Goal: Entertainment & Leisure: Browse casually

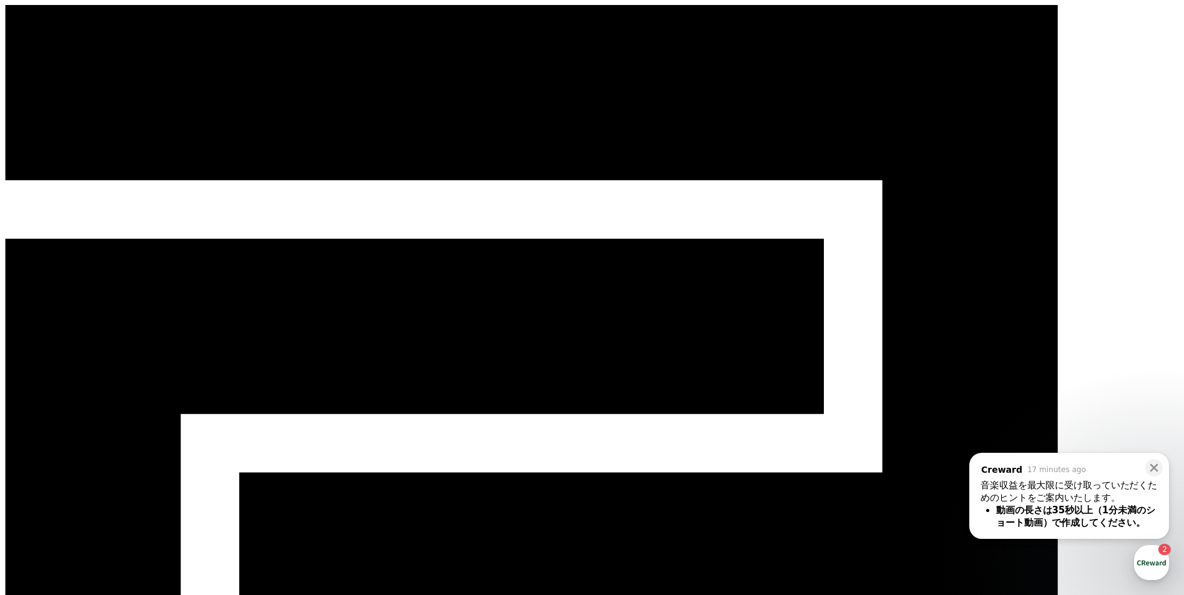
drag, startPoint x: 648, startPoint y: 381, endPoint x: 637, endPoint y: 368, distance: 16.4
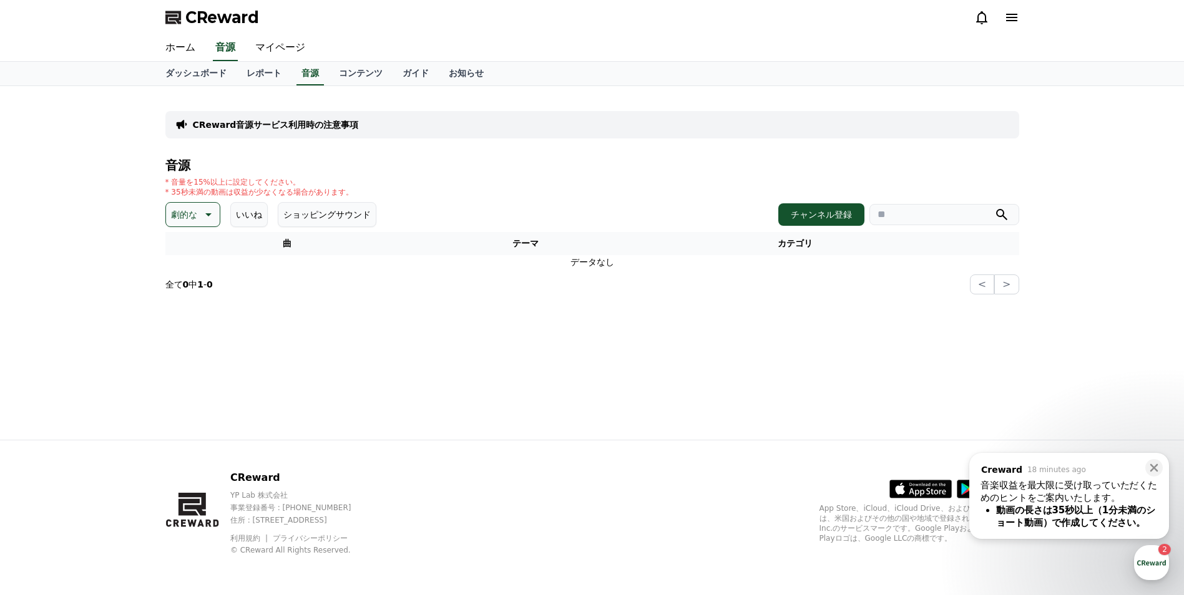
click at [175, 207] on p "劇的な" at bounding box center [184, 214] width 26 height 17
click at [188, 267] on button "喜ばしい" at bounding box center [189, 259] width 45 height 27
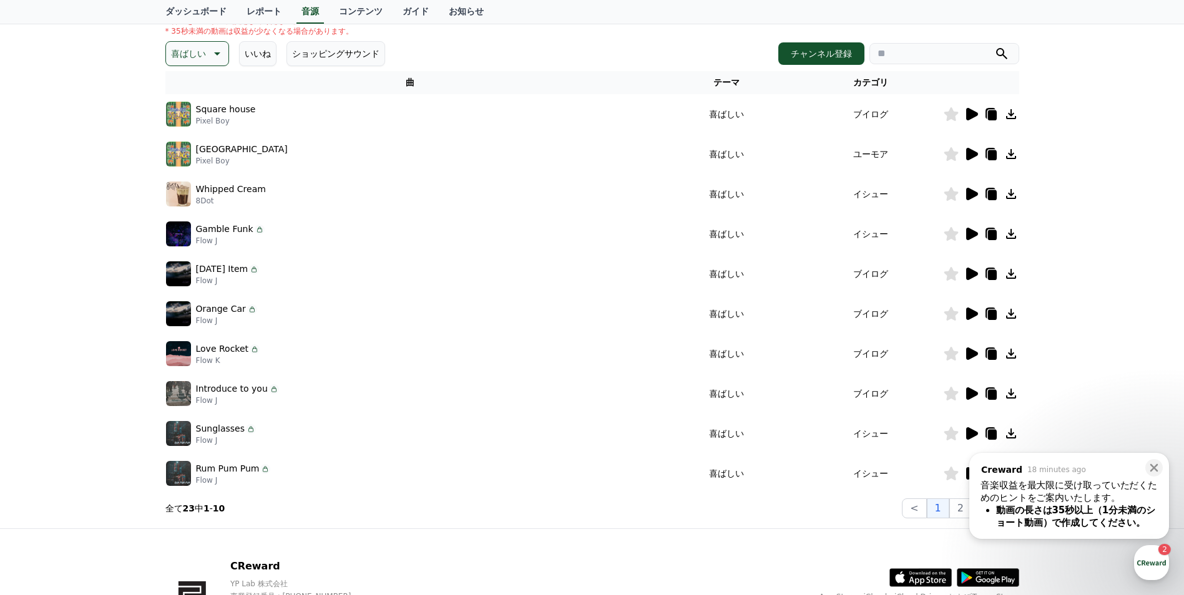
scroll to position [125, 0]
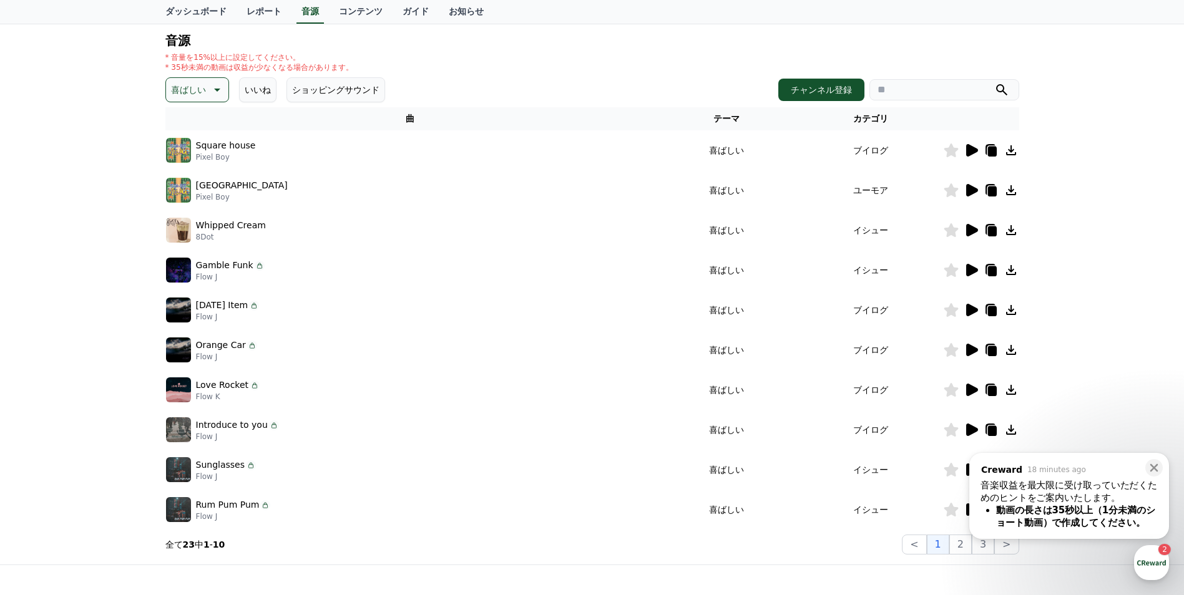
click at [217, 96] on icon at bounding box center [215, 89] width 15 height 15
click at [192, 165] on button "気分" at bounding box center [180, 167] width 27 height 27
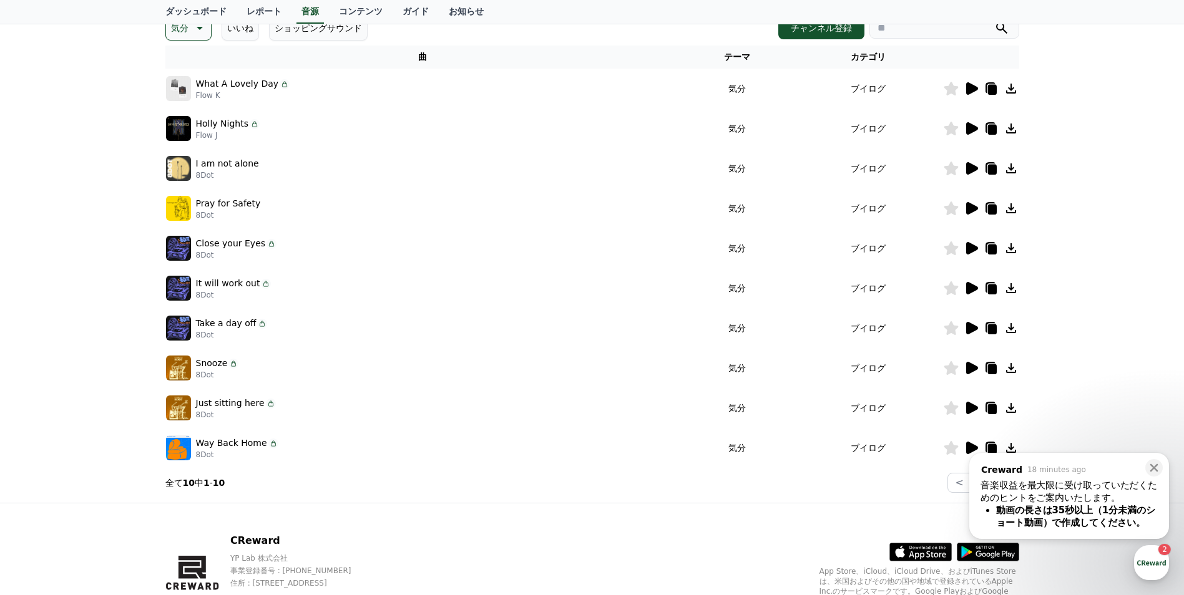
scroll to position [187, 0]
click at [978, 403] on icon at bounding box center [971, 407] width 15 height 15
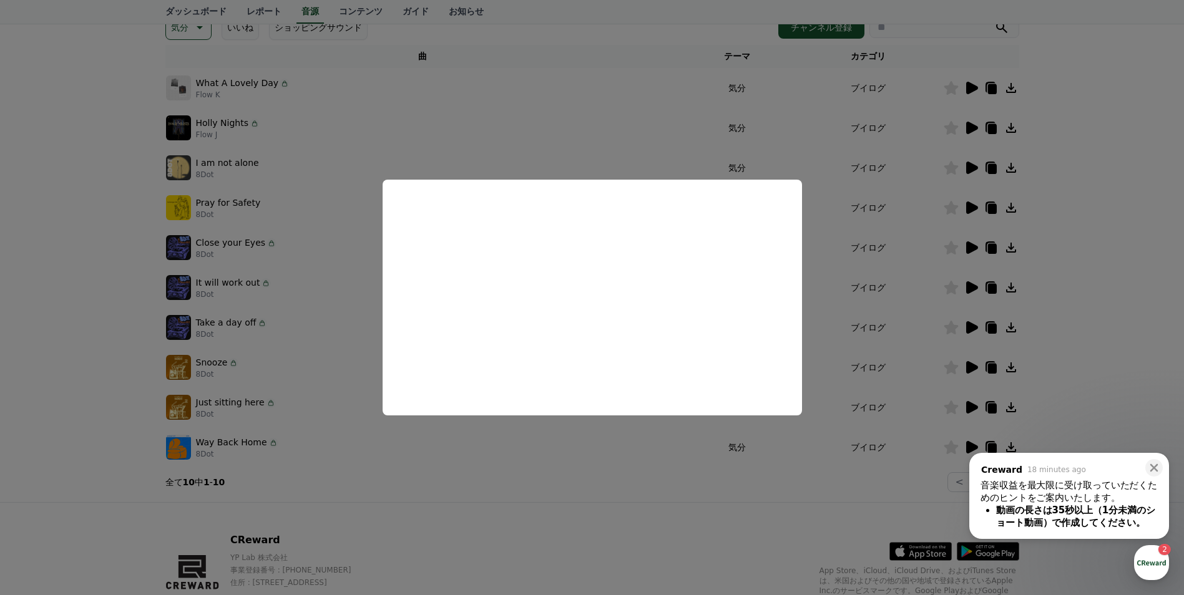
click at [1102, 329] on button "close modal" at bounding box center [592, 297] width 1184 height 595
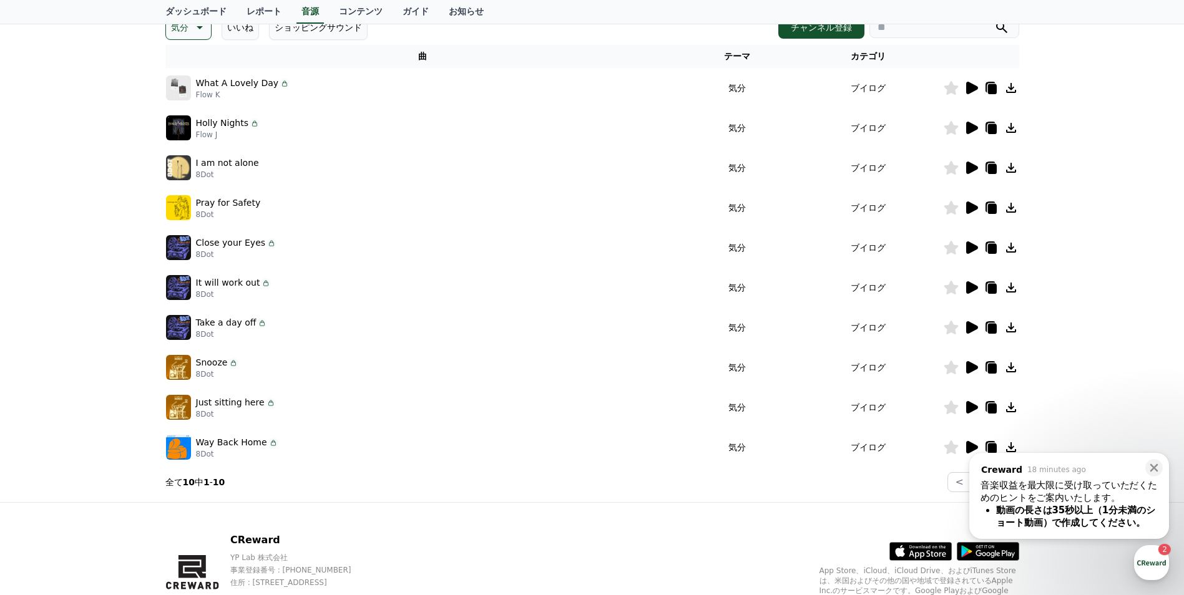
click at [971, 366] on icon at bounding box center [972, 367] width 12 height 12
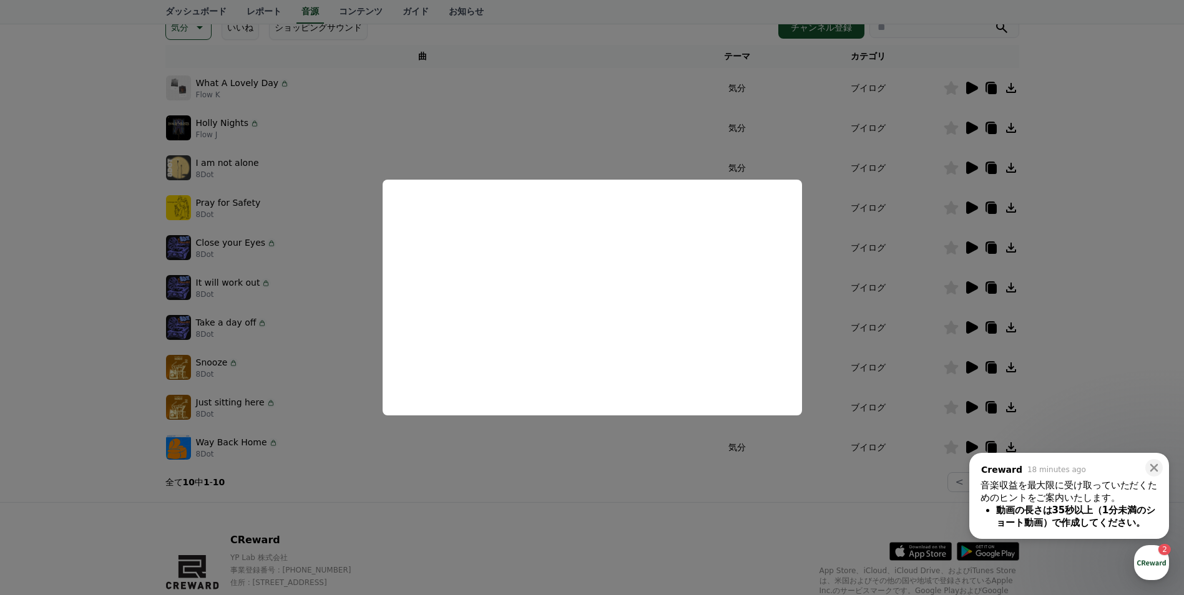
click at [522, 511] on button "close modal" at bounding box center [592, 297] width 1184 height 595
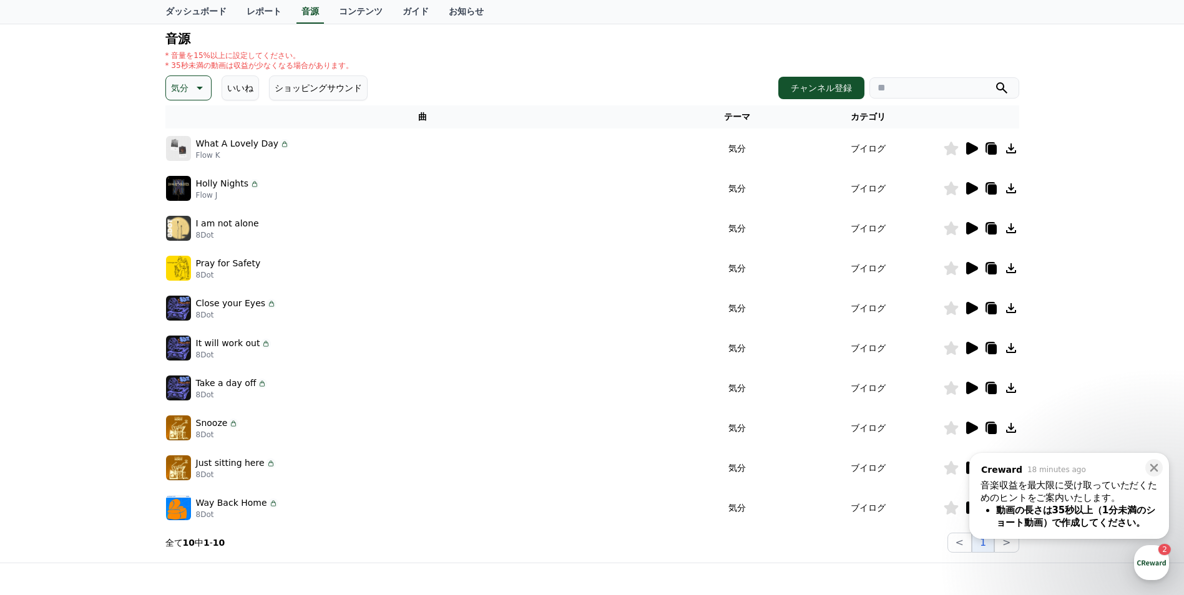
scroll to position [125, 0]
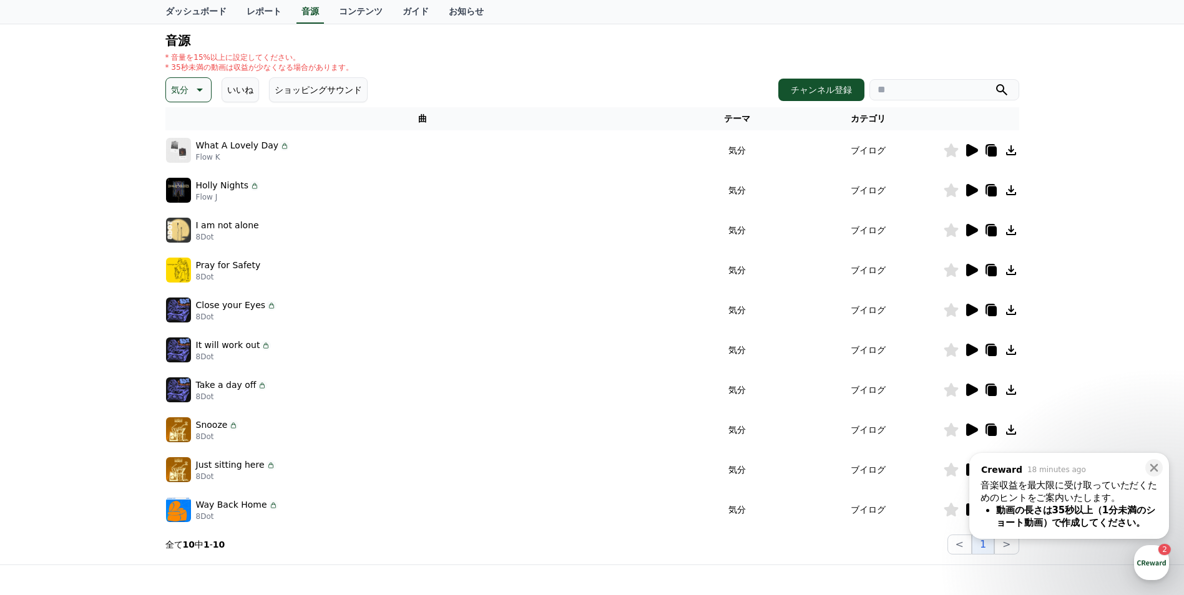
click at [192, 98] on button "気分" at bounding box center [188, 89] width 46 height 25
click at [183, 159] on button "溝" at bounding box center [176, 155] width 19 height 27
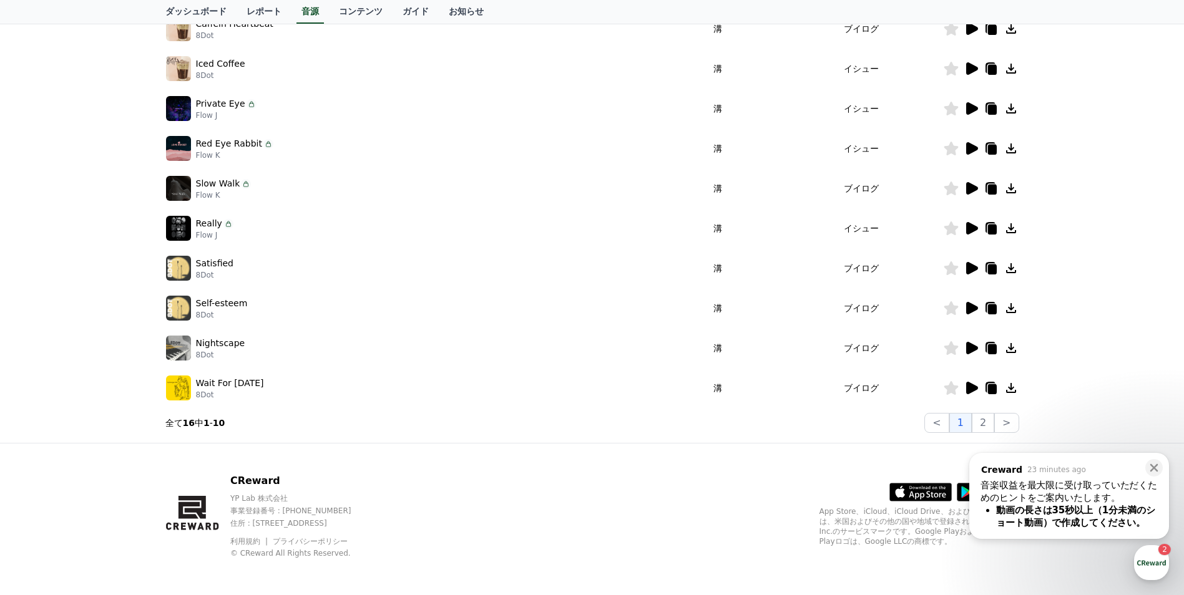
scroll to position [250, 0]
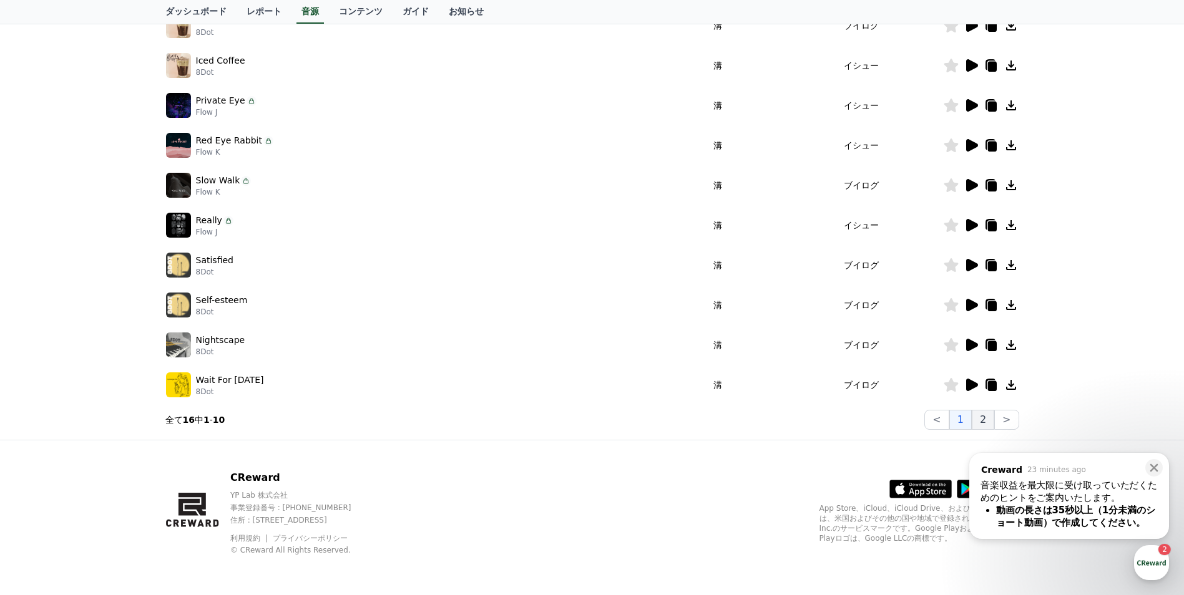
click at [975, 419] on button "2" at bounding box center [983, 420] width 22 height 20
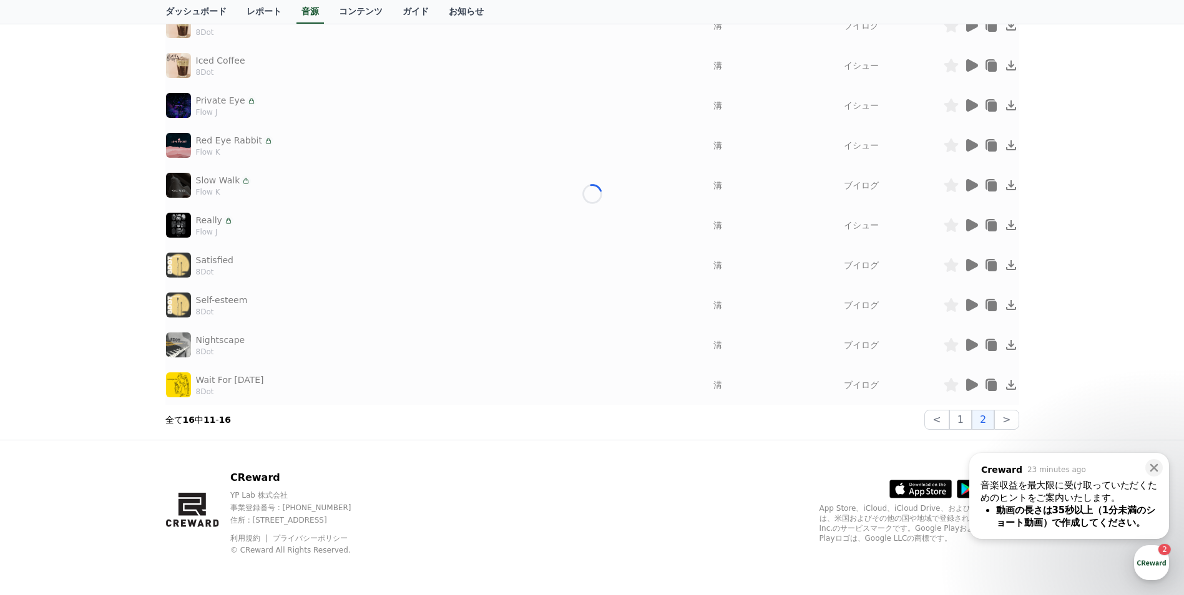
scroll to position [90, 0]
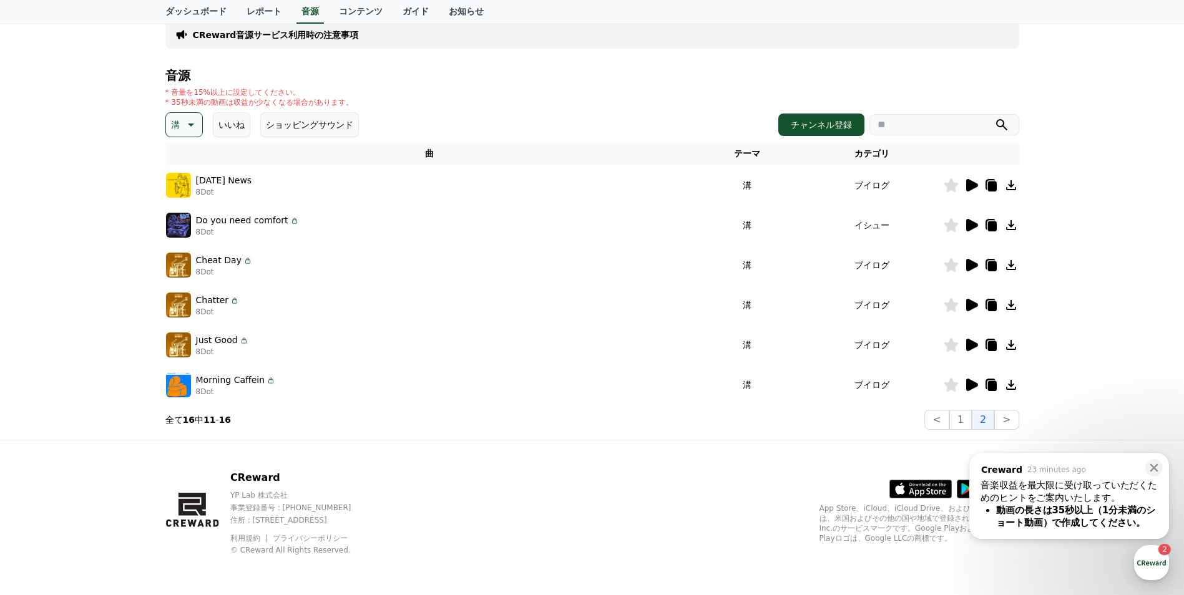
click at [967, 266] on icon at bounding box center [972, 265] width 12 height 12
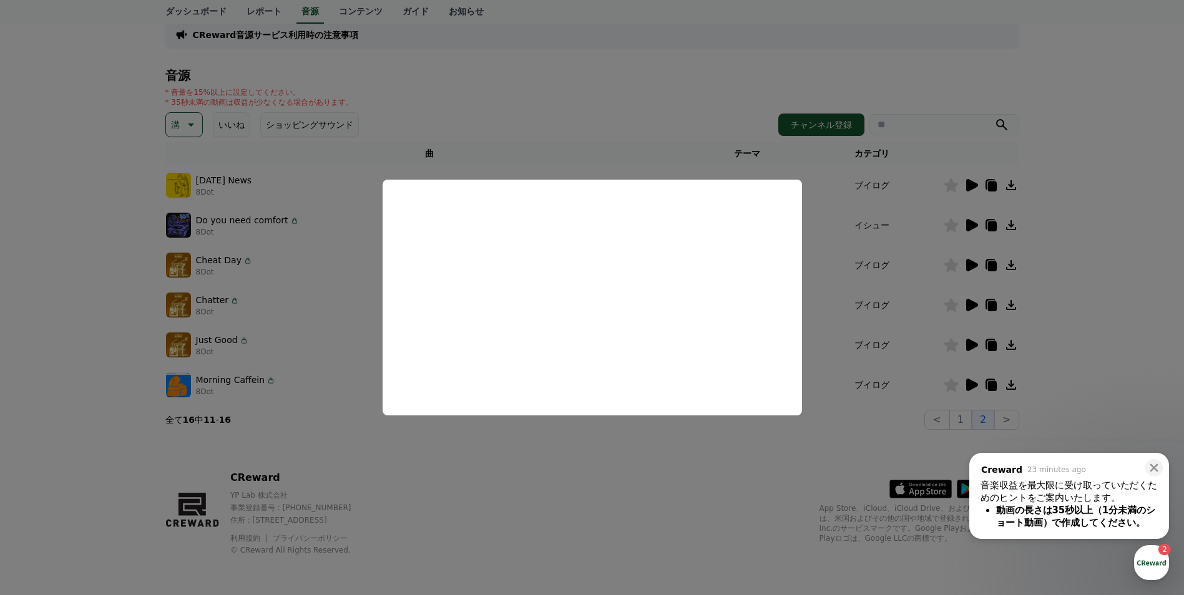
click at [592, 461] on button "close modal" at bounding box center [592, 297] width 1184 height 595
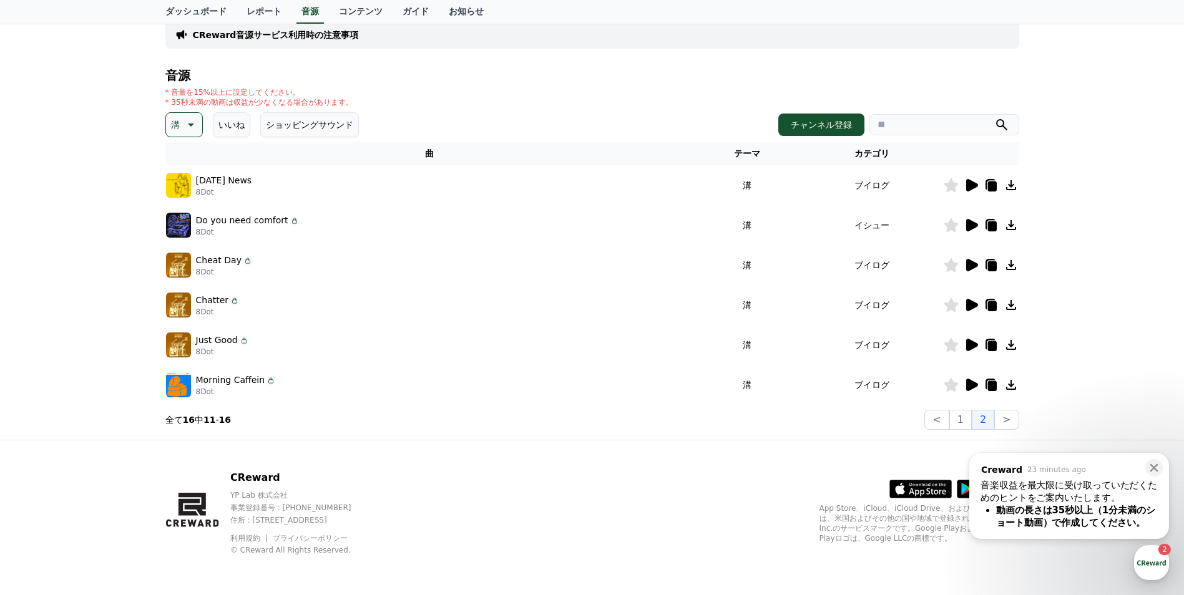
click at [181, 119] on button "溝" at bounding box center [183, 124] width 37 height 25
click at [185, 199] on button "感動的な" at bounding box center [189, 195] width 45 height 27
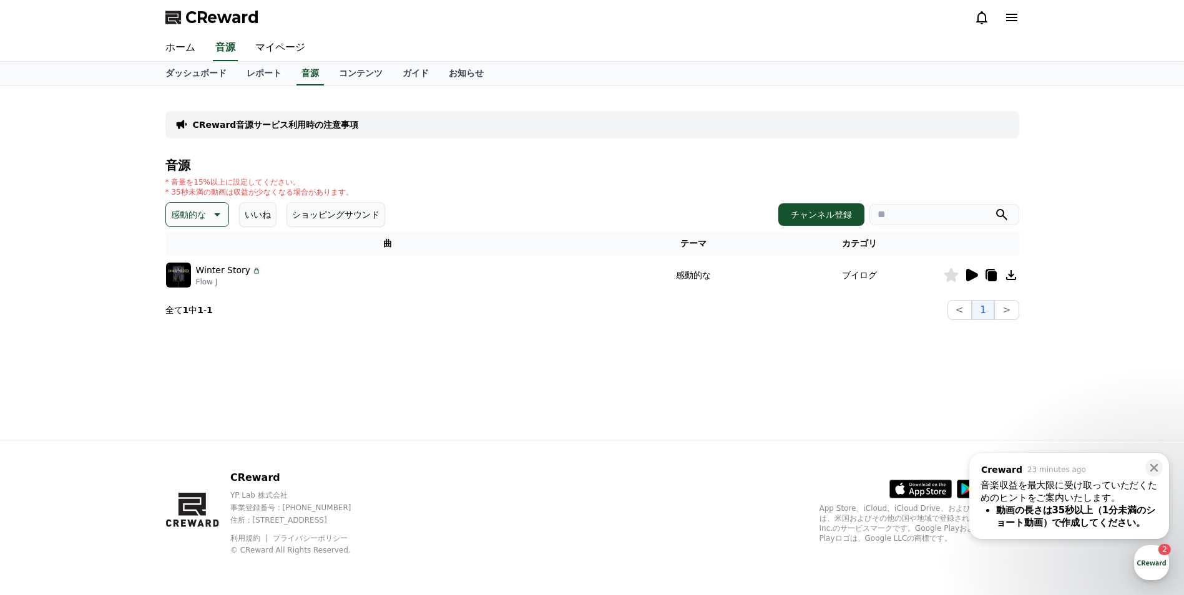
click at [205, 212] on button "感動的な" at bounding box center [197, 214] width 64 height 25
click at [194, 318] on button "気をもむ" at bounding box center [189, 317] width 45 height 27
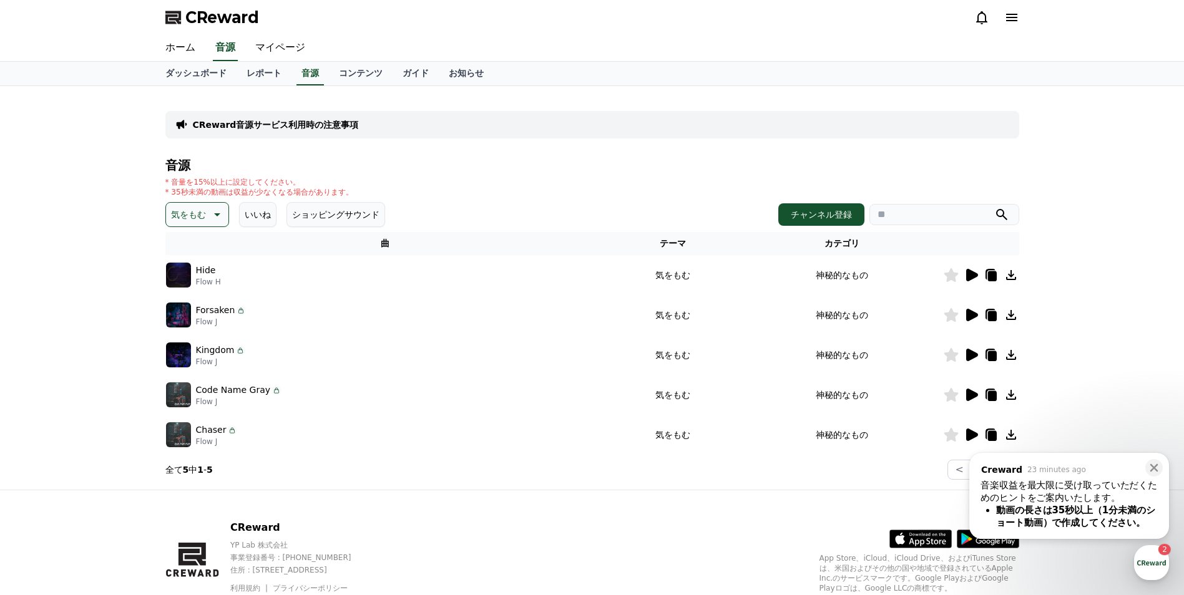
drag, startPoint x: 177, startPoint y: 207, endPoint x: 180, endPoint y: 217, distance: 11.2
click at [177, 207] on p "気をもむ" at bounding box center [188, 214] width 35 height 17
click at [182, 351] on button "喜劇的な" at bounding box center [189, 349] width 45 height 27
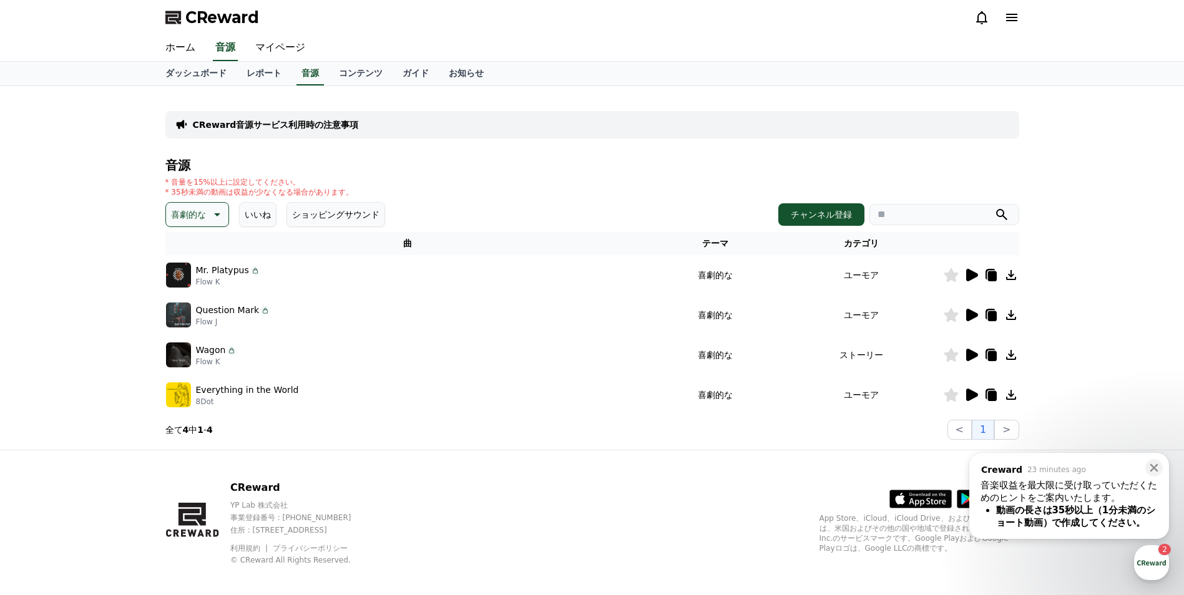
click at [196, 210] on p "喜劇的な" at bounding box center [188, 214] width 35 height 17
click at [188, 283] on button "穏やかな" at bounding box center [189, 282] width 45 height 27
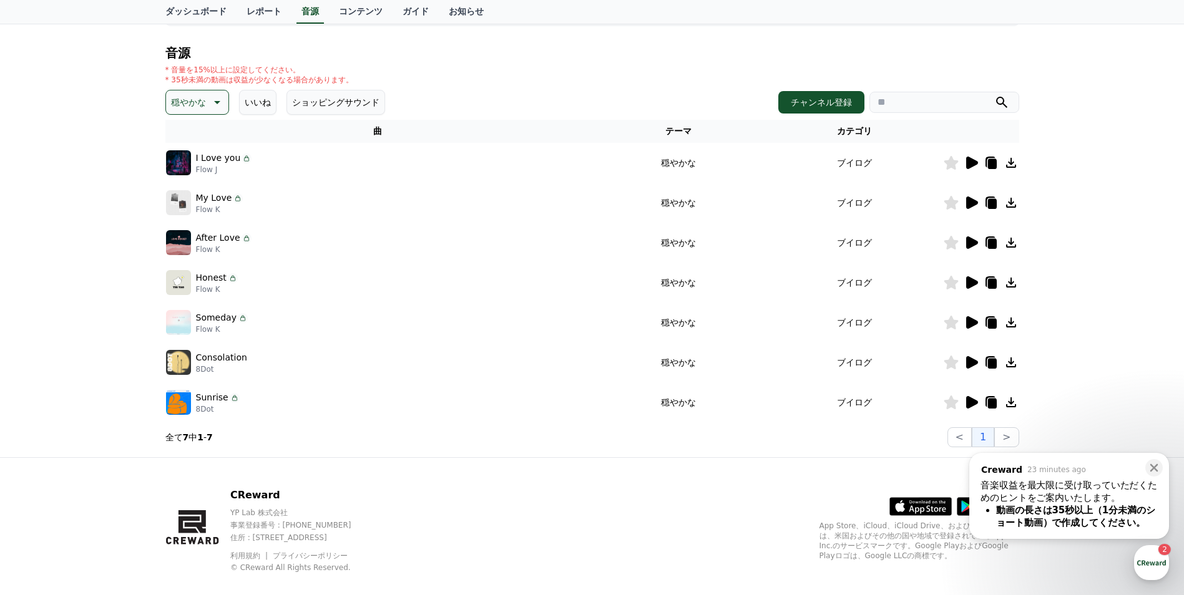
scroll to position [130, 0]
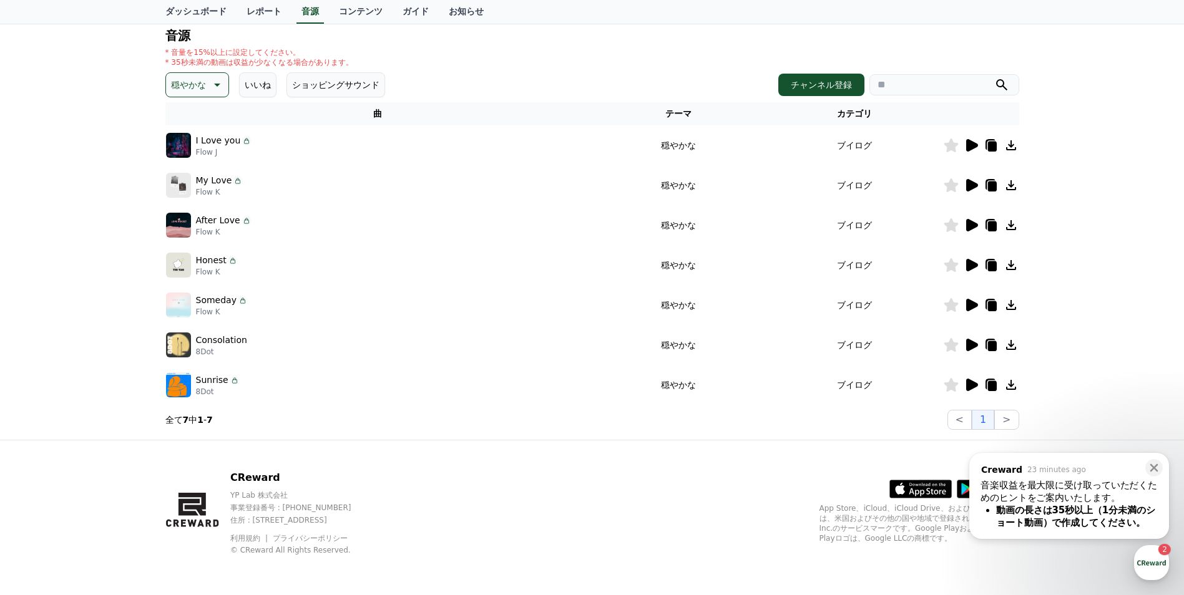
click at [976, 342] on icon at bounding box center [971, 345] width 15 height 15
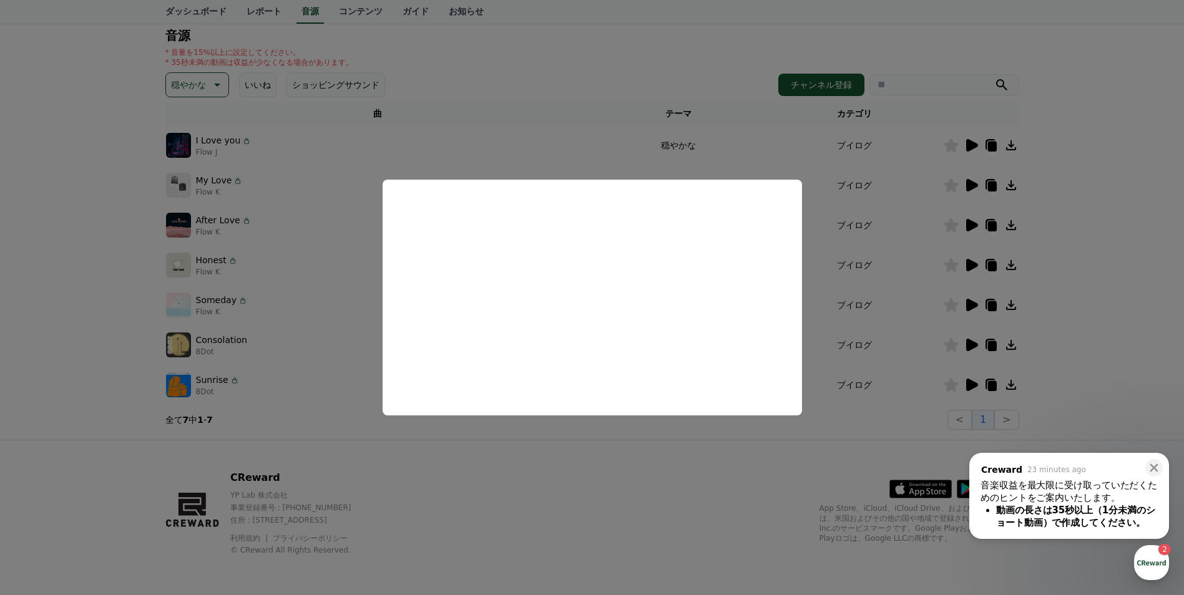
click at [565, 502] on button "close modal" at bounding box center [592, 297] width 1184 height 595
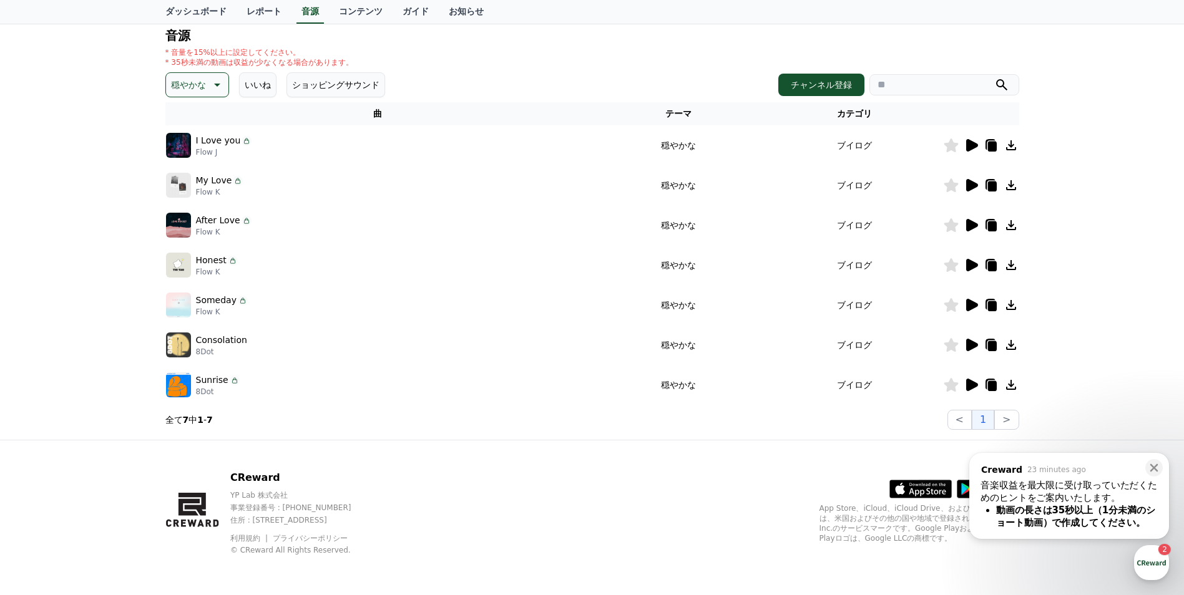
click at [199, 77] on p "穏やかな" at bounding box center [188, 84] width 35 height 17
click at [187, 154] on button "気分" at bounding box center [180, 147] width 27 height 27
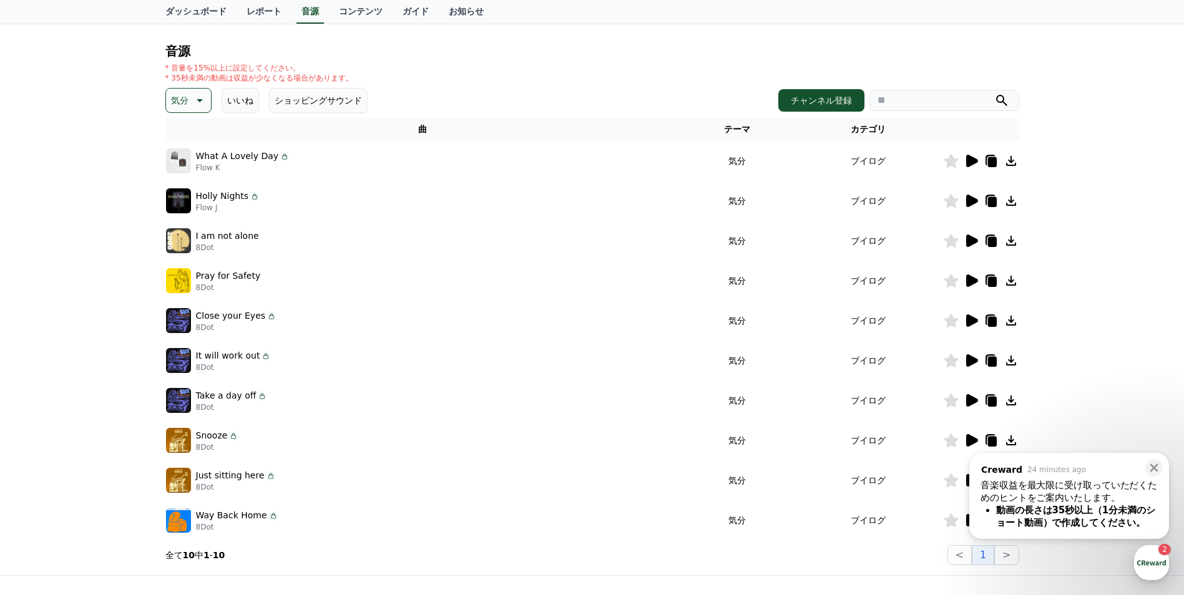
scroll to position [62, 0]
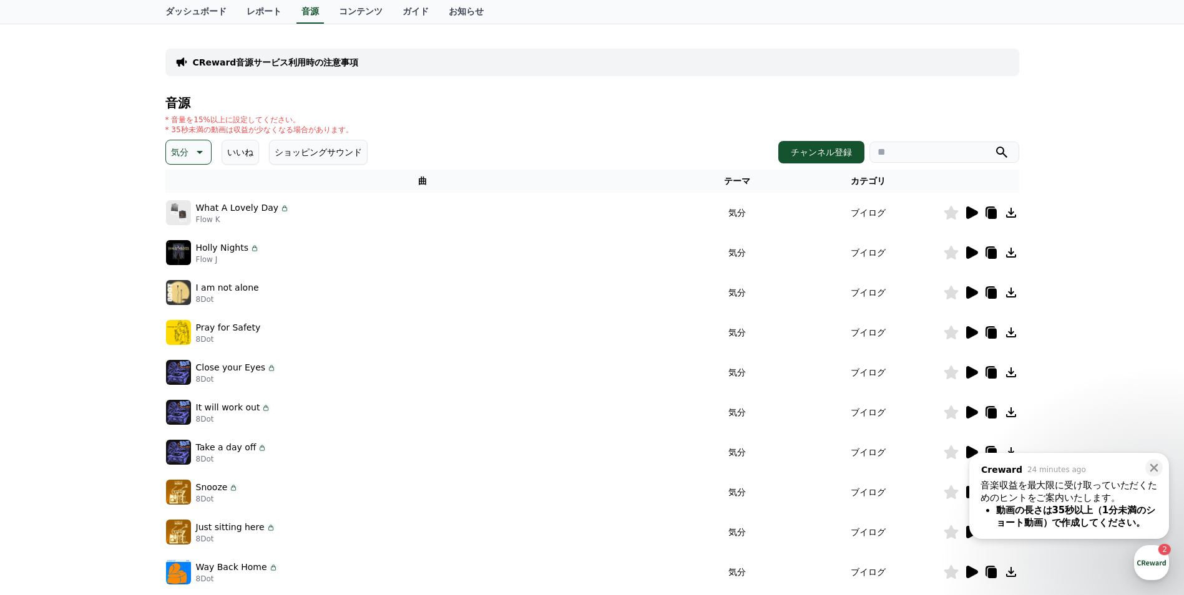
click at [191, 148] on icon at bounding box center [198, 152] width 15 height 15
click at [193, 259] on button "喜ばしい" at bounding box center [189, 259] width 45 height 27
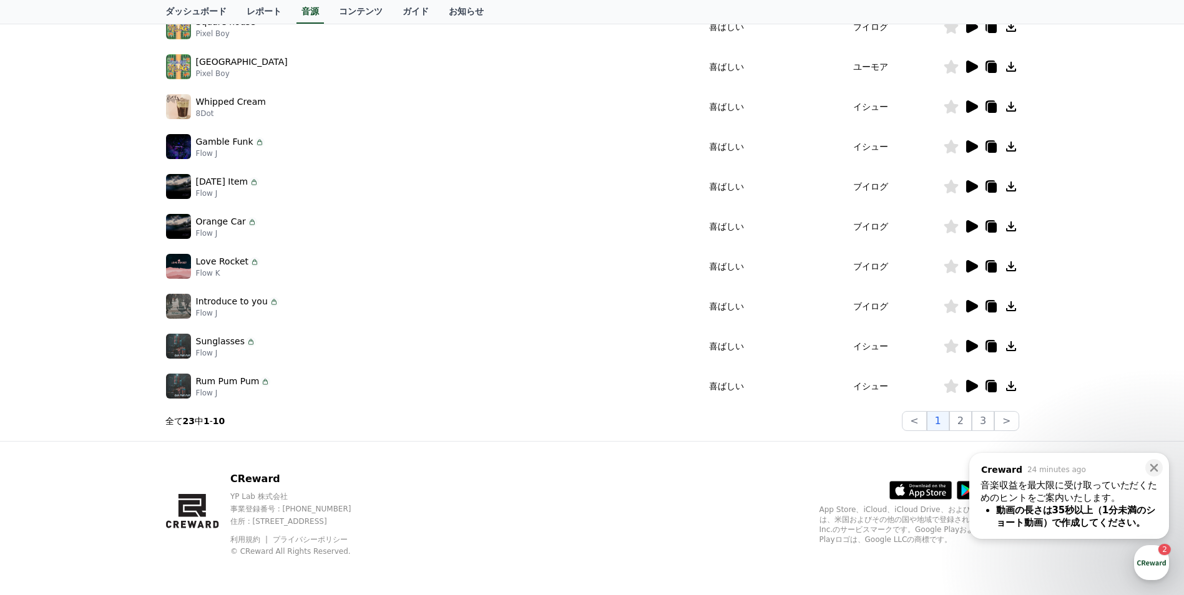
scroll to position [250, 0]
click at [967, 416] on button "2" at bounding box center [960, 420] width 22 height 20
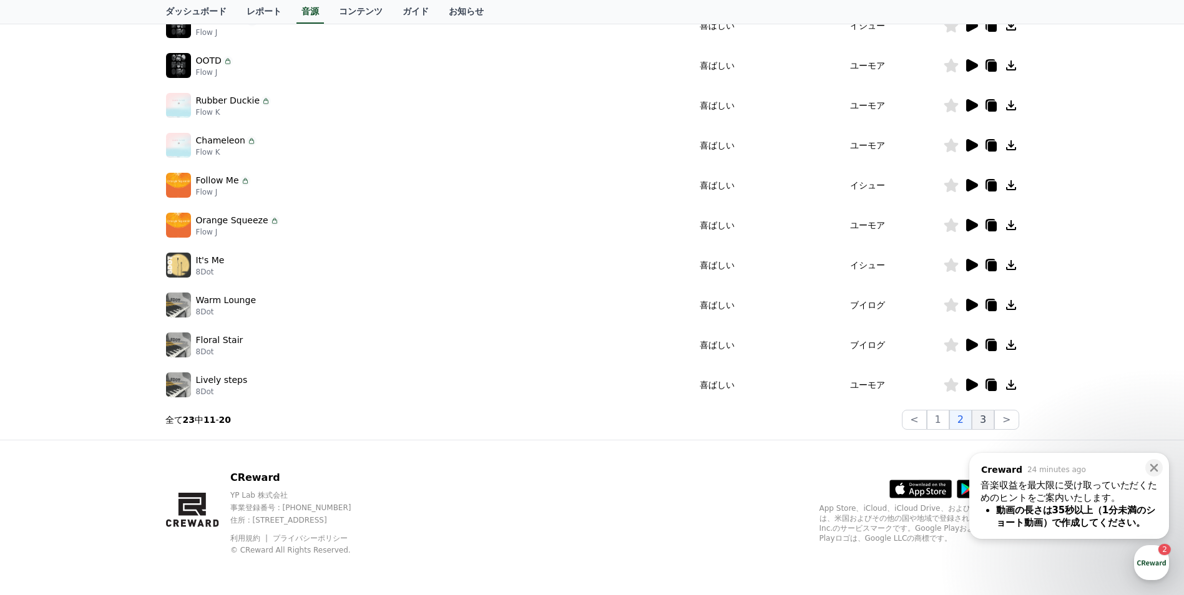
click at [983, 417] on button "3" at bounding box center [983, 420] width 22 height 20
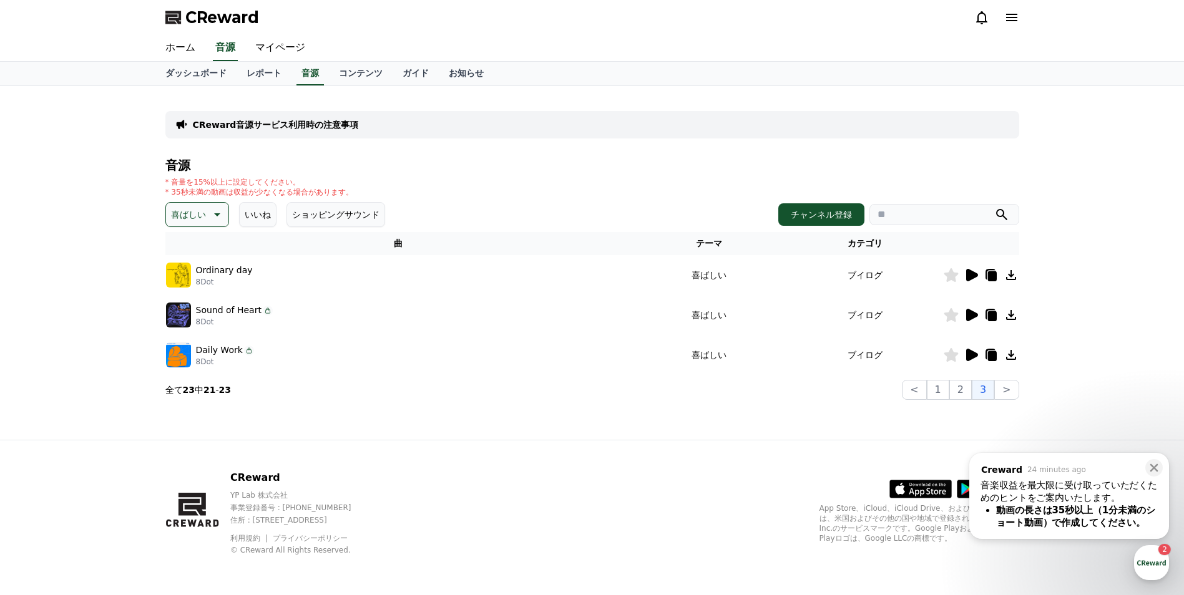
click at [208, 210] on icon at bounding box center [215, 214] width 15 height 15
click at [191, 316] on button "明るい" at bounding box center [185, 314] width 36 height 27
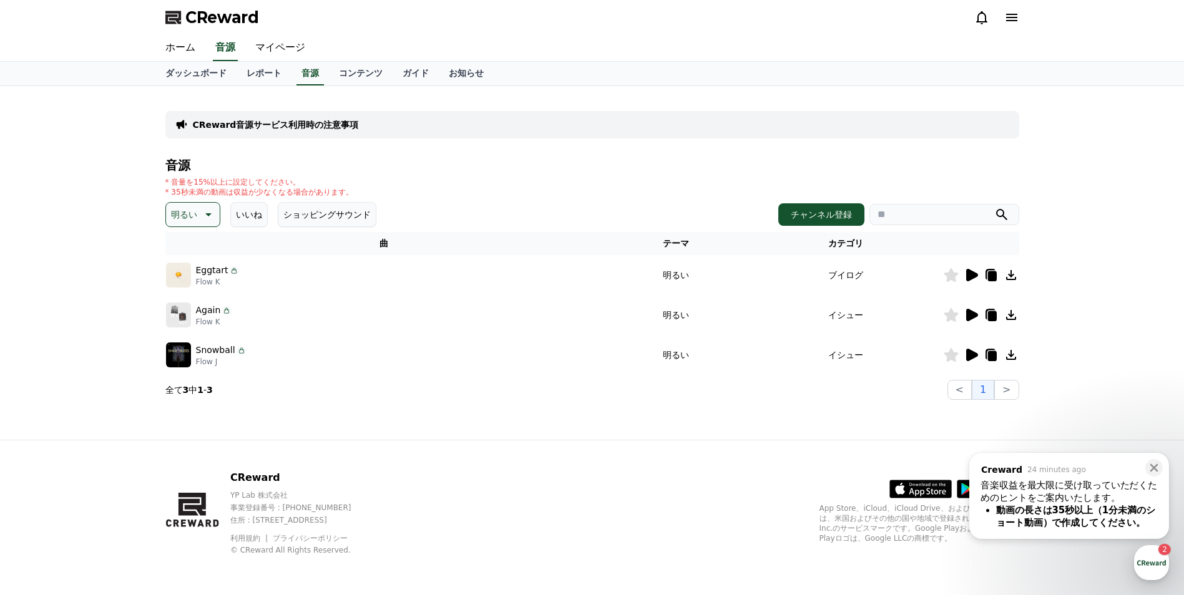
click at [205, 221] on icon at bounding box center [207, 214] width 15 height 15
click at [193, 288] on button "ポッピング" at bounding box center [194, 284] width 54 height 27
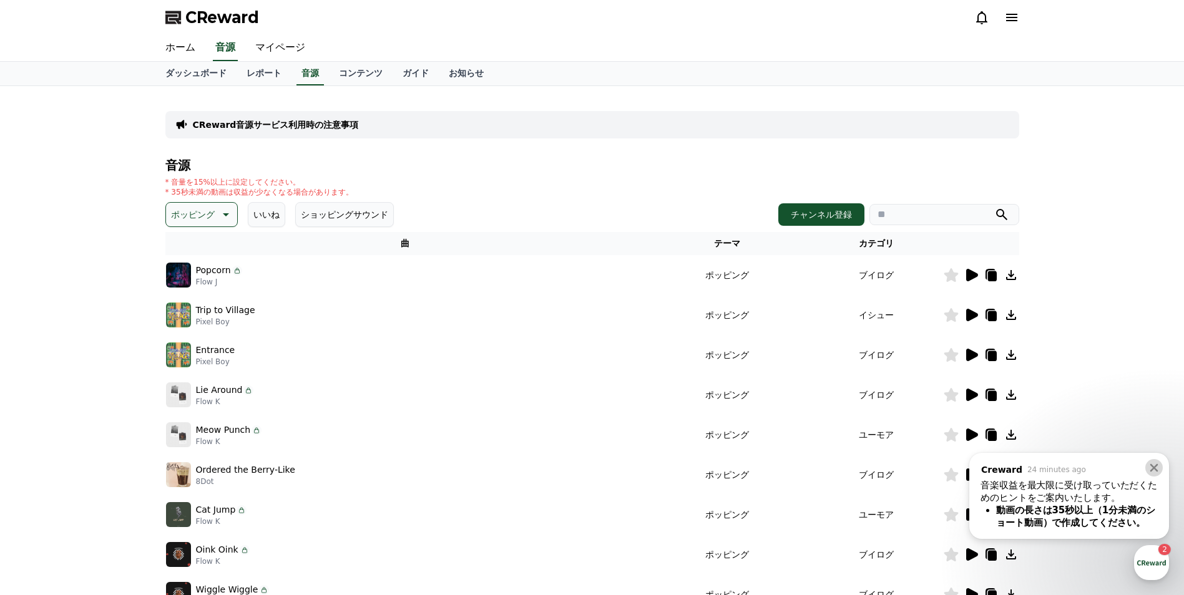
click at [1162, 472] on div "Close" at bounding box center [1157, 465] width 24 height 24
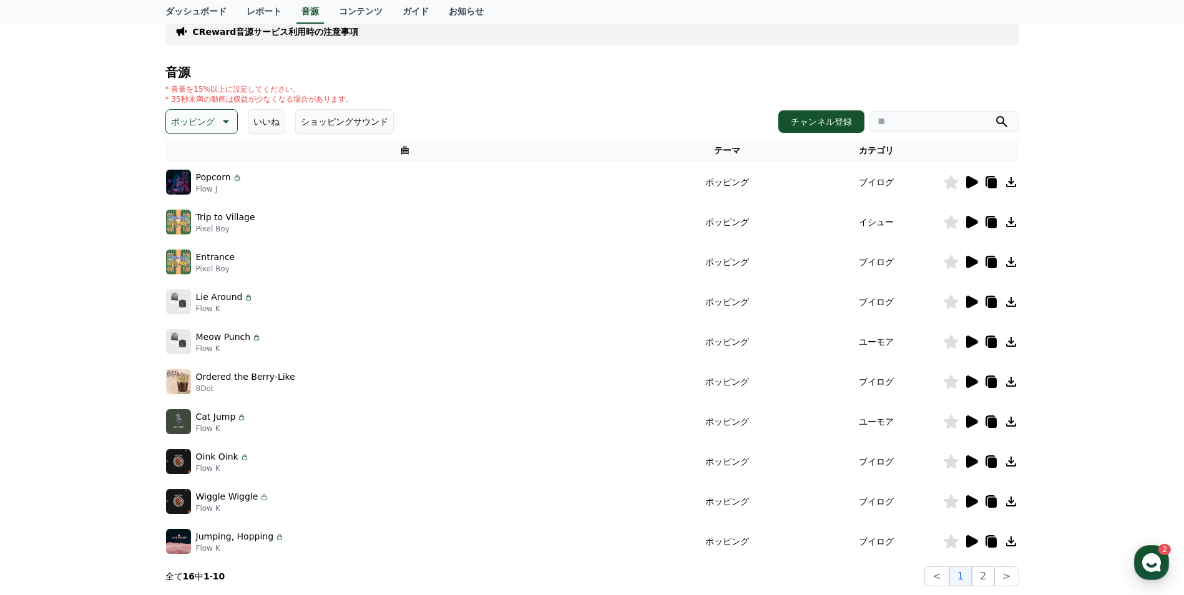
scroll to position [62, 0]
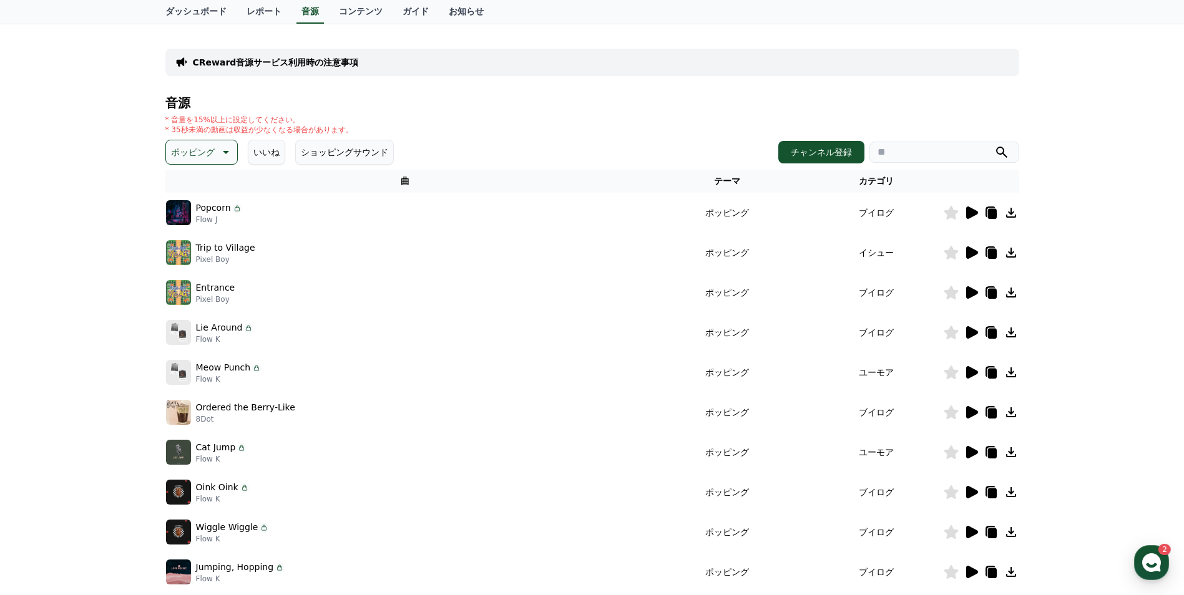
click at [220, 148] on icon at bounding box center [224, 152] width 15 height 15
click at [197, 256] on button "刺激的な" at bounding box center [189, 255] width 45 height 27
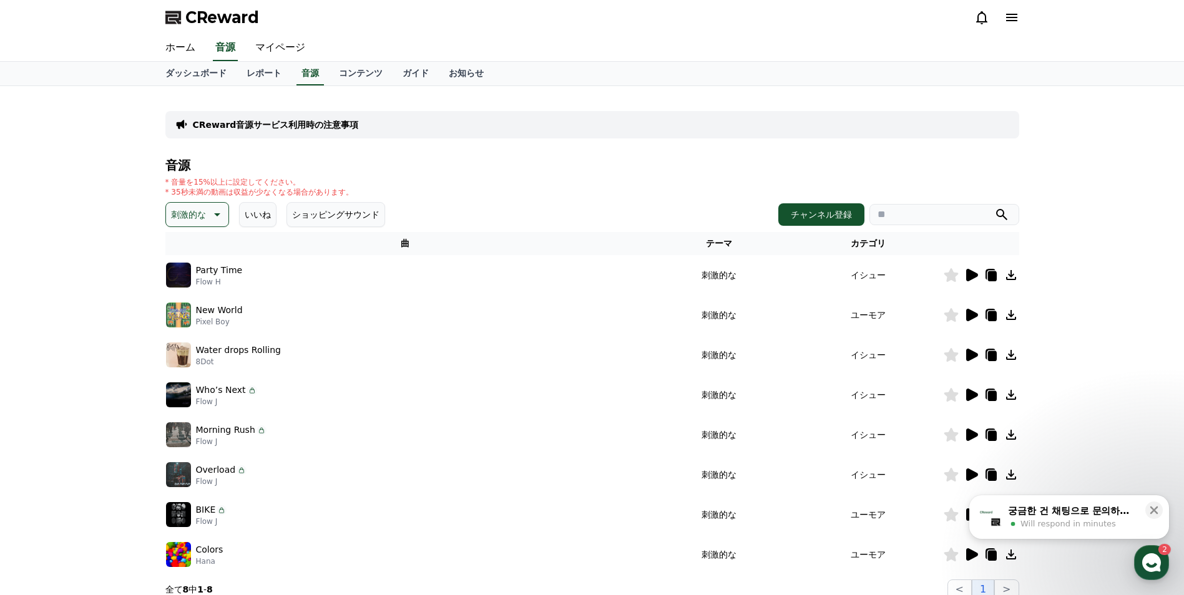
click at [214, 217] on icon at bounding box center [215, 214] width 15 height 15
click at [199, 293] on div "全て 空想 好奇心 暗い 明るい ポッピング 刺激的な 反転 [PERSON_NAME]な 劇的な 喜ばしい 気分 EDM 溝 悲しい 穏やかな 可愛い 感動…" at bounding box center [197, 369] width 60 height 644
click at [190, 293] on button "反転" at bounding box center [180, 287] width 27 height 27
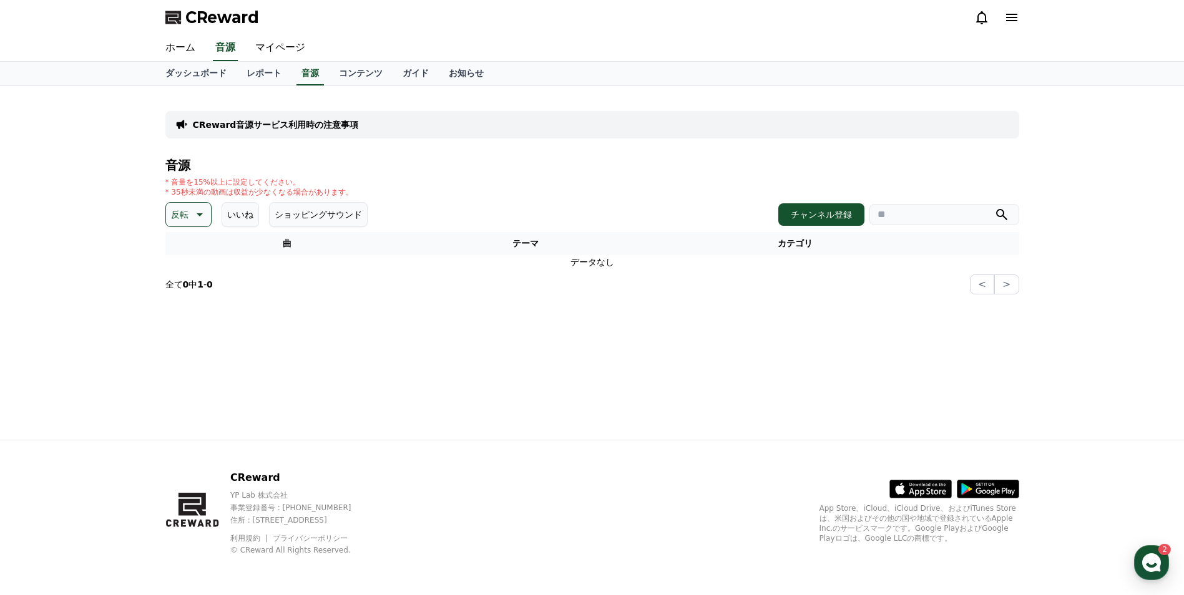
click at [195, 215] on icon at bounding box center [198, 214] width 15 height 15
click at [188, 256] on button "雄壮な" at bounding box center [185, 257] width 36 height 27
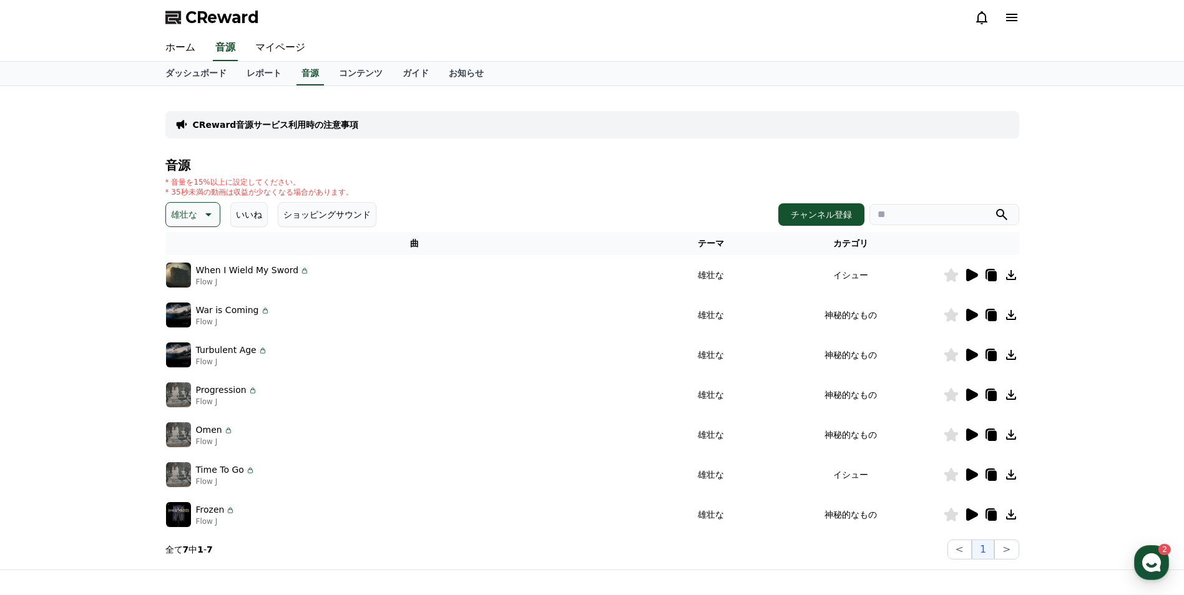
click at [193, 204] on button "雄壮な" at bounding box center [192, 214] width 55 height 25
click at [190, 297] on button "劇的な" at bounding box center [185, 289] width 36 height 27
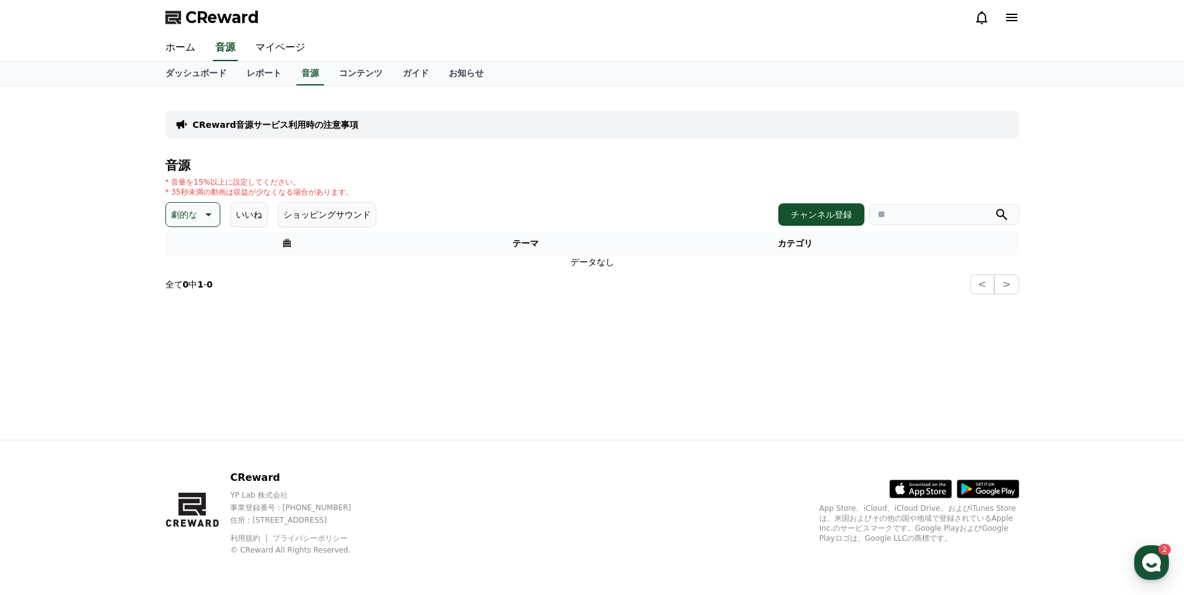
click at [195, 220] on p "劇的な" at bounding box center [184, 214] width 26 height 17
click at [192, 306] on button "喜ばしい" at bounding box center [189, 307] width 45 height 27
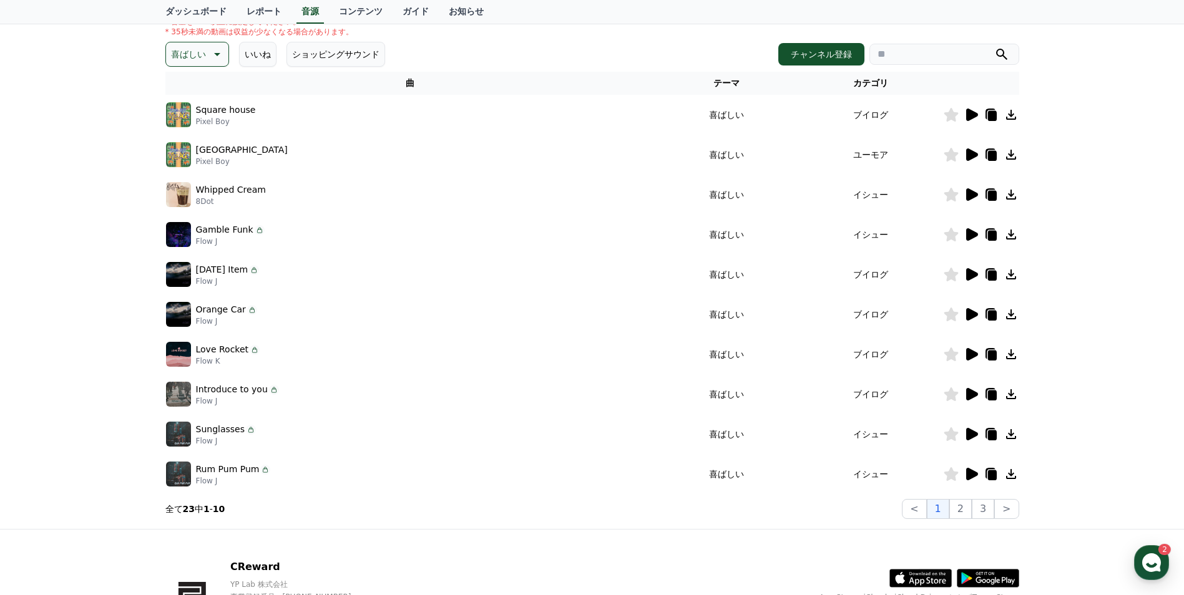
scroll to position [250, 0]
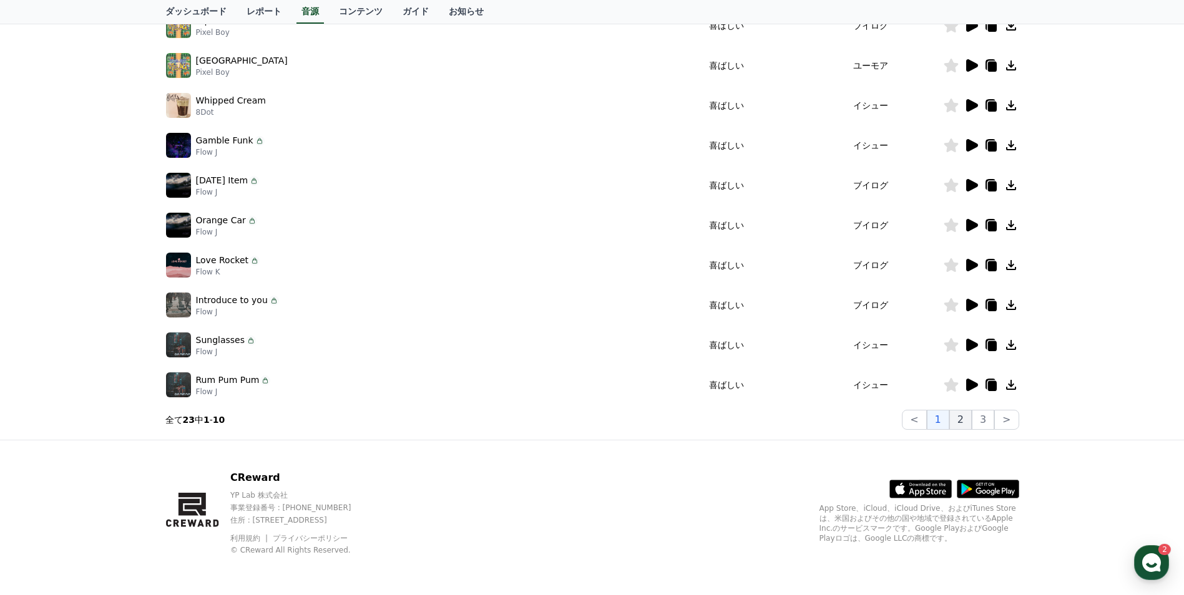
click at [967, 421] on button "2" at bounding box center [960, 420] width 22 height 20
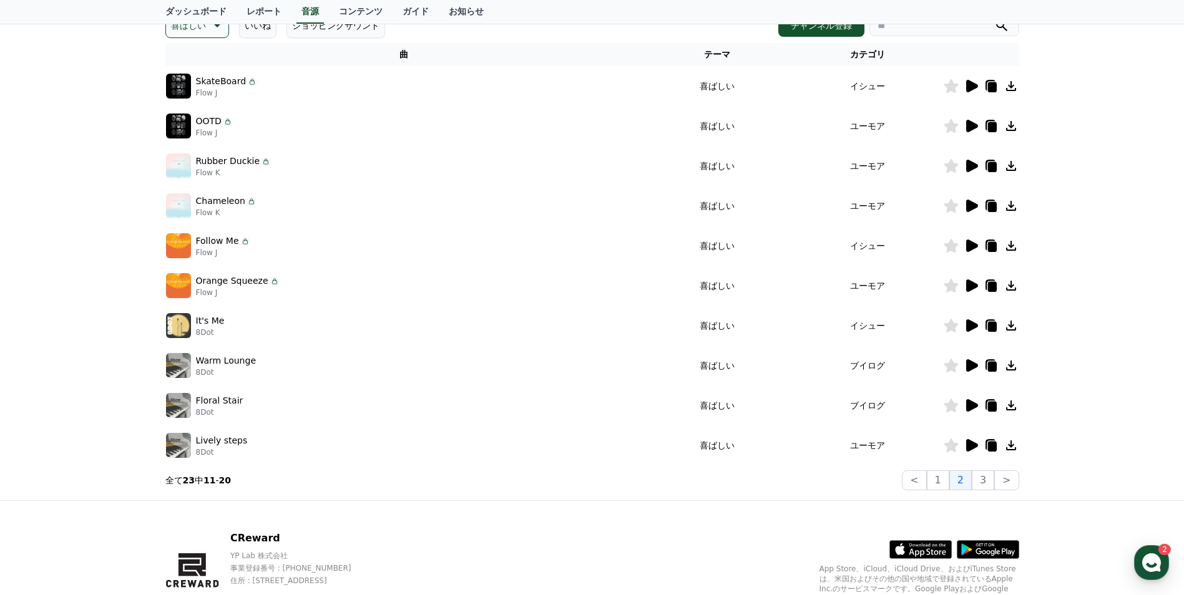
scroll to position [187, 0]
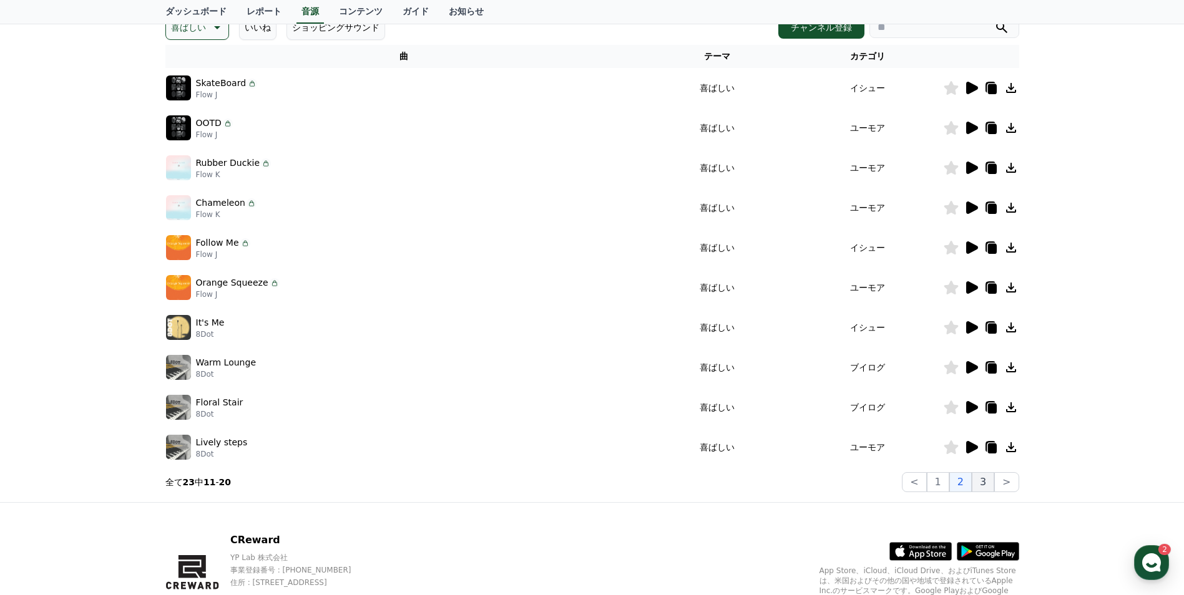
click at [980, 483] on button "3" at bounding box center [983, 482] width 22 height 20
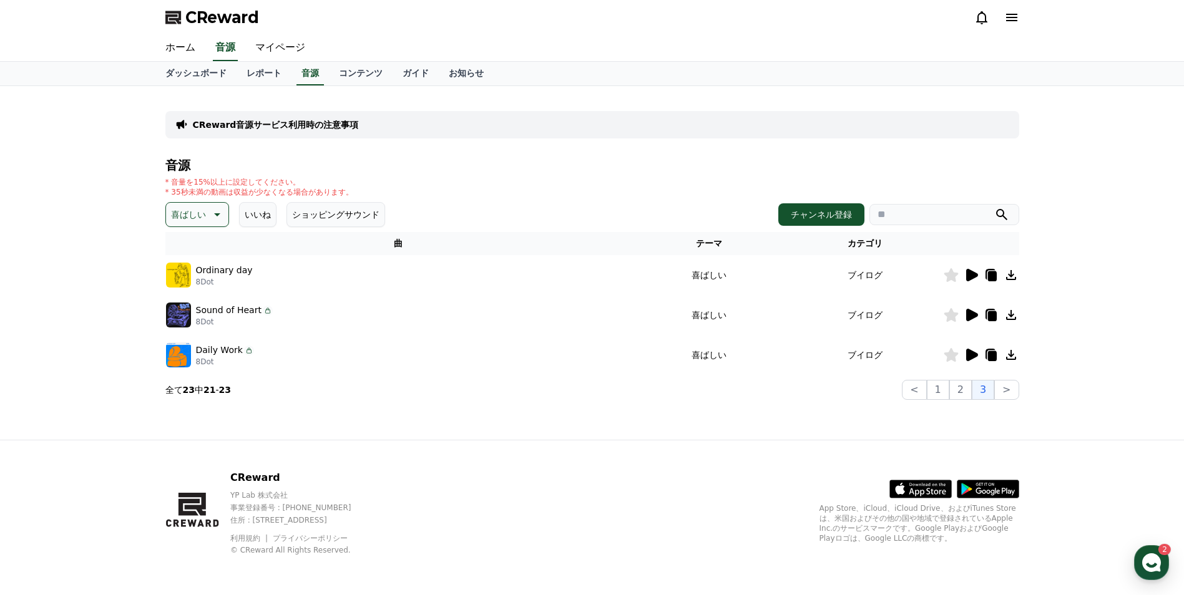
drag, startPoint x: 195, startPoint y: 220, endPoint x: 197, endPoint y: 229, distance: 8.8
click at [195, 220] on p "喜ばしい" at bounding box center [188, 214] width 35 height 17
click at [191, 283] on button "気分" at bounding box center [180, 277] width 27 height 27
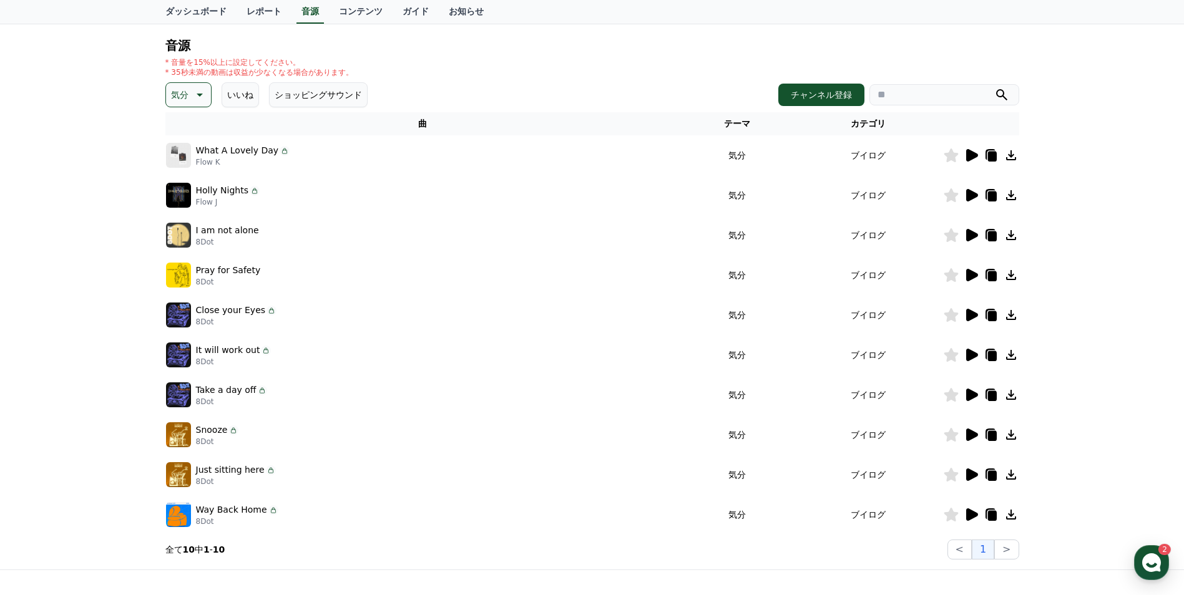
scroll to position [125, 0]
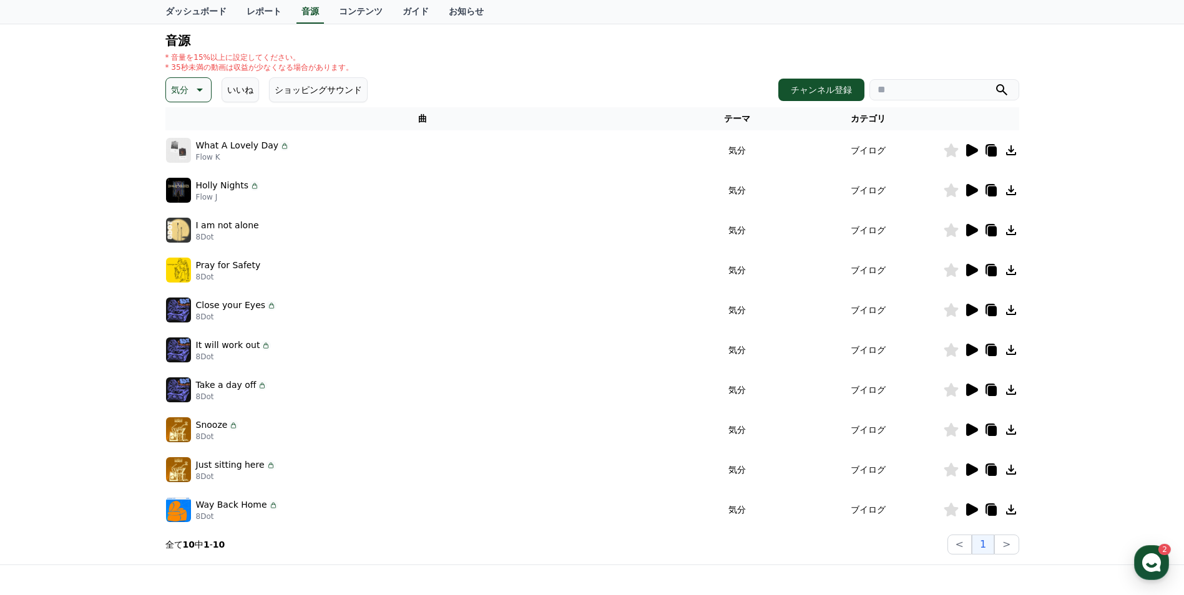
click at [967, 472] on icon at bounding box center [972, 470] width 12 height 12
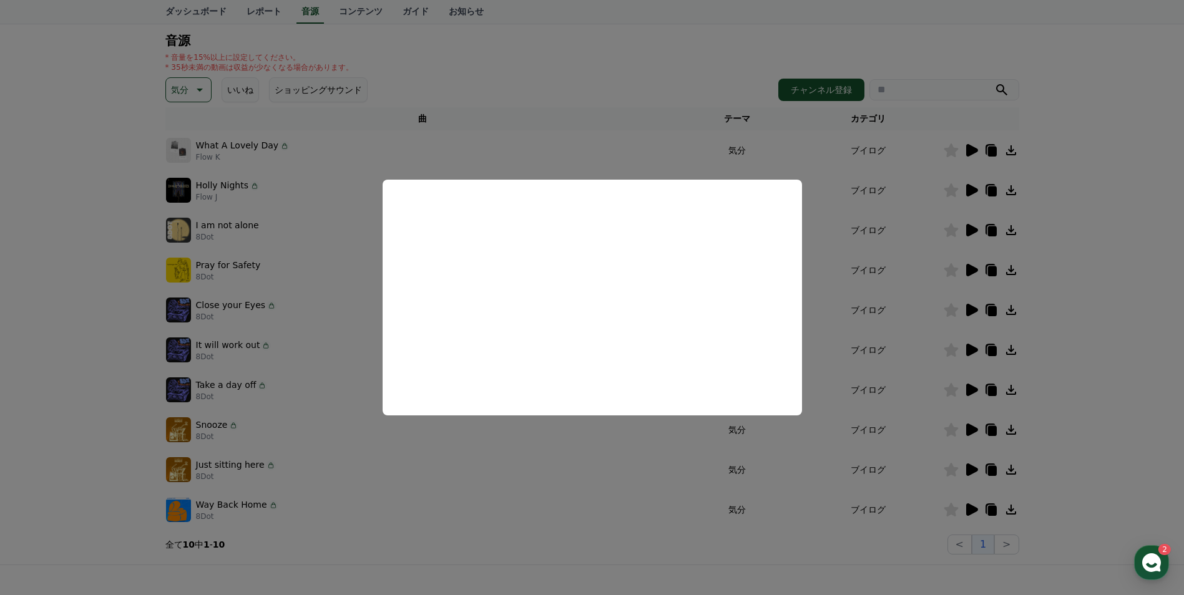
click at [522, 482] on button "close modal" at bounding box center [592, 297] width 1184 height 595
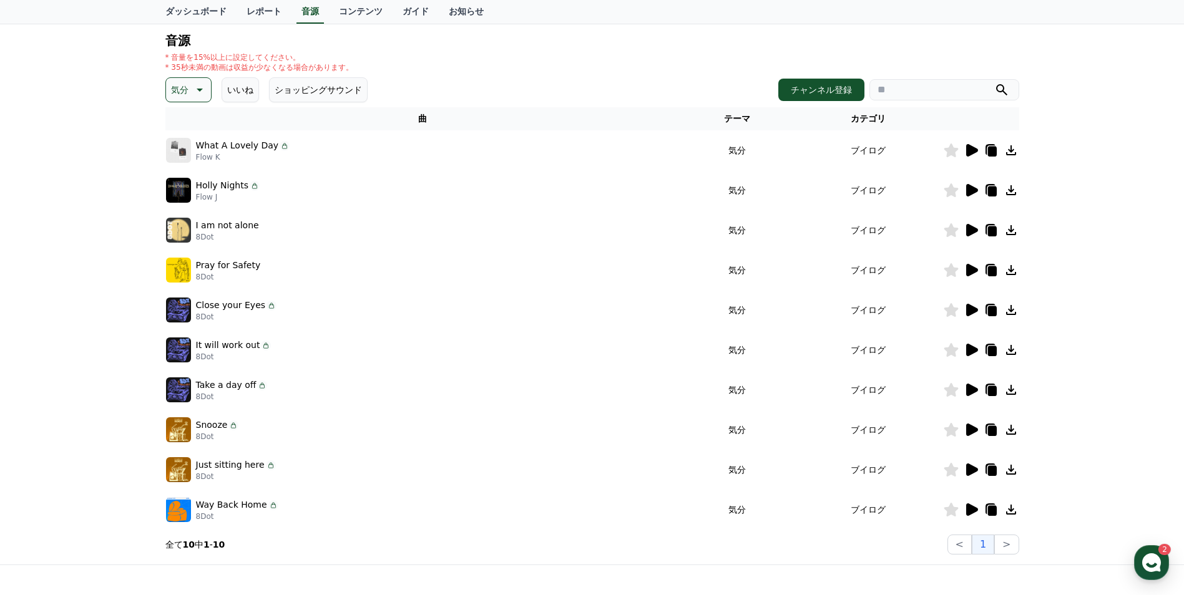
click at [189, 92] on button "気分" at bounding box center [188, 89] width 46 height 25
click at [190, 216] on button "穏やかな" at bounding box center [189, 220] width 45 height 27
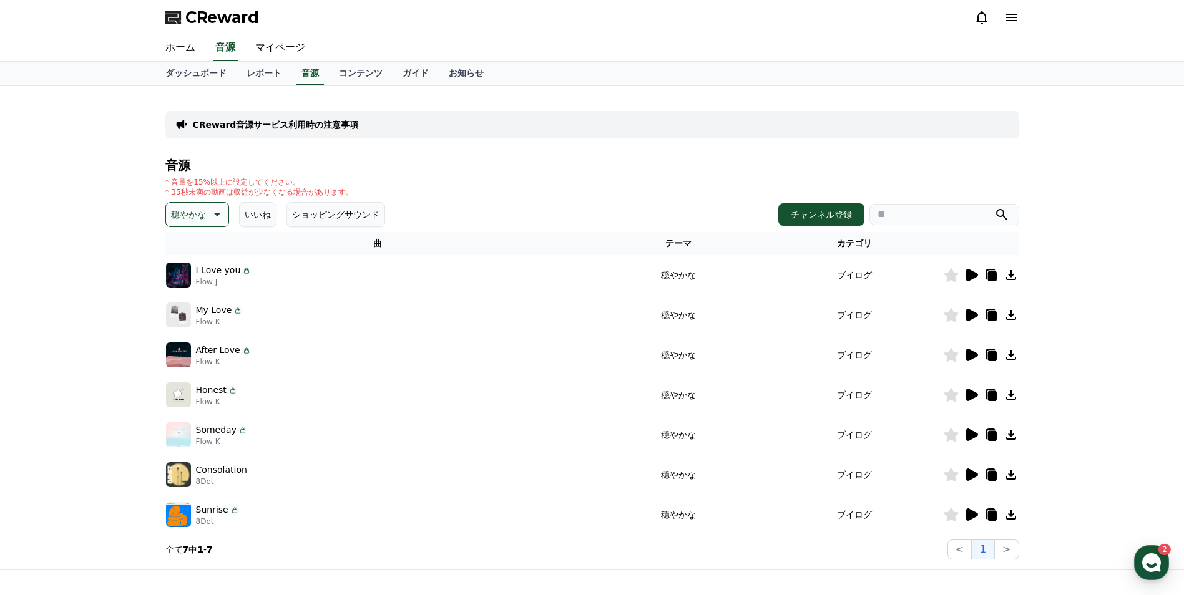
click at [205, 207] on button "穏やかな" at bounding box center [197, 214] width 64 height 25
click at [183, 269] on button "可愛い" at bounding box center [185, 267] width 36 height 27
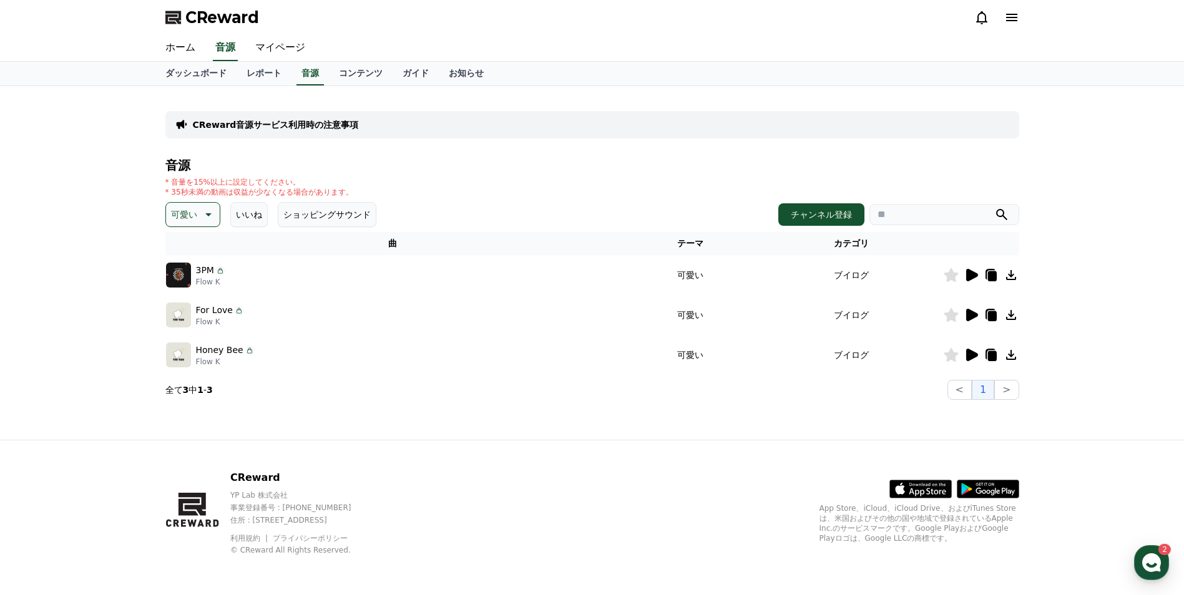
click at [187, 222] on p "可愛い" at bounding box center [184, 214] width 26 height 17
click at [189, 286] on button "感動的な" at bounding box center [189, 284] width 45 height 27
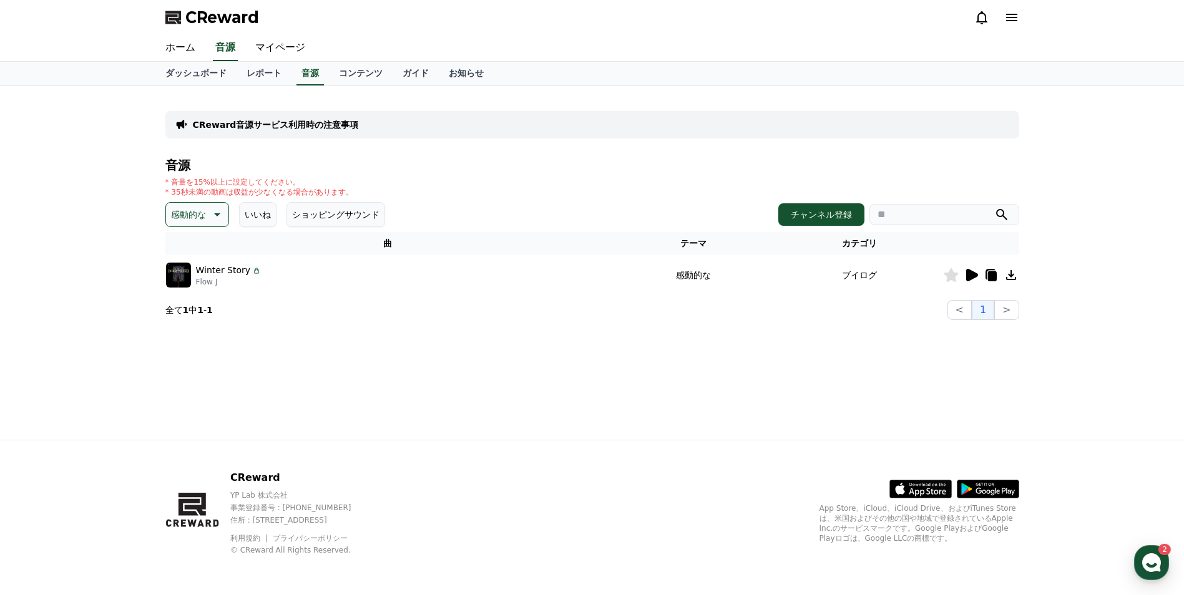
click at [206, 227] on button "感動的な" at bounding box center [197, 214] width 64 height 25
click at [195, 313] on button "気をもむ" at bounding box center [189, 317] width 45 height 27
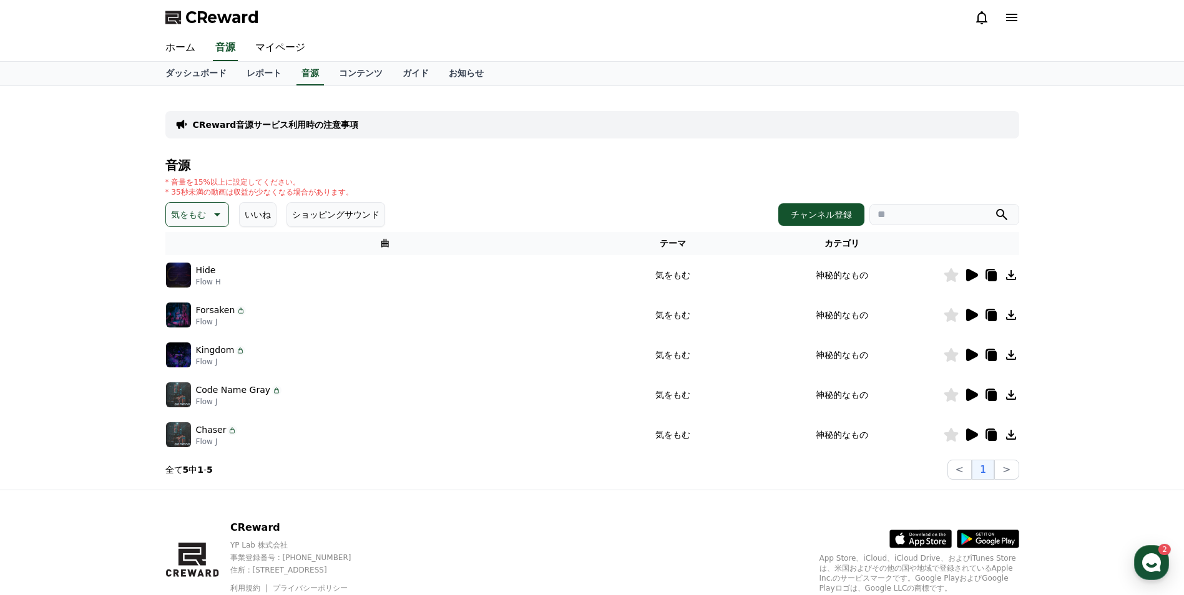
click at [196, 211] on p "気をもむ" at bounding box center [188, 214] width 35 height 17
click at [181, 350] on button "喜劇的な" at bounding box center [189, 349] width 45 height 27
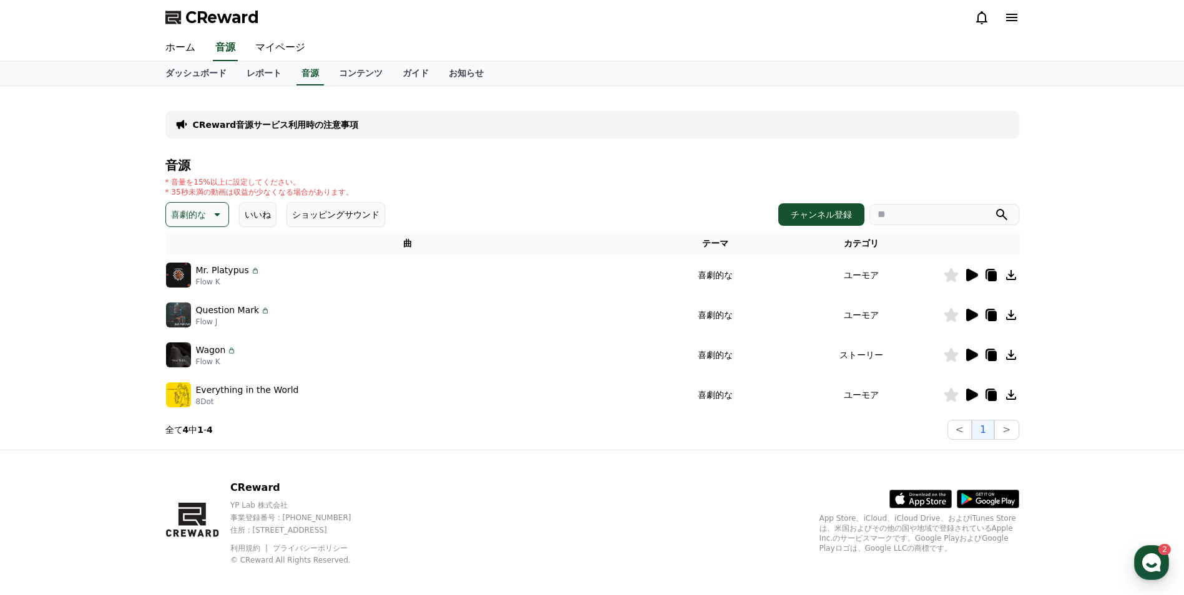
click at [185, 203] on button "喜劇的な" at bounding box center [197, 214] width 64 height 25
click at [192, 260] on button "明るい" at bounding box center [185, 252] width 36 height 27
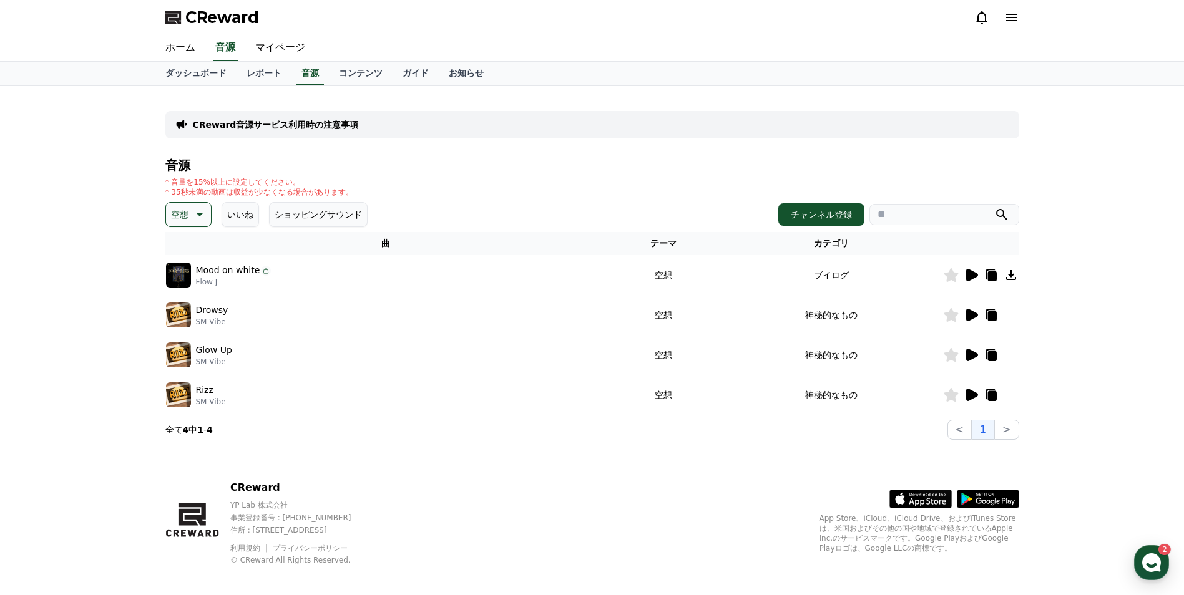
click at [192, 216] on icon at bounding box center [198, 214] width 15 height 15
click at [191, 311] on button "好奇心" at bounding box center [185, 312] width 36 height 27
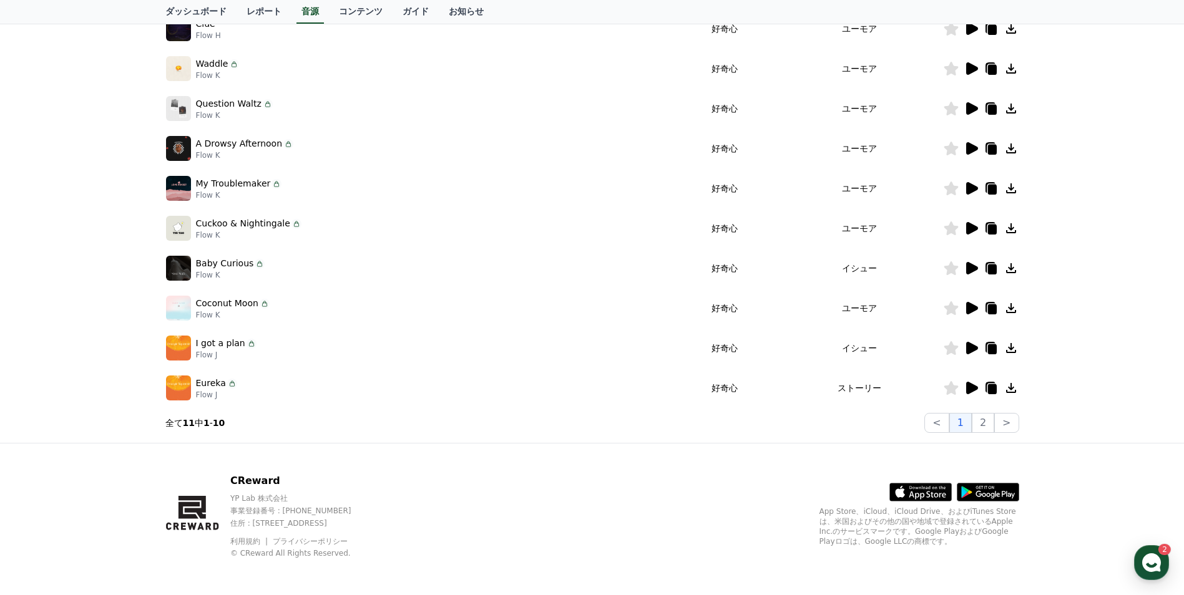
scroll to position [250, 0]
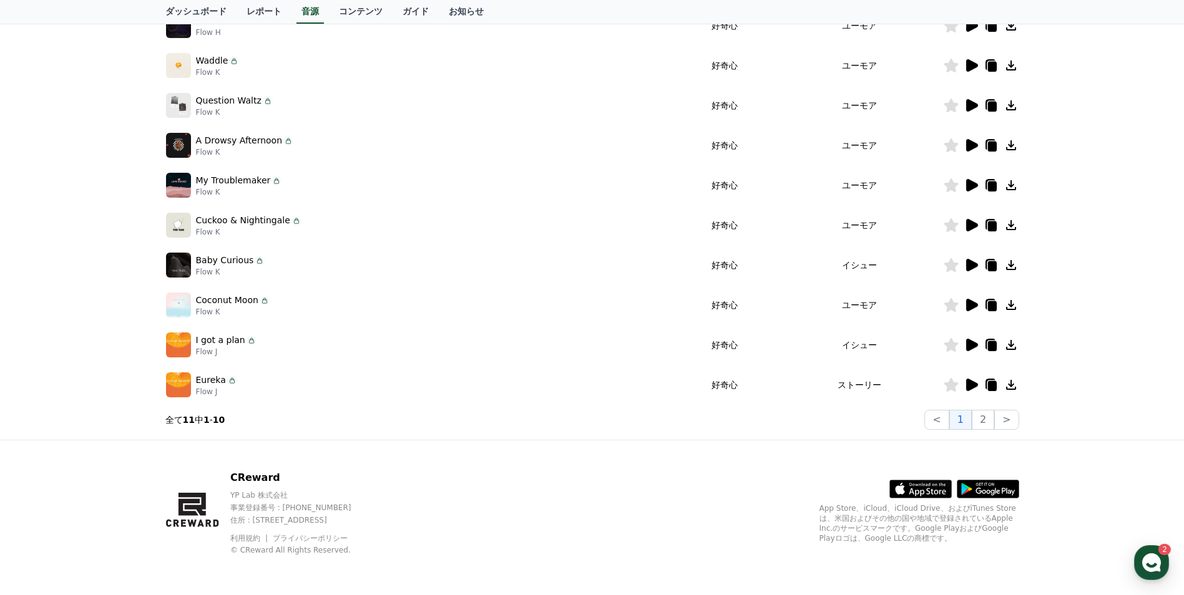
click at [969, 349] on icon at bounding box center [972, 345] width 12 height 12
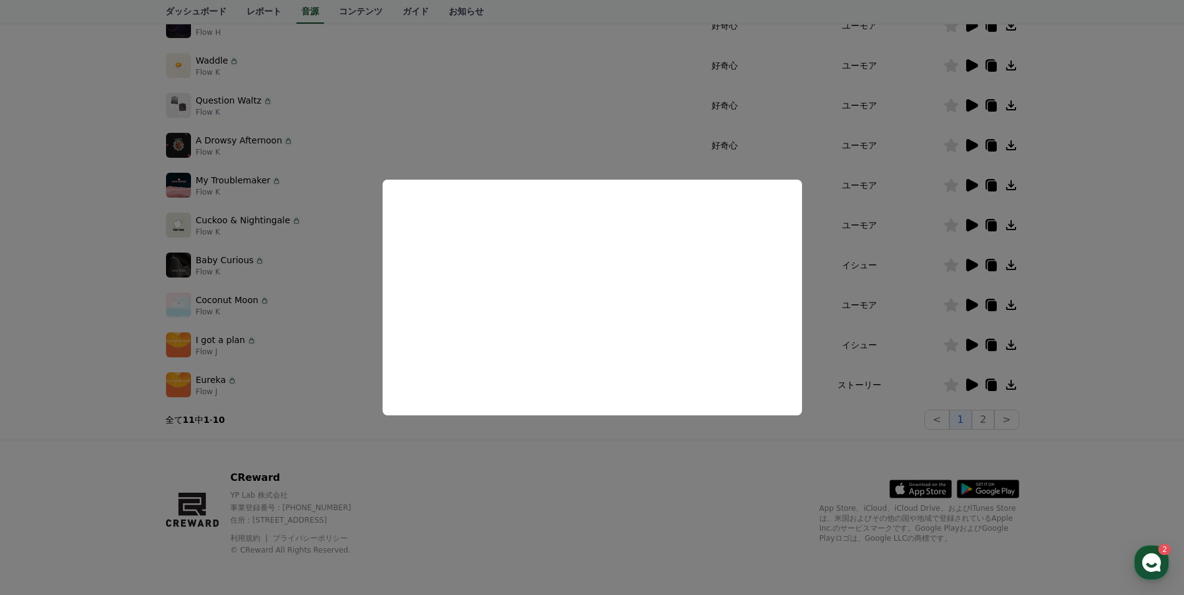
click at [633, 451] on button "close modal" at bounding box center [592, 297] width 1184 height 595
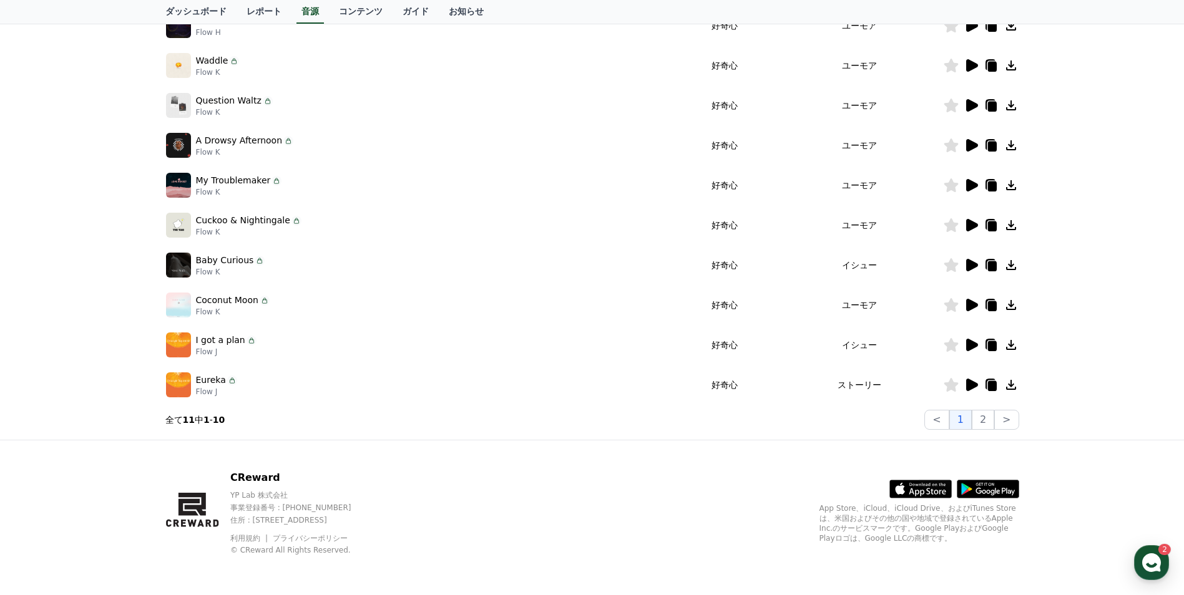
click at [965, 383] on icon at bounding box center [971, 385] width 15 height 15
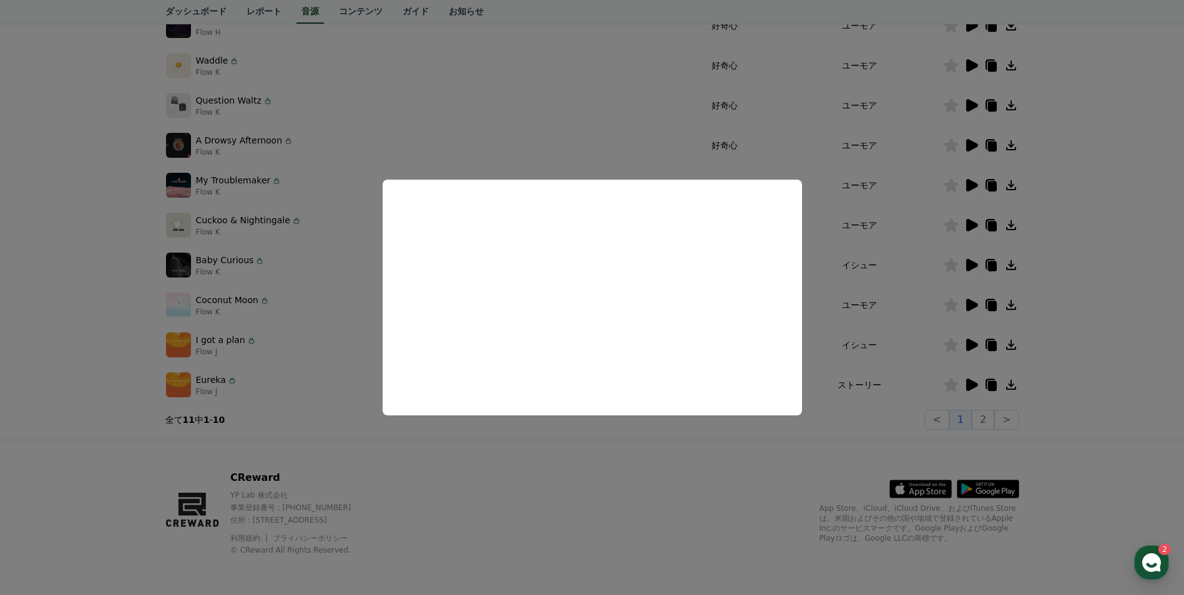
click at [655, 451] on button "close modal" at bounding box center [592, 297] width 1184 height 595
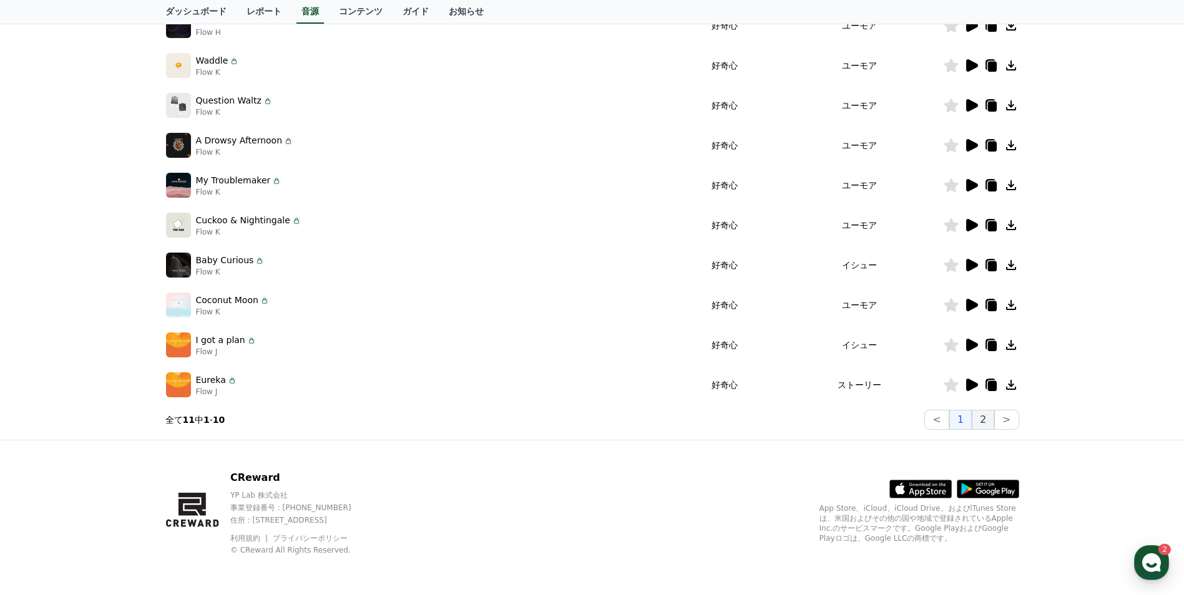
click at [987, 427] on button "2" at bounding box center [983, 420] width 22 height 20
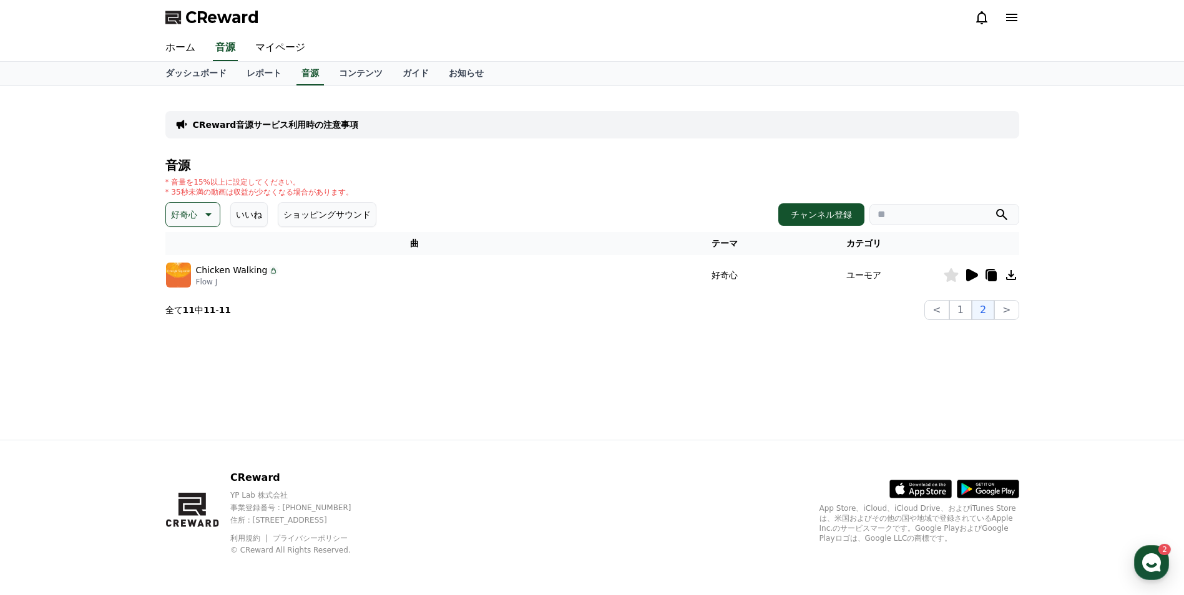
click at [202, 213] on icon at bounding box center [207, 214] width 15 height 15
click at [186, 320] on button "明るい" at bounding box center [185, 314] width 36 height 27
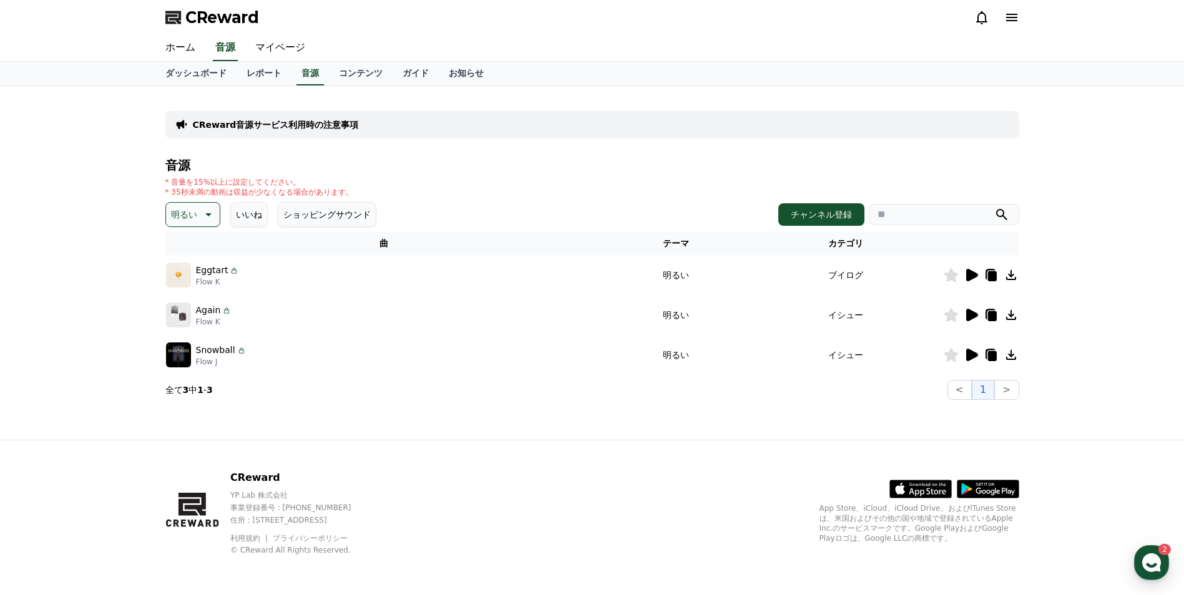
drag, startPoint x: 203, startPoint y: 211, endPoint x: 204, endPoint y: 221, distance: 10.0
click at [204, 221] on button "明るい" at bounding box center [192, 214] width 55 height 25
click at [182, 286] on button "ポッピング" at bounding box center [194, 284] width 54 height 27
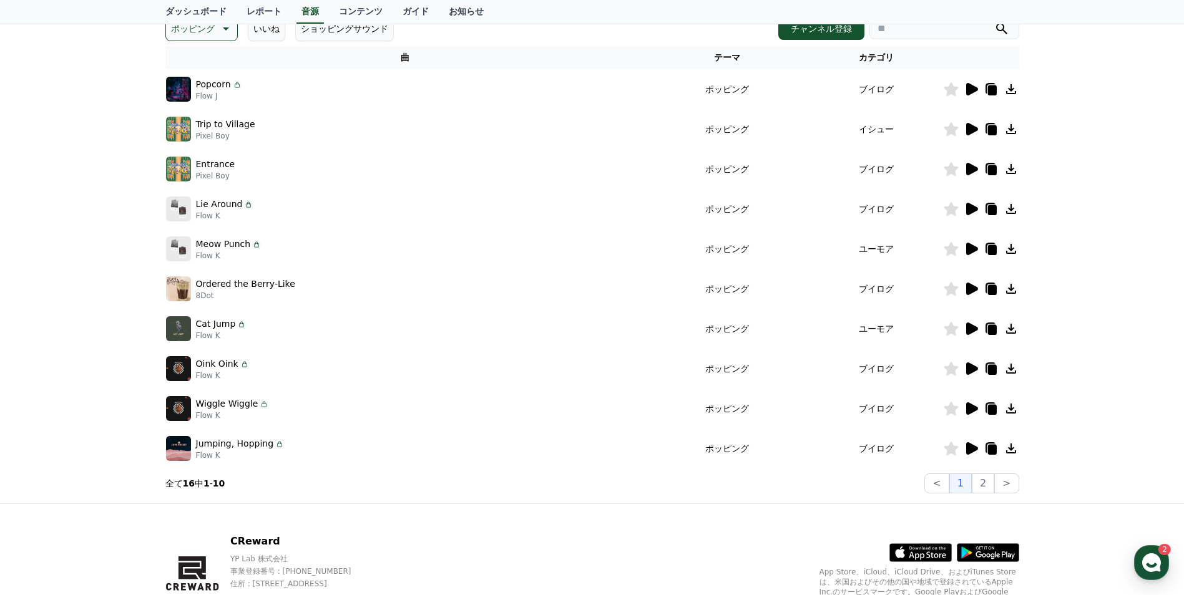
scroll to position [187, 0]
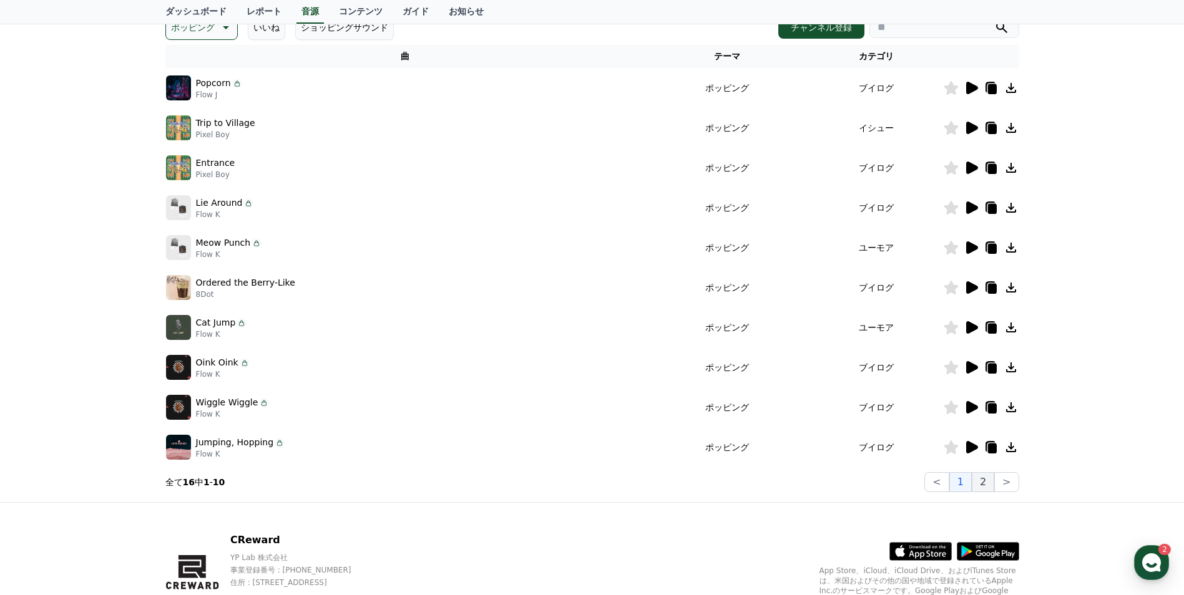
click at [988, 476] on button "2" at bounding box center [983, 482] width 22 height 20
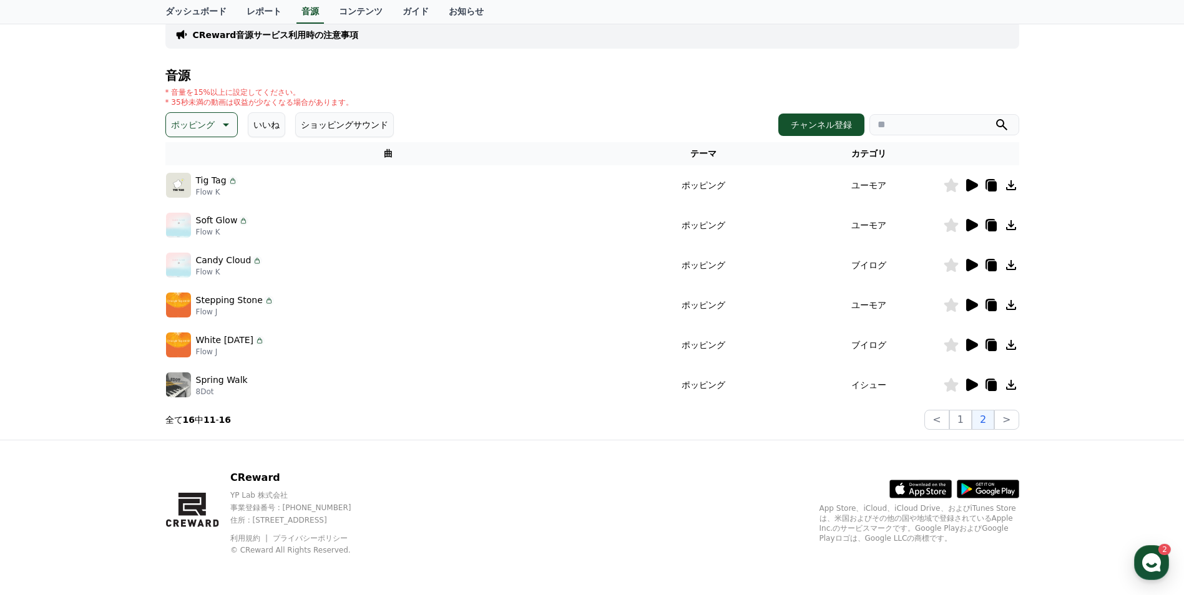
scroll to position [90, 0]
click at [975, 306] on icon at bounding box center [972, 305] width 12 height 12
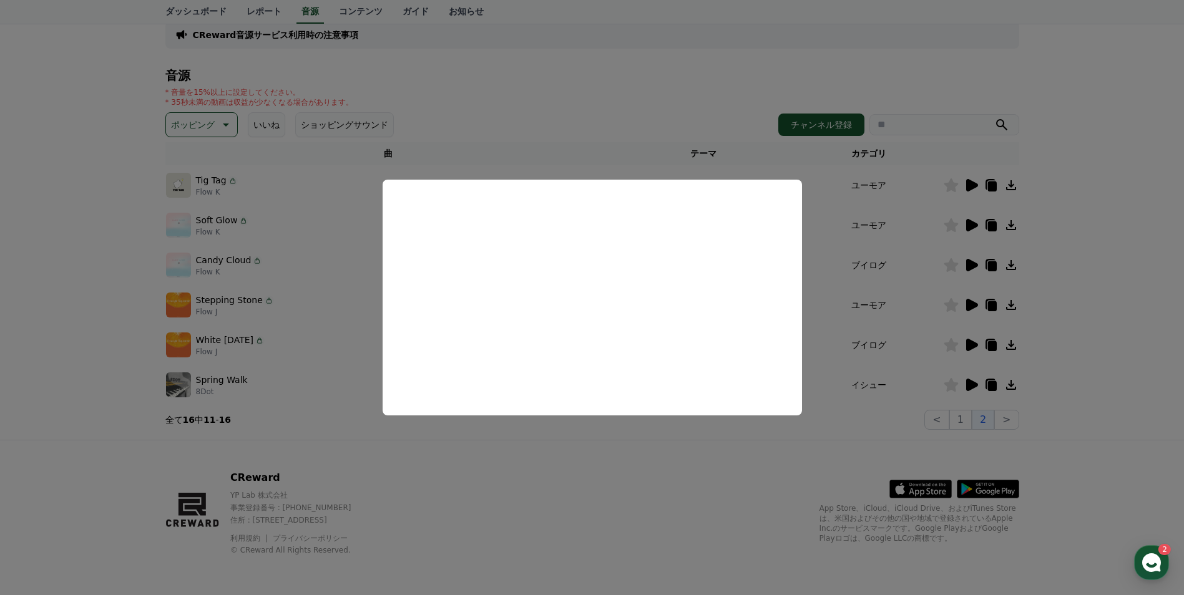
click at [635, 474] on button "close modal" at bounding box center [592, 297] width 1184 height 595
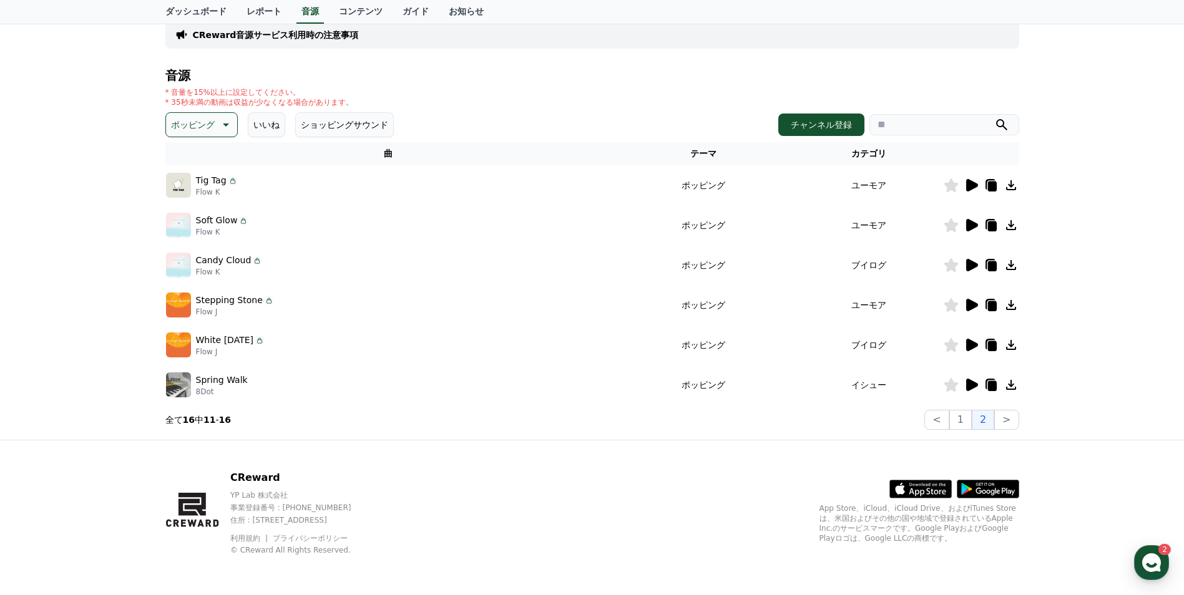
click at [975, 351] on icon at bounding box center [971, 345] width 15 height 15
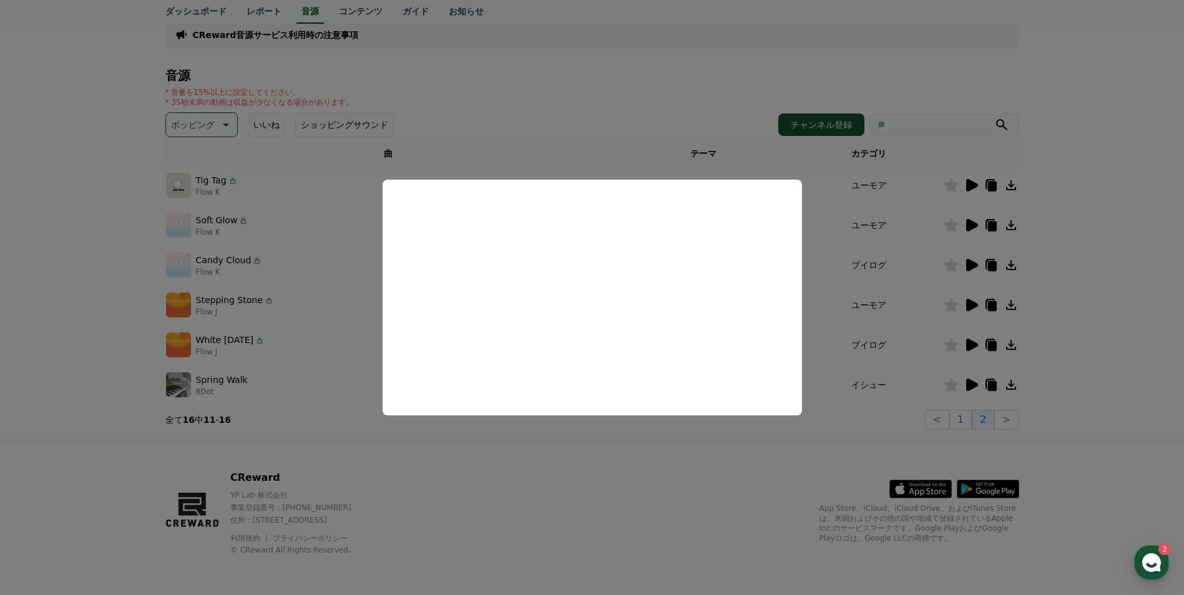
click at [632, 452] on button "close modal" at bounding box center [592, 297] width 1184 height 595
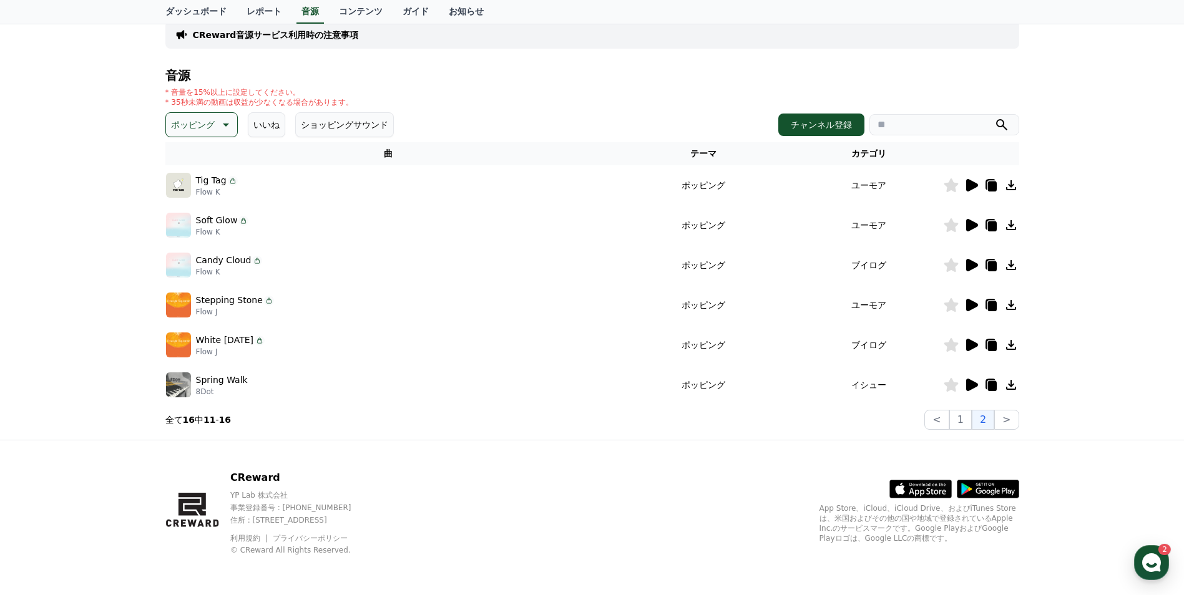
click at [976, 381] on icon at bounding box center [971, 385] width 15 height 15
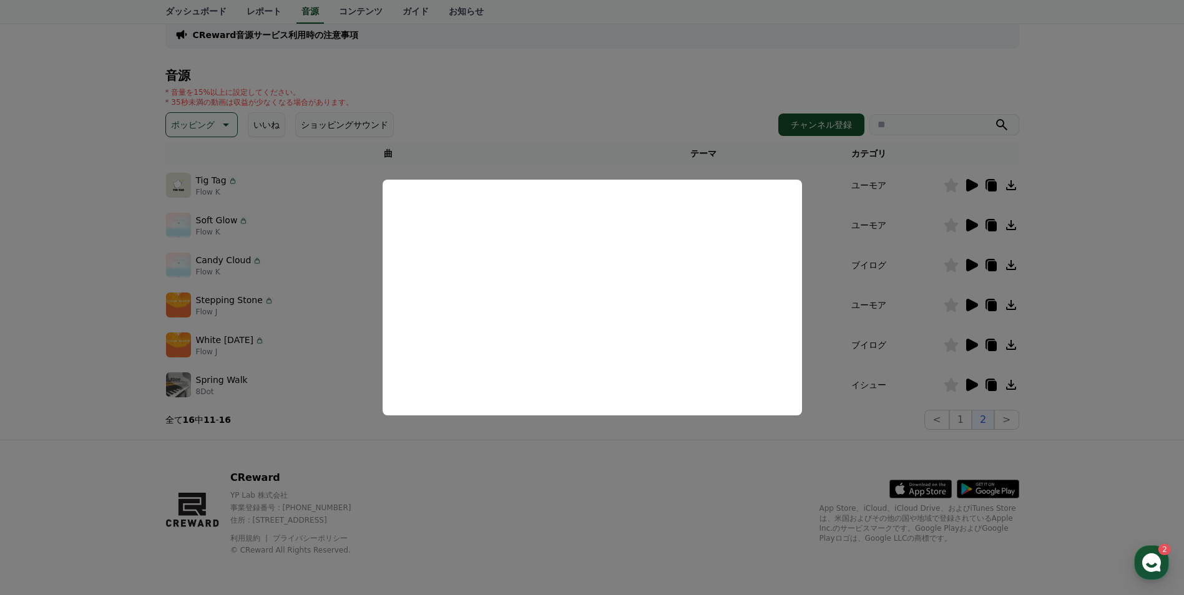
click at [535, 445] on button "close modal" at bounding box center [592, 297] width 1184 height 595
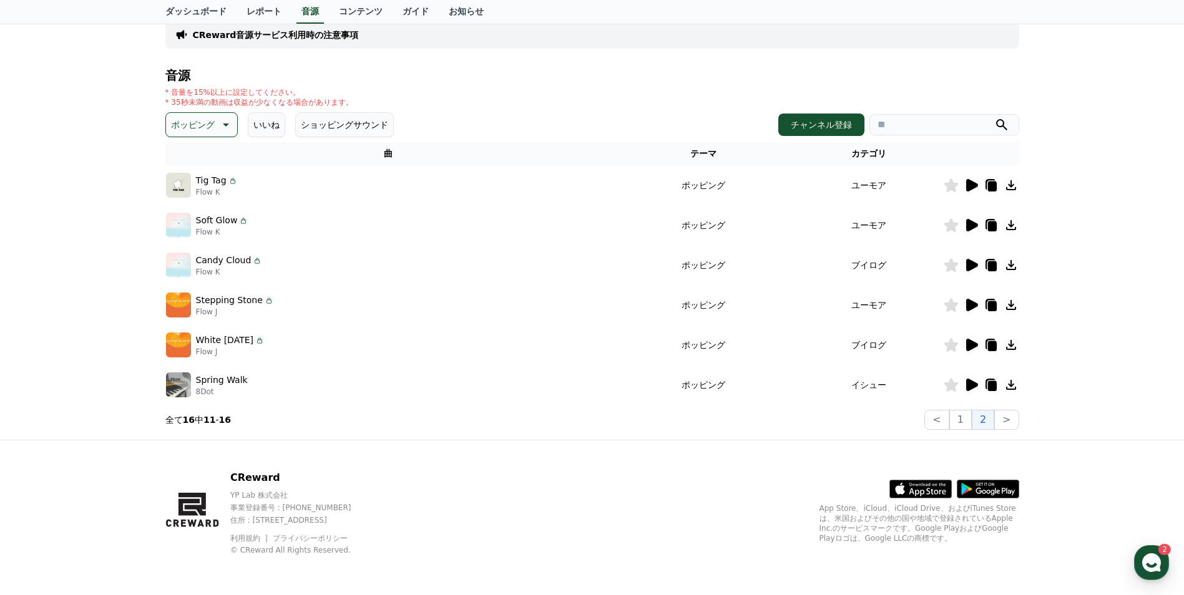
click at [205, 123] on button "ポッピング" at bounding box center [201, 124] width 72 height 25
click at [187, 236] on button "刺激的な" at bounding box center [189, 227] width 45 height 27
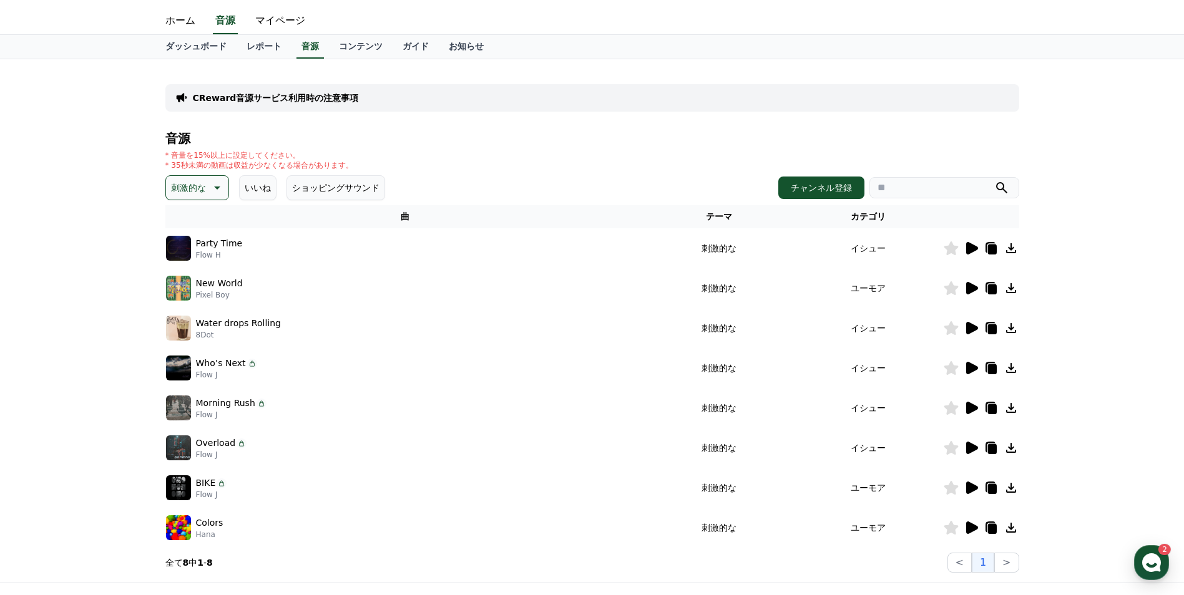
scroll to position [125, 0]
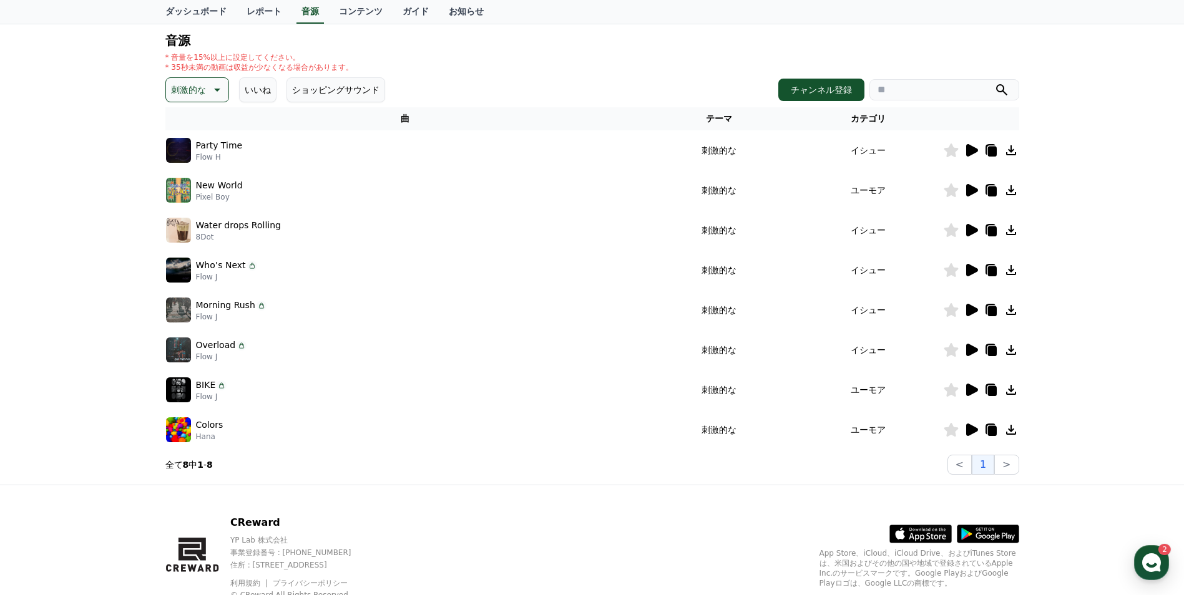
drag, startPoint x: 195, startPoint y: 82, endPoint x: 201, endPoint y: 107, distance: 25.0
click at [195, 82] on p "刺激的な" at bounding box center [188, 89] width 35 height 17
click at [198, 193] on button "雄壮な" at bounding box center [185, 195] width 36 height 27
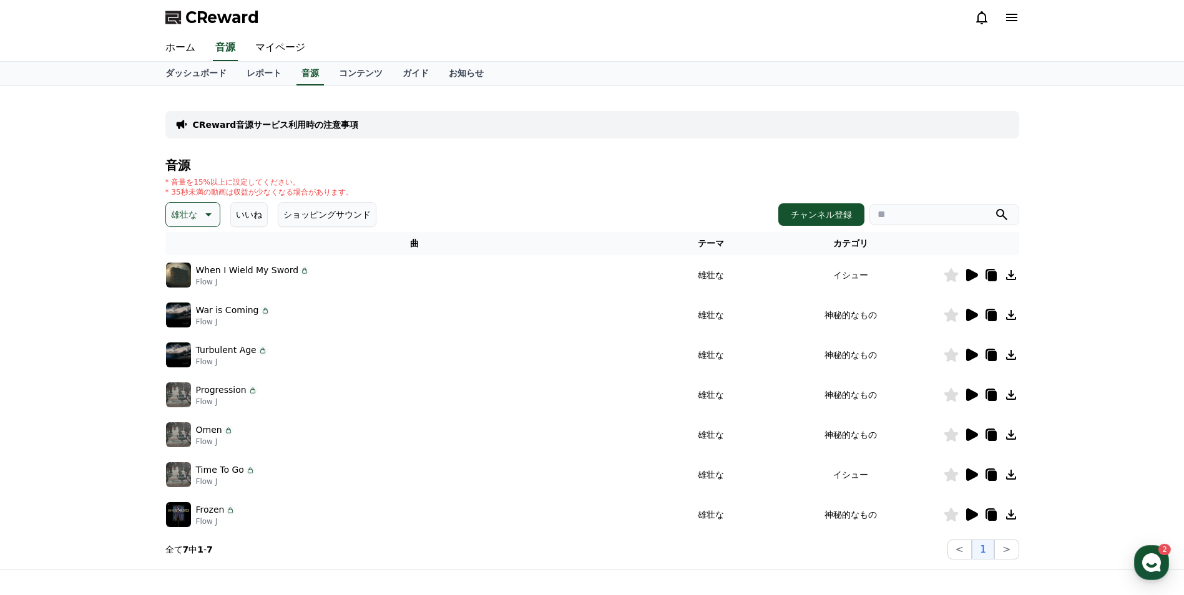
click at [972, 479] on icon at bounding box center [972, 475] width 12 height 12
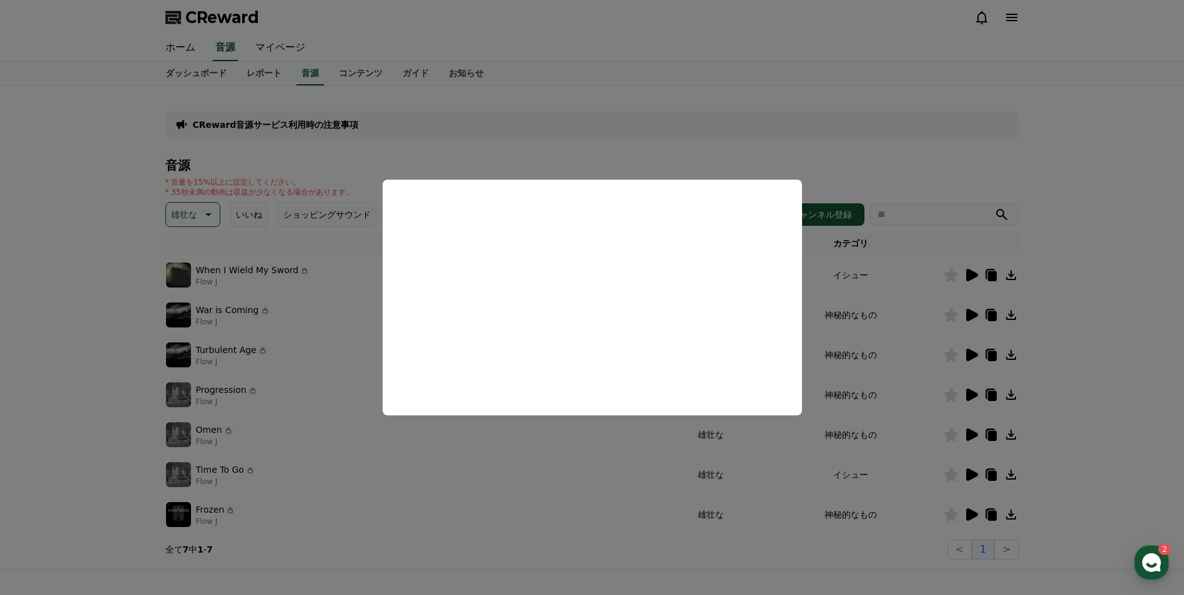
click at [572, 469] on button "close modal" at bounding box center [592, 297] width 1184 height 595
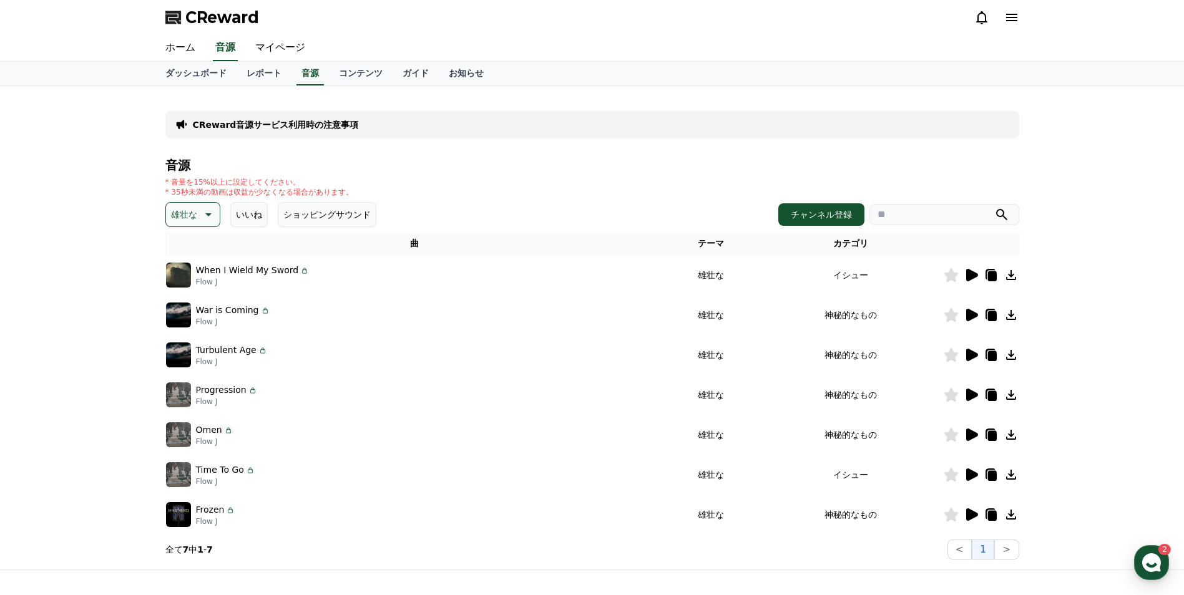
click at [201, 220] on icon at bounding box center [207, 214] width 15 height 15
click at [170, 291] on button "劇的な" at bounding box center [185, 289] width 36 height 27
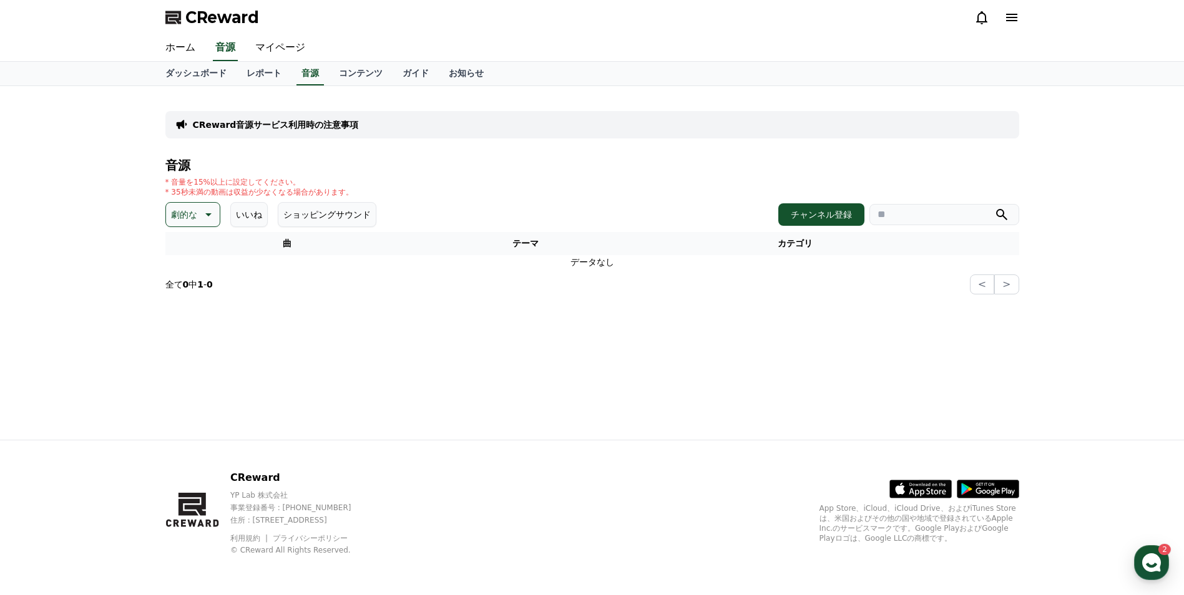
drag, startPoint x: 183, startPoint y: 207, endPoint x: 185, endPoint y: 214, distance: 7.1
click at [183, 207] on p "劇的な" at bounding box center [184, 214] width 26 height 17
click at [185, 262] on button "喜ばしい" at bounding box center [189, 259] width 45 height 27
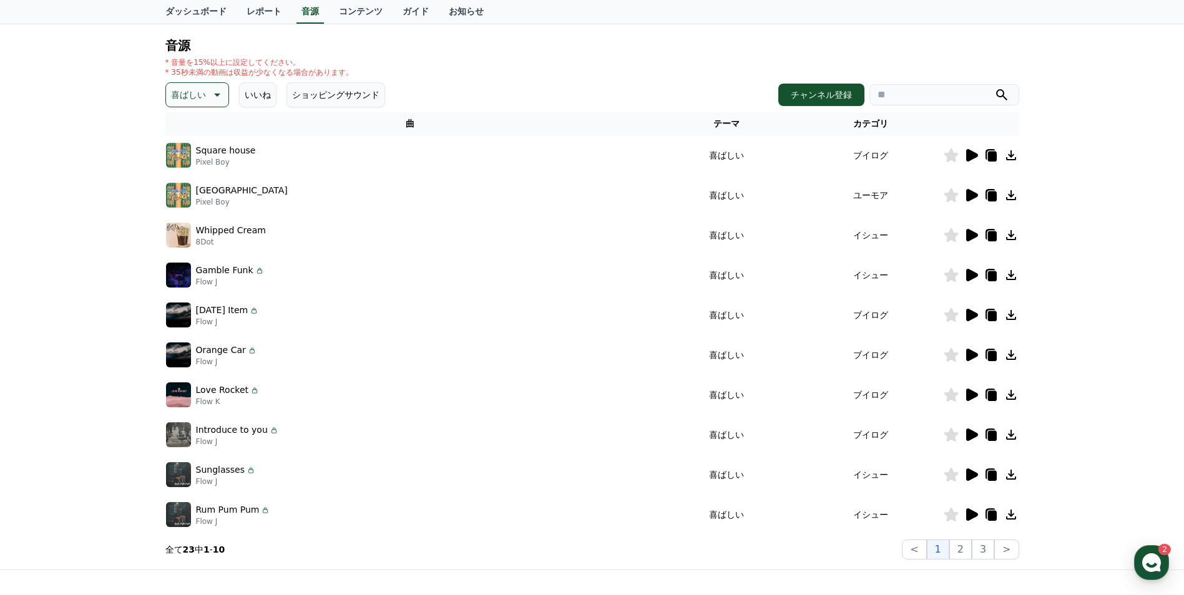
scroll to position [125, 0]
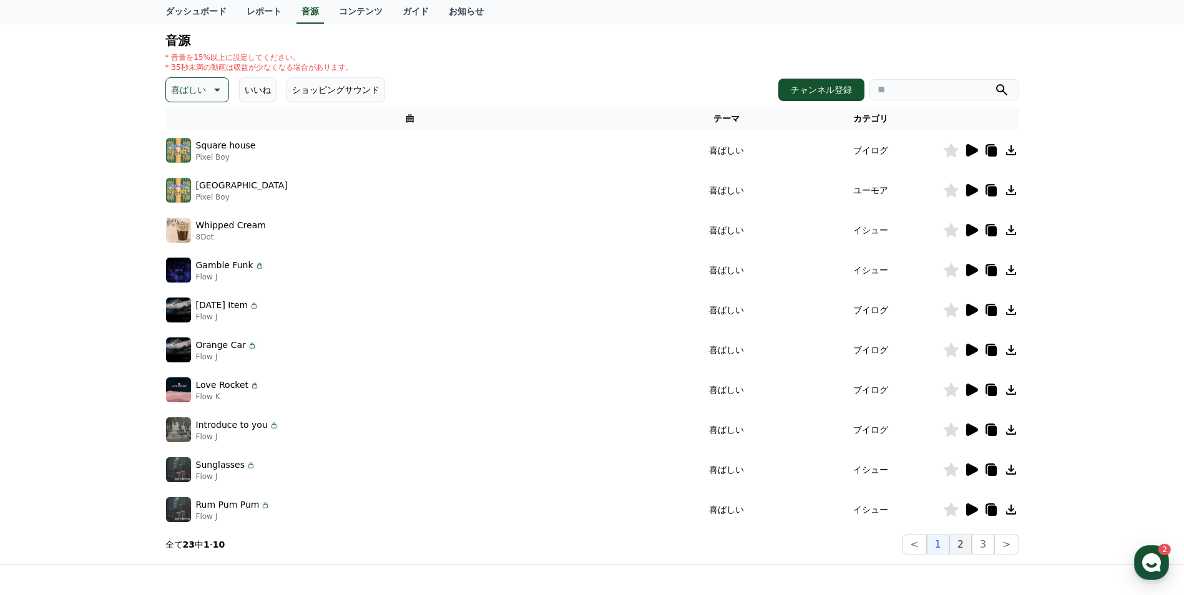
click at [964, 545] on button "2" at bounding box center [960, 545] width 22 height 20
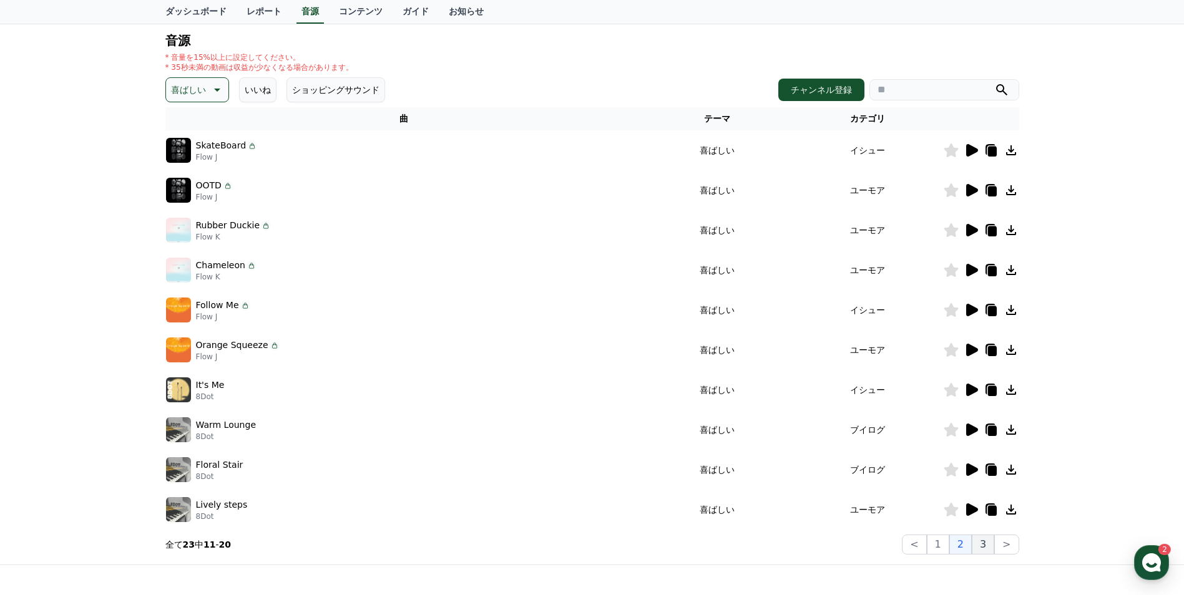
click at [977, 545] on button "3" at bounding box center [983, 545] width 22 height 20
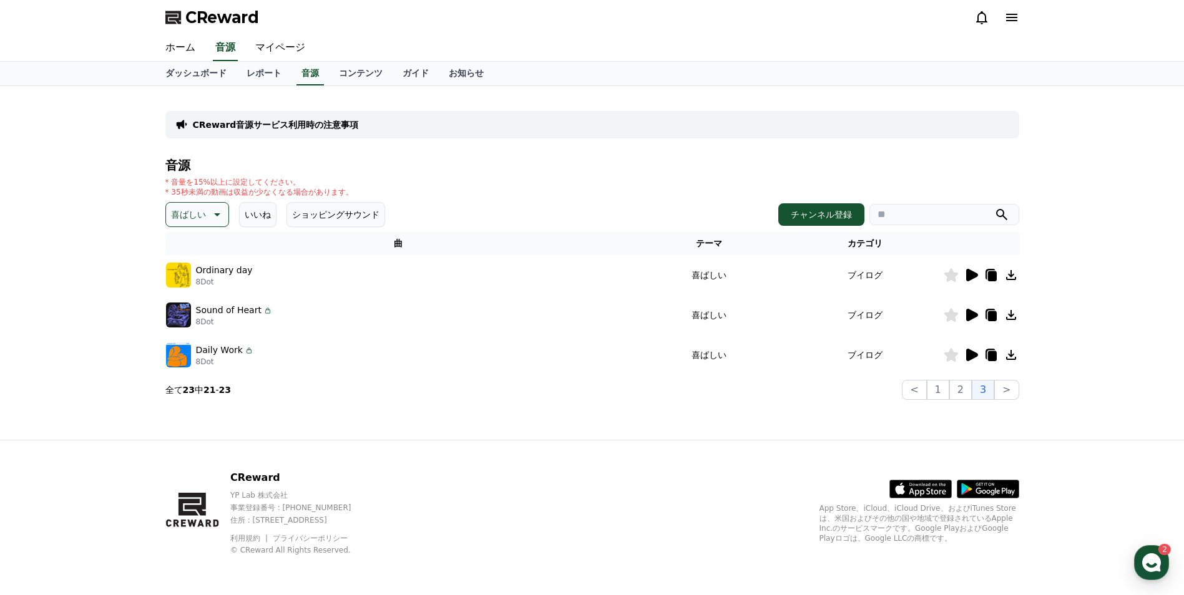
click at [977, 273] on icon at bounding box center [971, 275] width 15 height 15
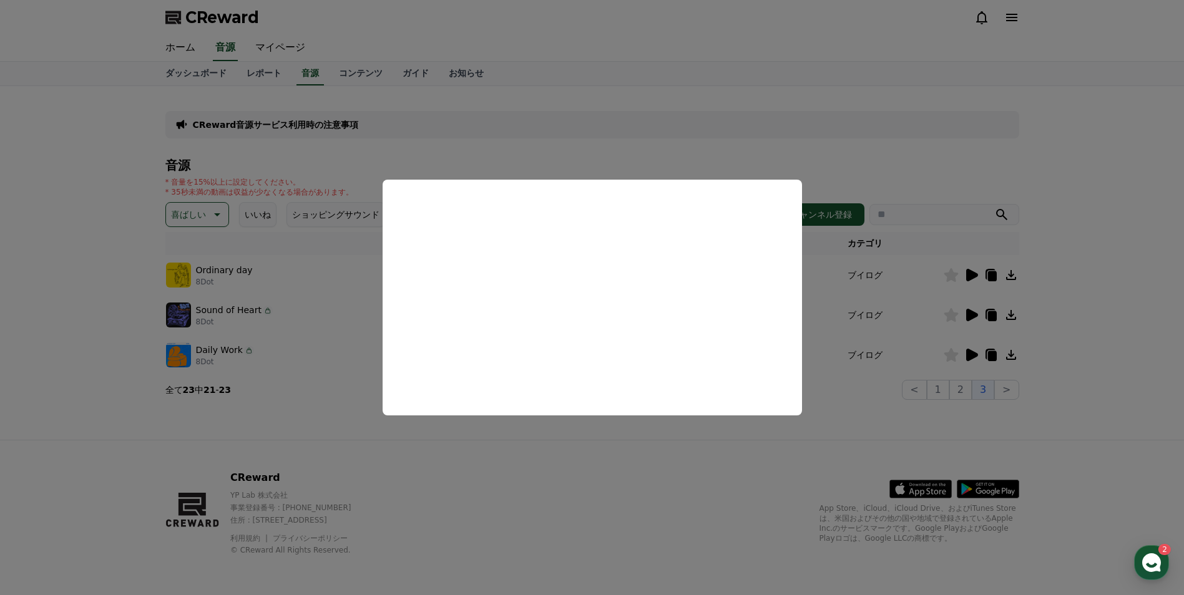
drag, startPoint x: 661, startPoint y: 481, endPoint x: 755, endPoint y: 412, distance: 116.4
click at [661, 481] on button "close modal" at bounding box center [592, 297] width 1184 height 595
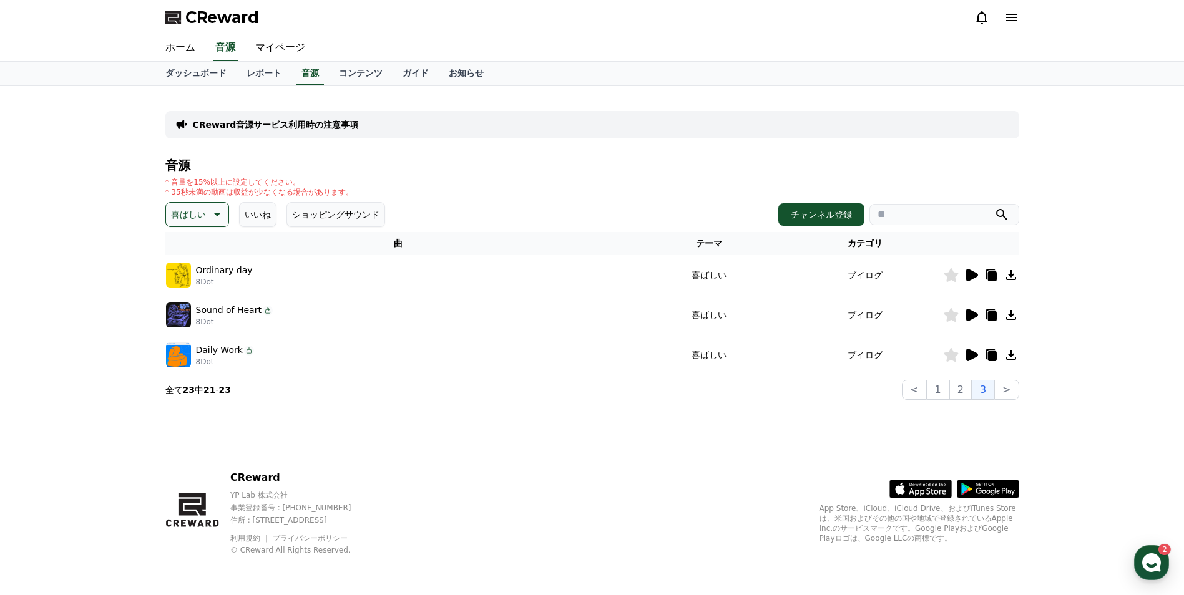
click at [975, 317] on icon at bounding box center [972, 315] width 12 height 12
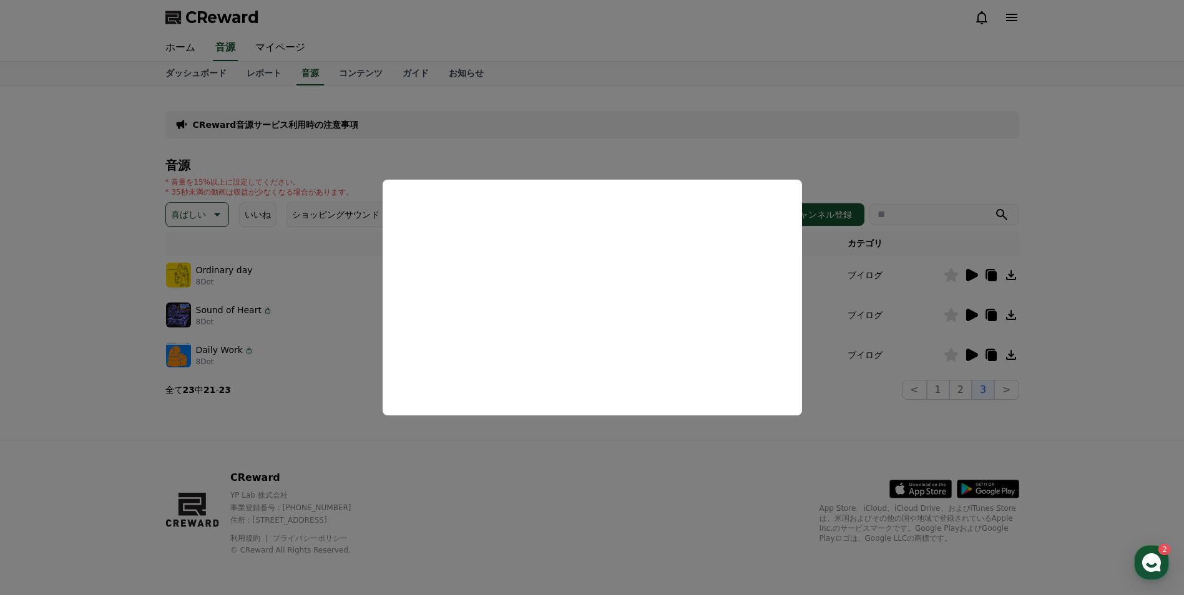
click at [675, 456] on button "close modal" at bounding box center [592, 297] width 1184 height 595
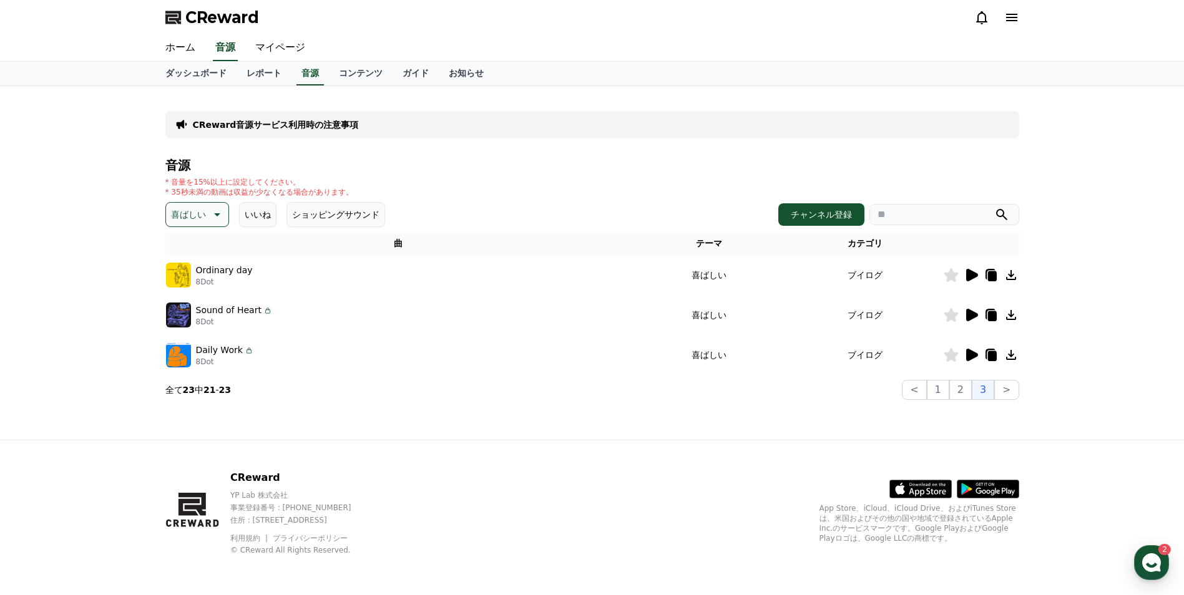
click at [970, 351] on icon at bounding box center [972, 355] width 12 height 12
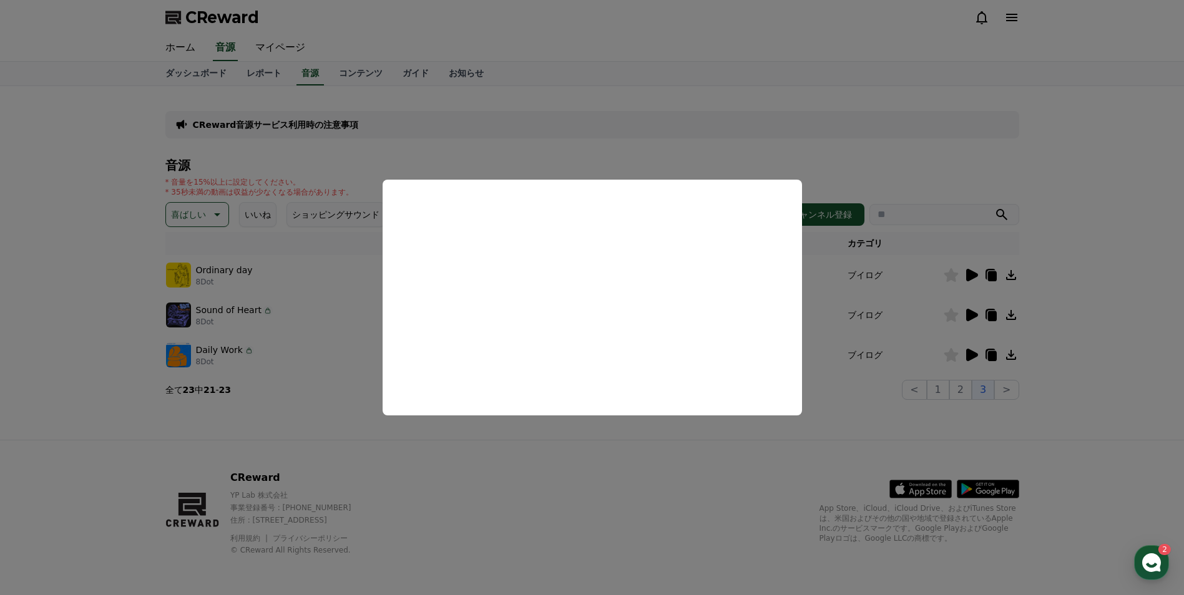
click at [326, 410] on button "close modal" at bounding box center [592, 297] width 1184 height 595
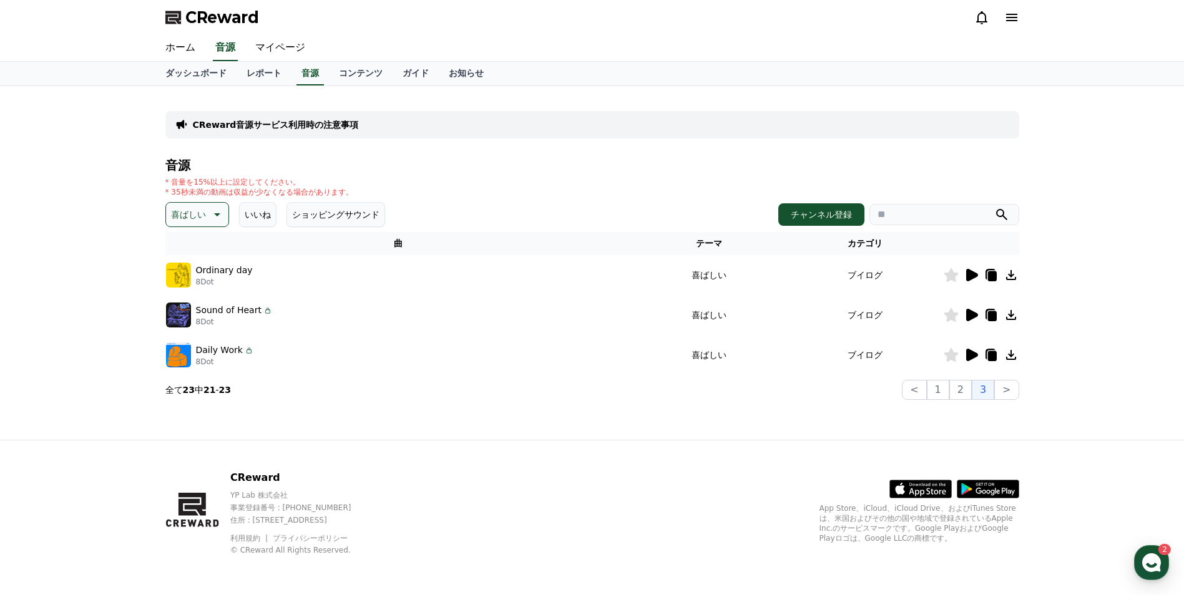
click at [956, 354] on icon at bounding box center [951, 355] width 14 height 14
click at [960, 394] on button "2" at bounding box center [960, 390] width 22 height 20
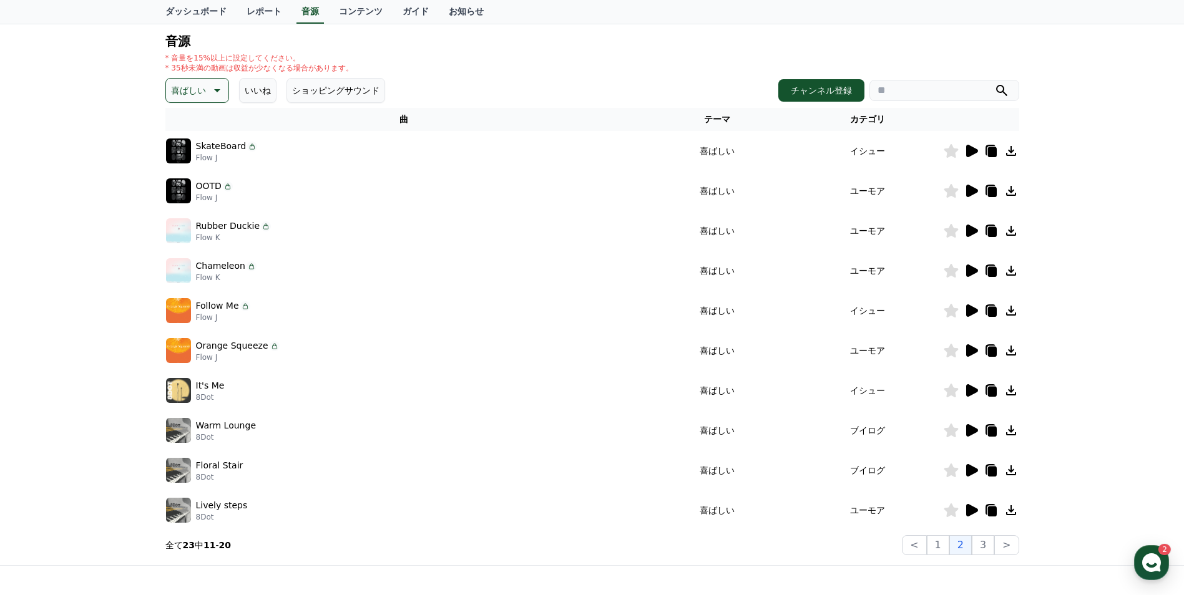
scroll to position [125, 0]
click at [973, 434] on icon at bounding box center [971, 429] width 15 height 15
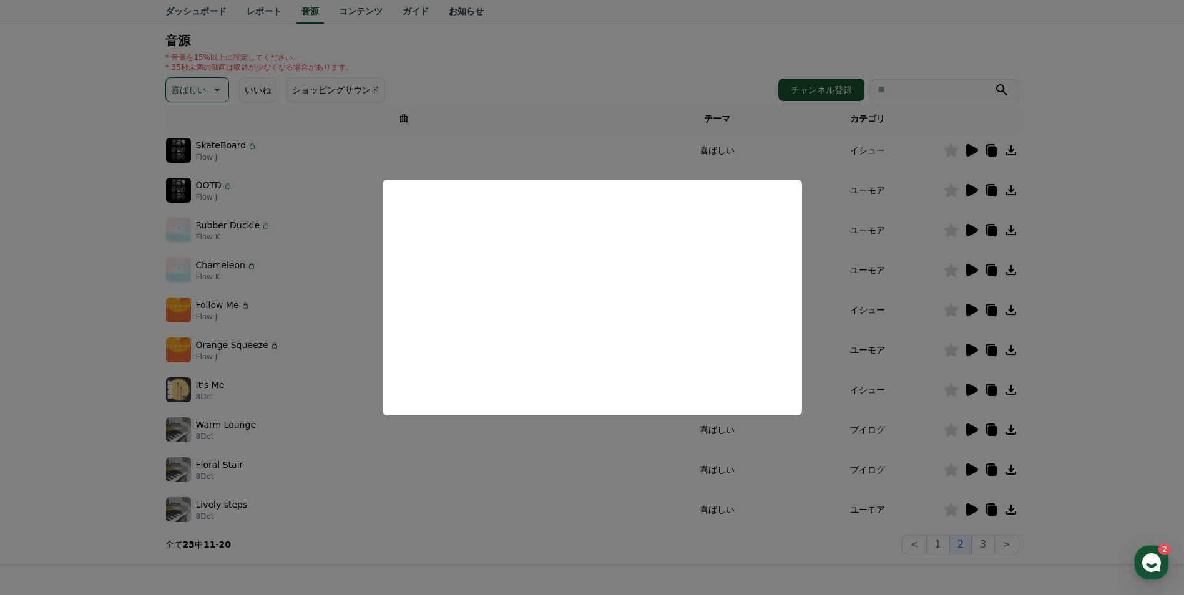
click at [973, 472] on button "close modal" at bounding box center [592, 297] width 1184 height 595
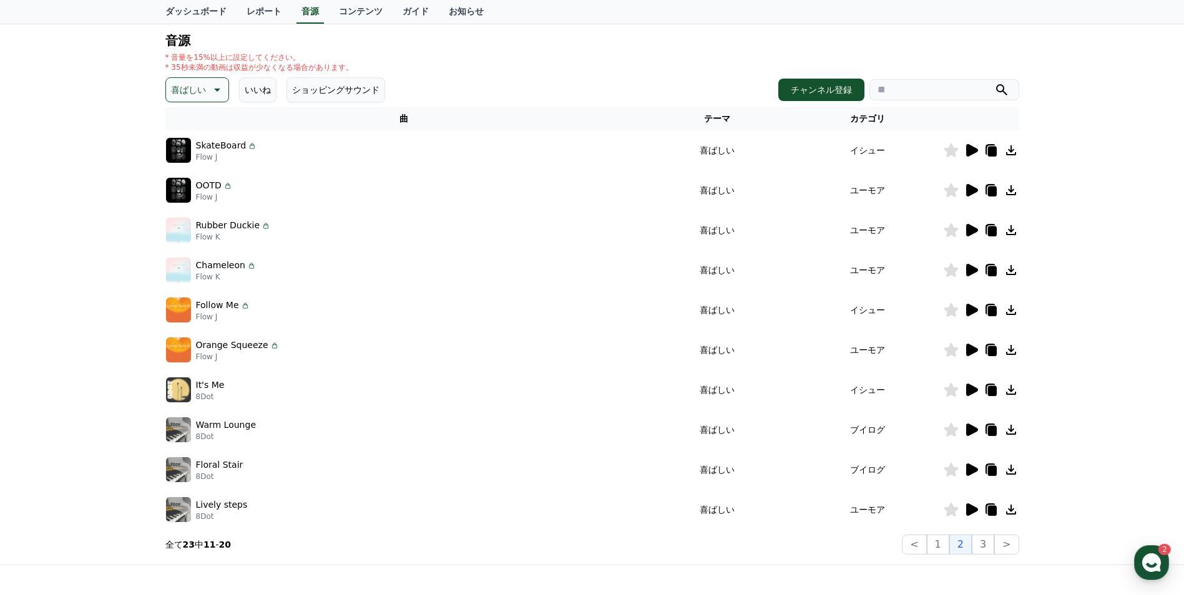
click at [973, 472] on icon at bounding box center [972, 470] width 12 height 12
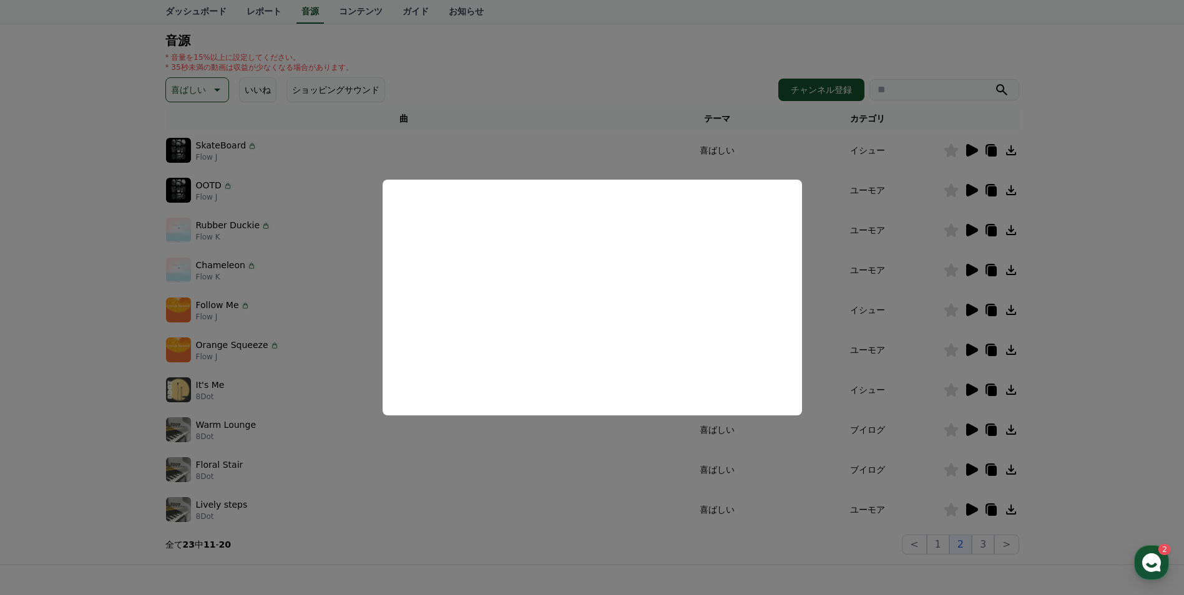
click at [854, 502] on button "close modal" at bounding box center [592, 297] width 1184 height 595
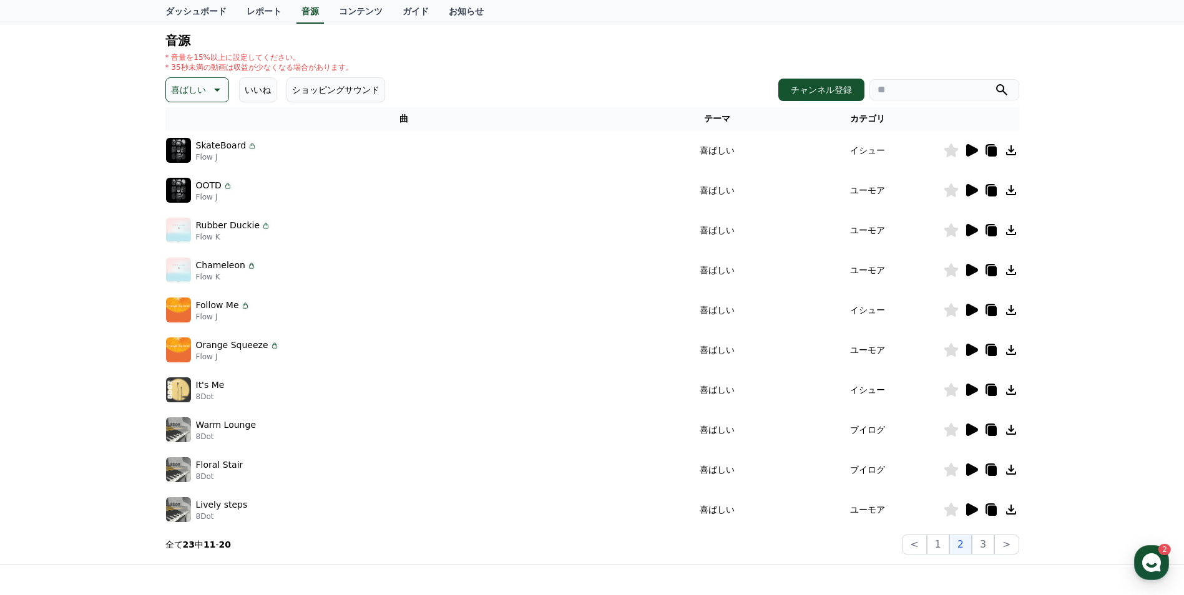
click at [967, 509] on icon at bounding box center [972, 510] width 12 height 12
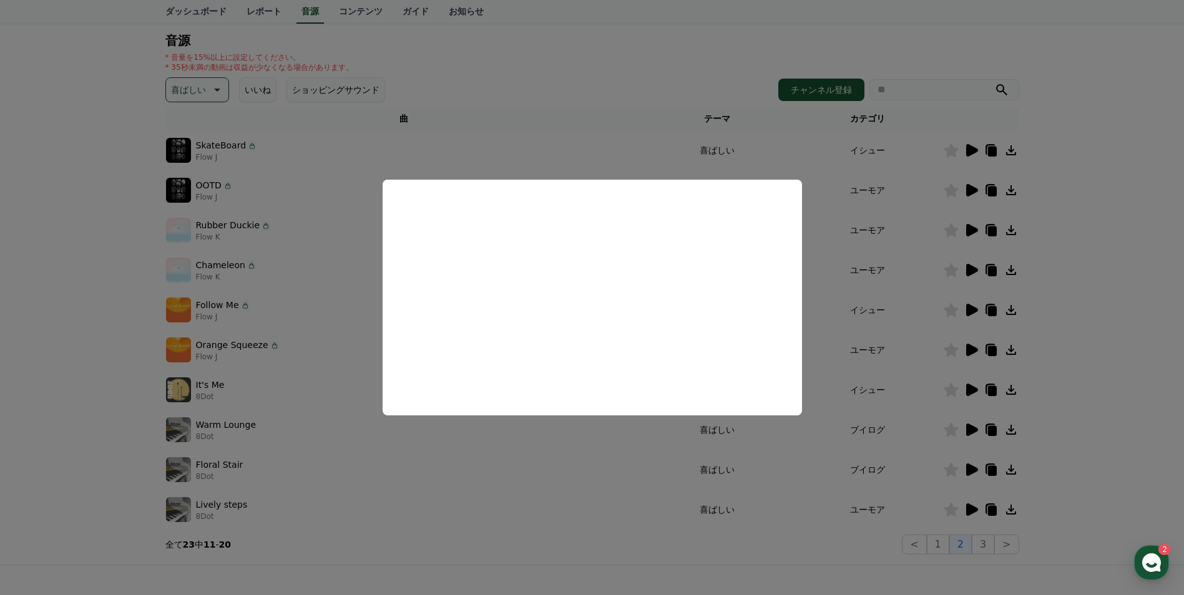
drag, startPoint x: 627, startPoint y: 504, endPoint x: 634, endPoint y: 495, distance: 12.0
click at [627, 504] on button "close modal" at bounding box center [592, 297] width 1184 height 595
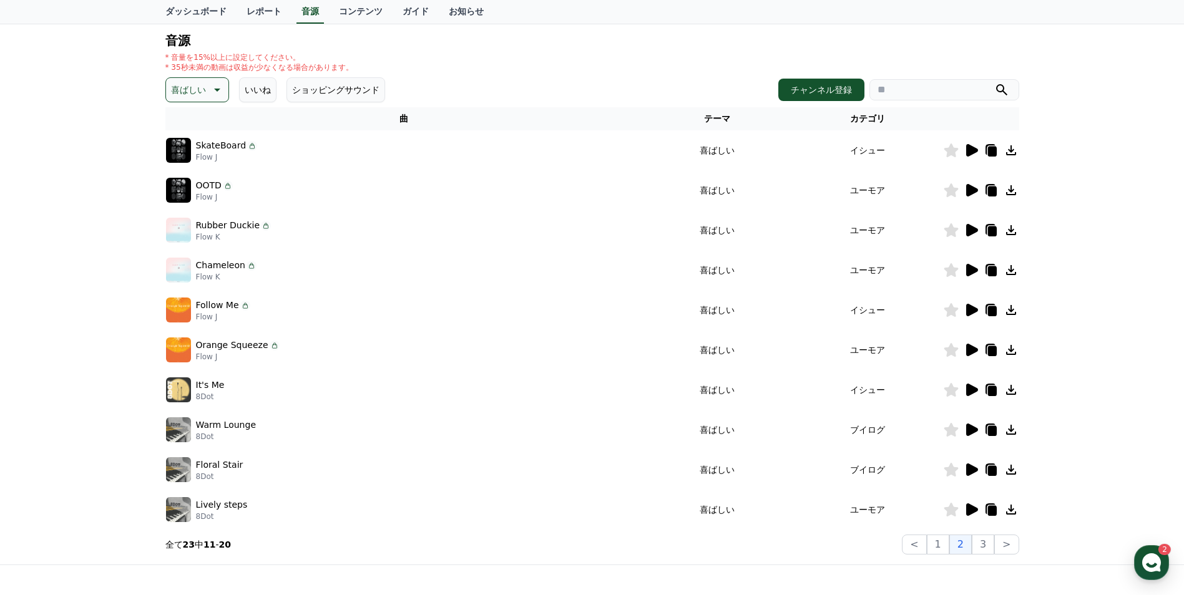
click at [969, 386] on icon at bounding box center [972, 390] width 12 height 12
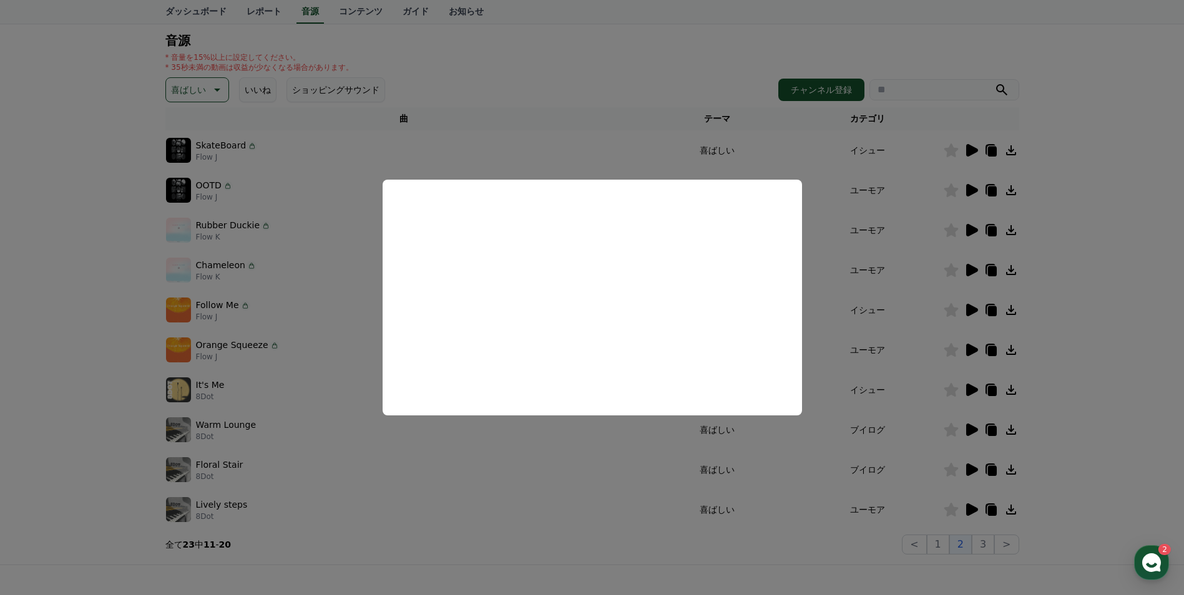
click at [590, 472] on button "close modal" at bounding box center [592, 297] width 1184 height 595
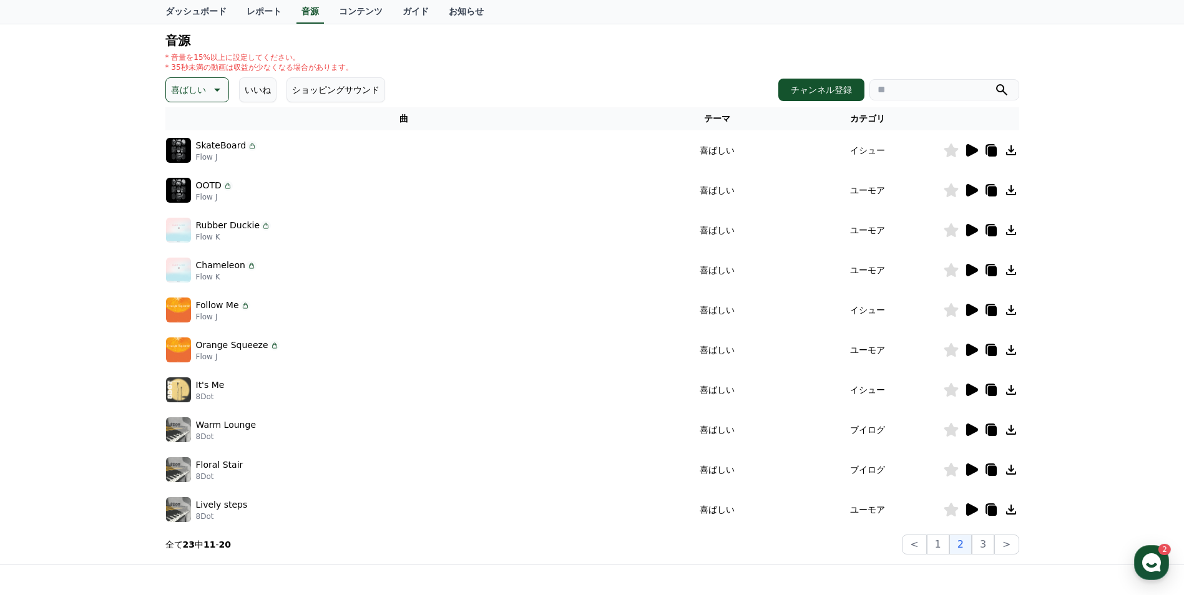
click at [976, 346] on icon at bounding box center [971, 350] width 15 height 15
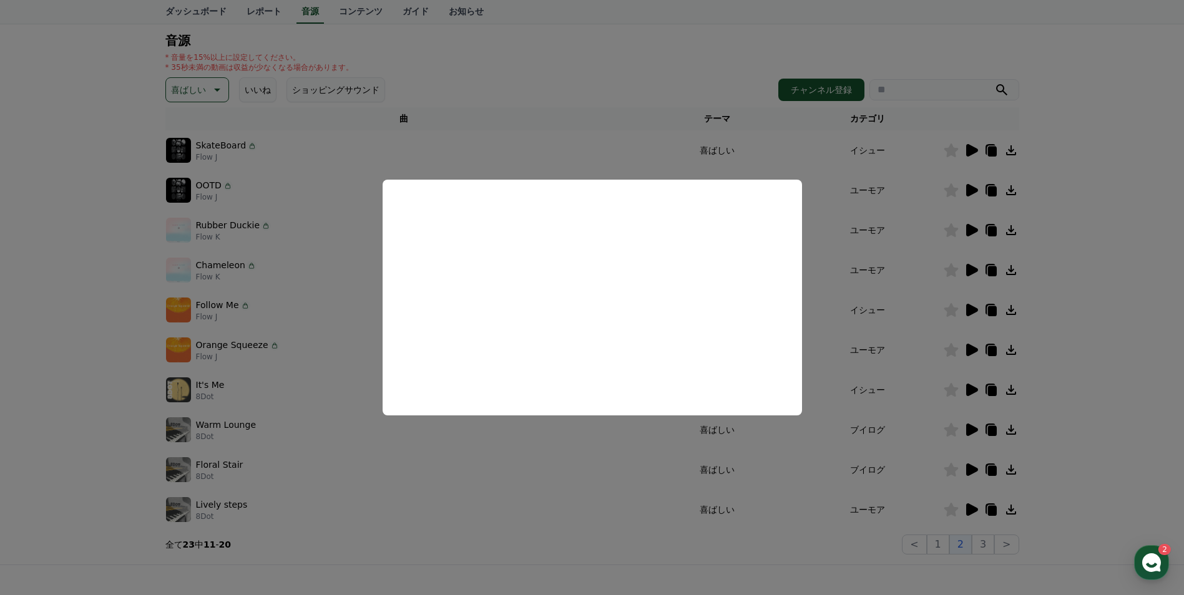
drag, startPoint x: 551, startPoint y: 490, endPoint x: 645, endPoint y: 446, distance: 104.1
click at [551, 490] on button "close modal" at bounding box center [592, 297] width 1184 height 595
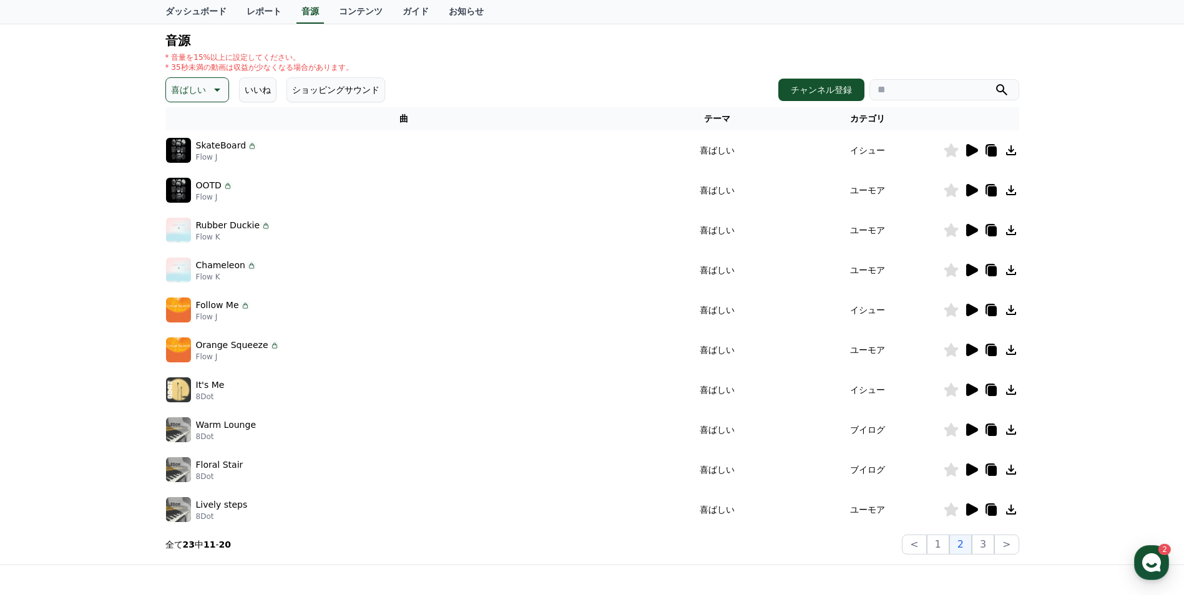
click at [974, 310] on icon at bounding box center [972, 310] width 12 height 12
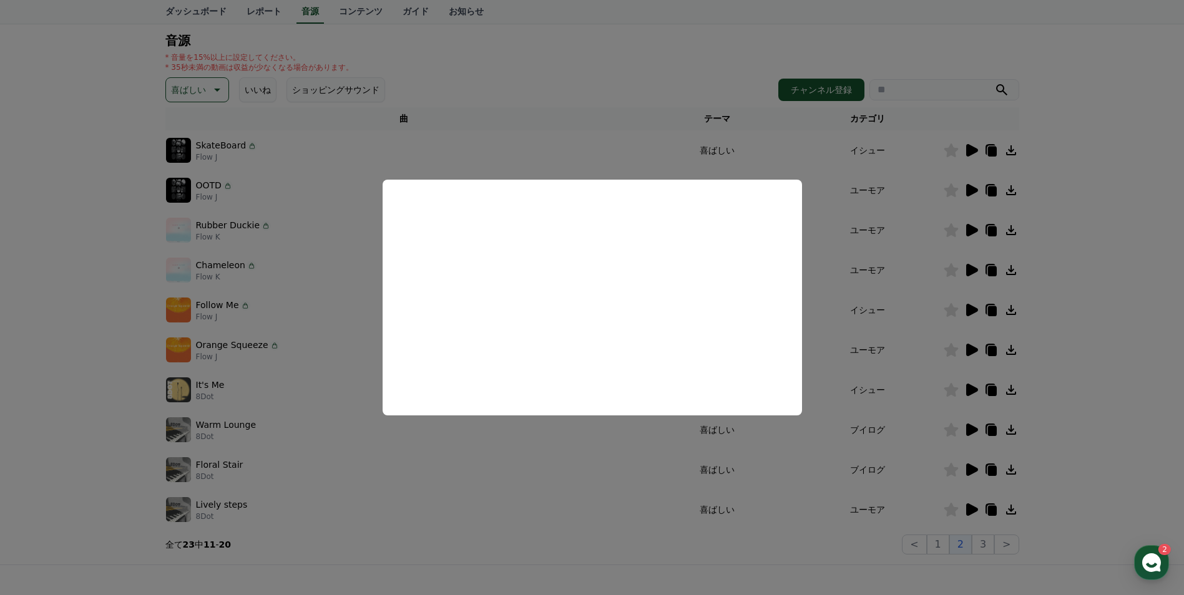
click at [600, 467] on button "close modal" at bounding box center [592, 297] width 1184 height 595
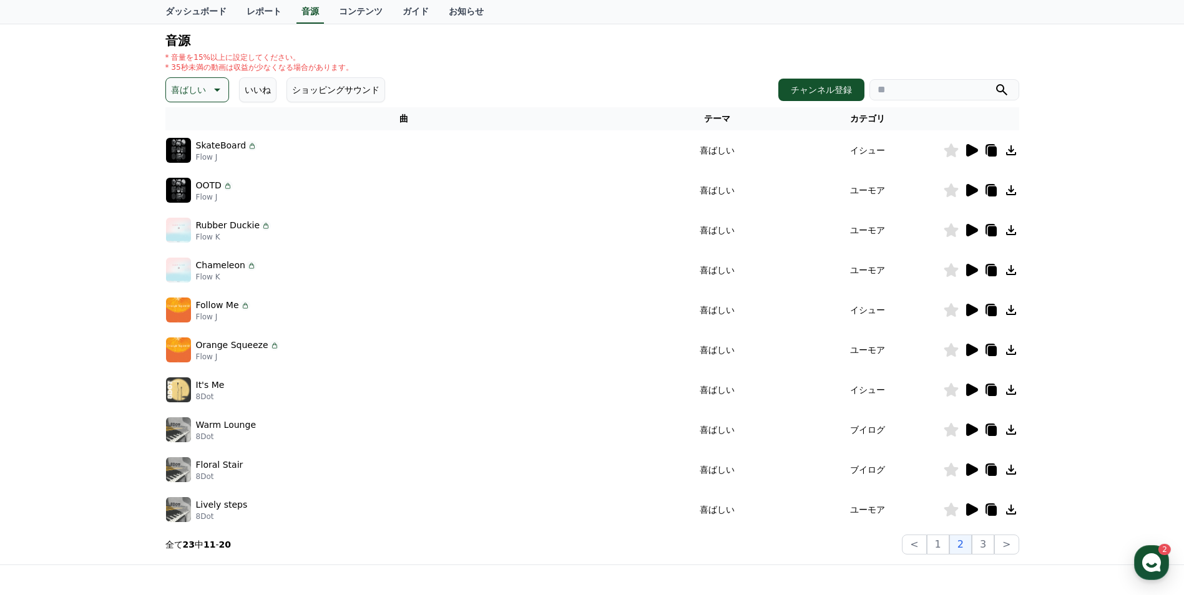
click at [970, 277] on icon at bounding box center [971, 270] width 15 height 15
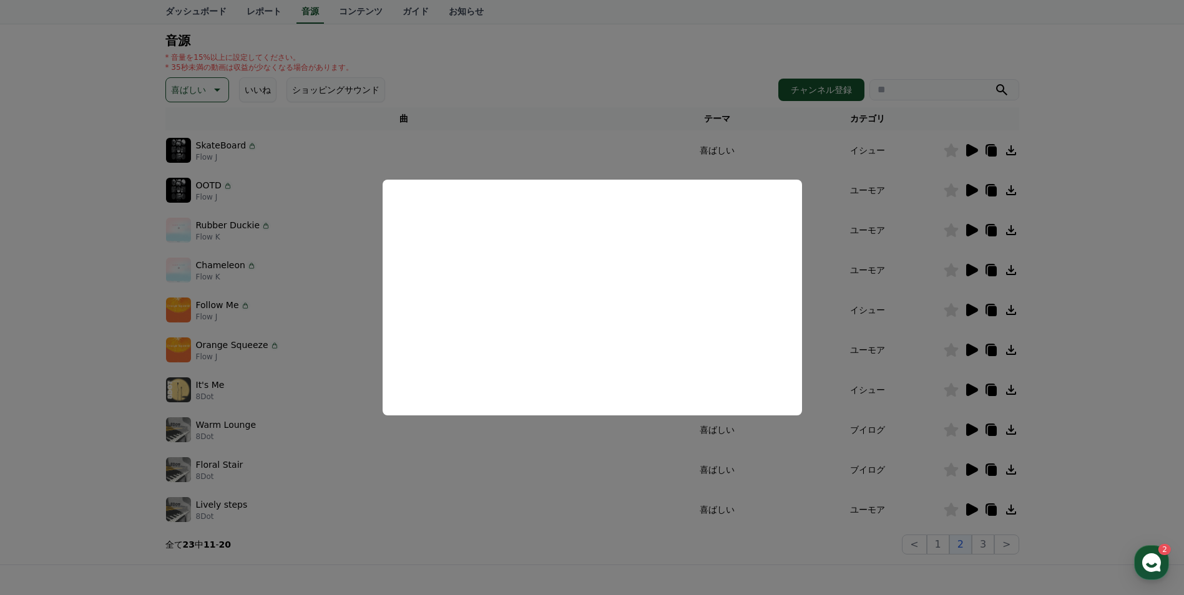
click at [429, 469] on button "close modal" at bounding box center [592, 297] width 1184 height 595
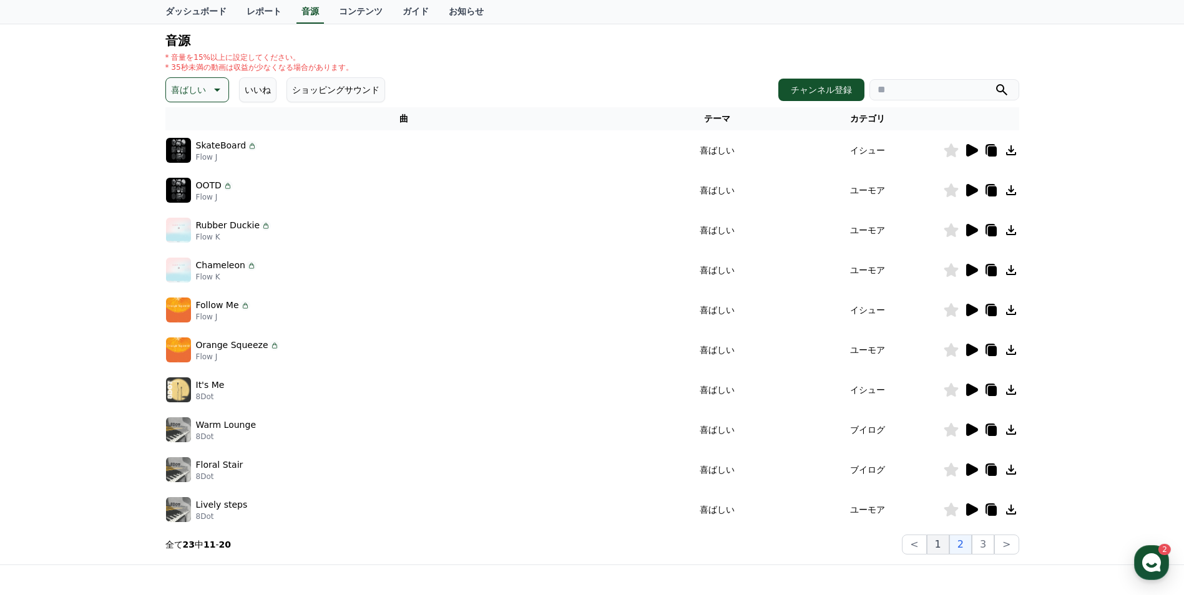
click at [944, 554] on button "1" at bounding box center [938, 545] width 22 height 20
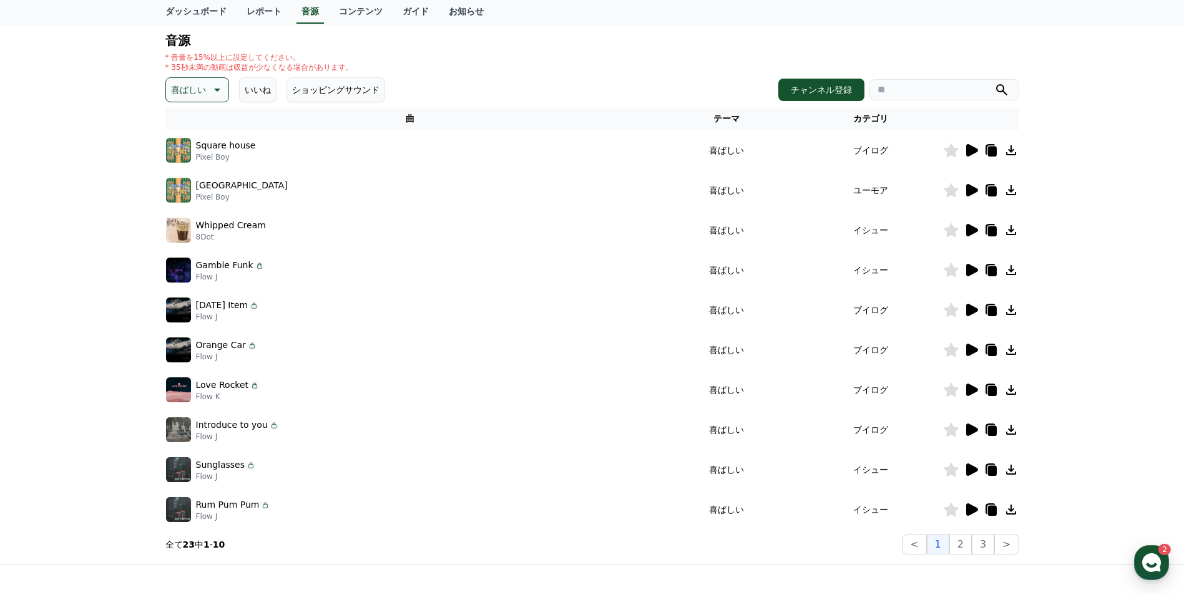
click at [965, 470] on icon at bounding box center [971, 469] width 15 height 15
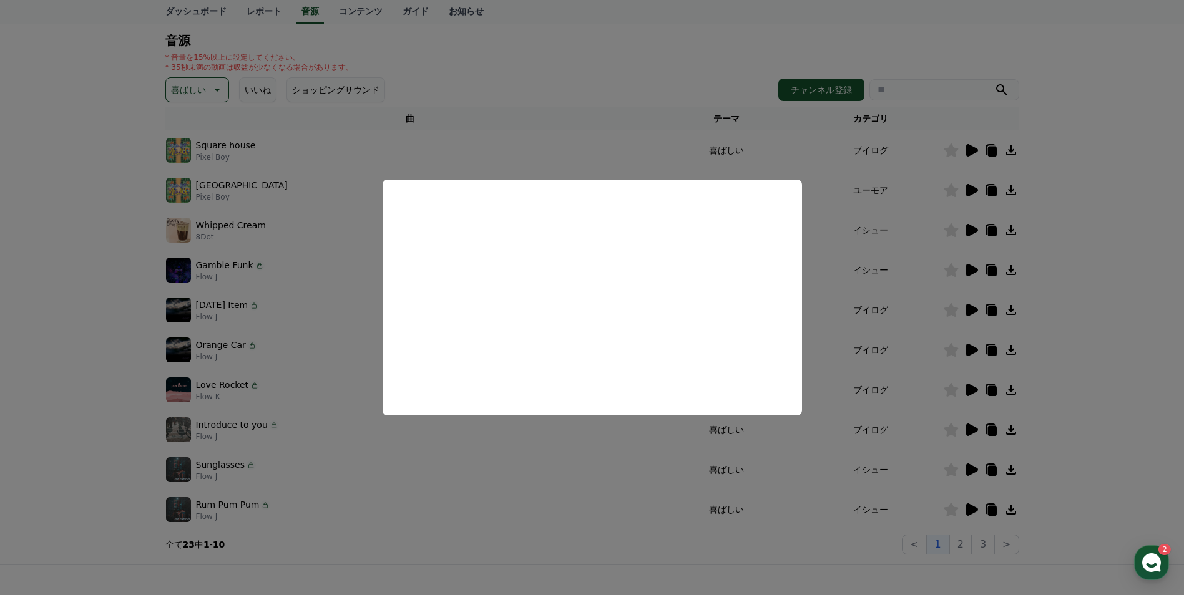
click at [580, 472] on button "close modal" at bounding box center [592, 297] width 1184 height 595
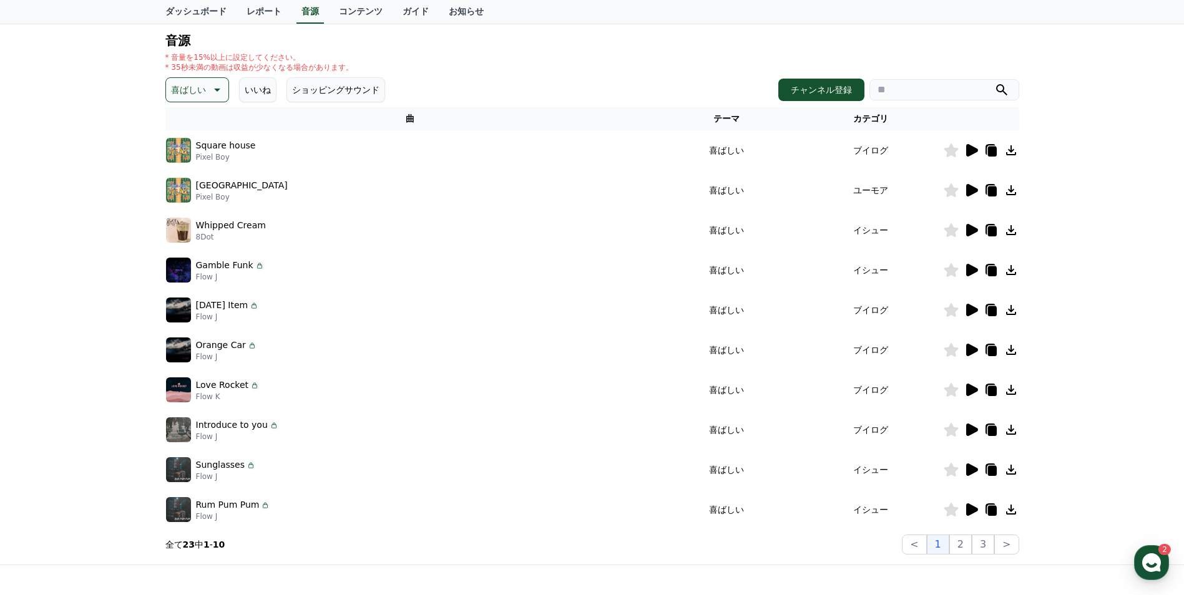
click at [978, 509] on div at bounding box center [981, 509] width 75 height 15
click at [977, 509] on icon at bounding box center [972, 510] width 12 height 12
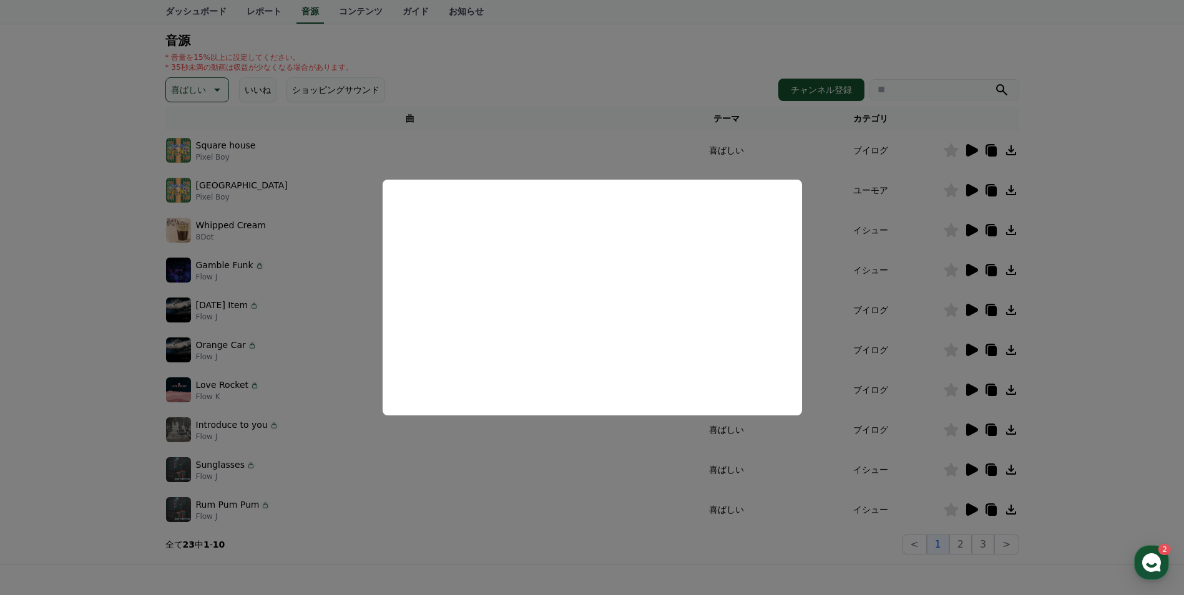
click at [571, 456] on button "close modal" at bounding box center [592, 297] width 1184 height 595
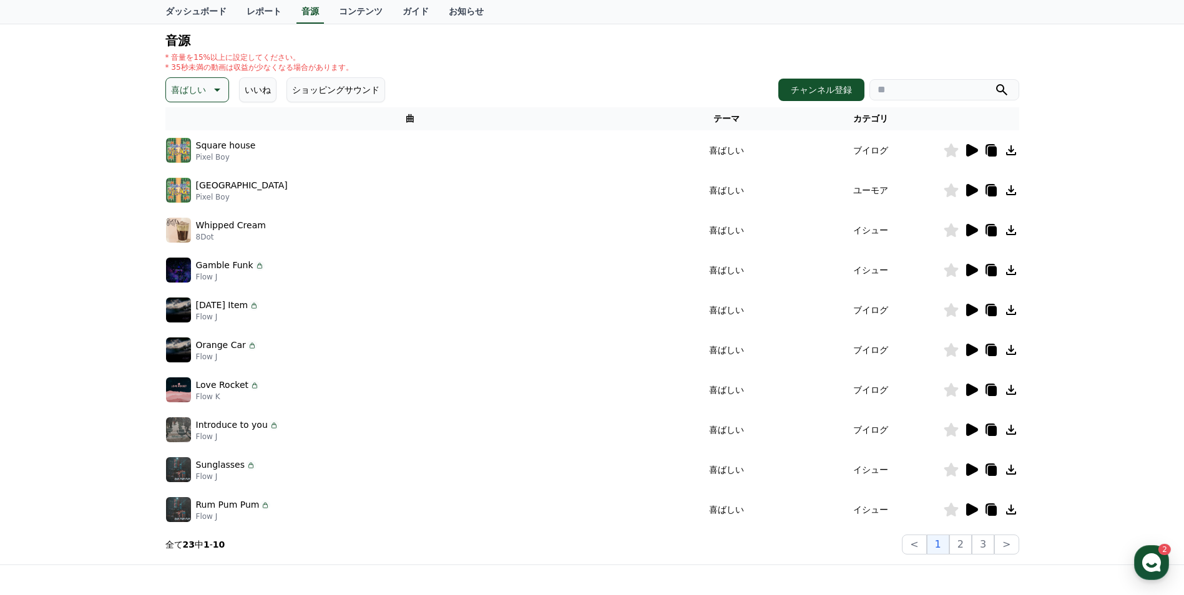
click at [964, 429] on icon at bounding box center [971, 429] width 15 height 15
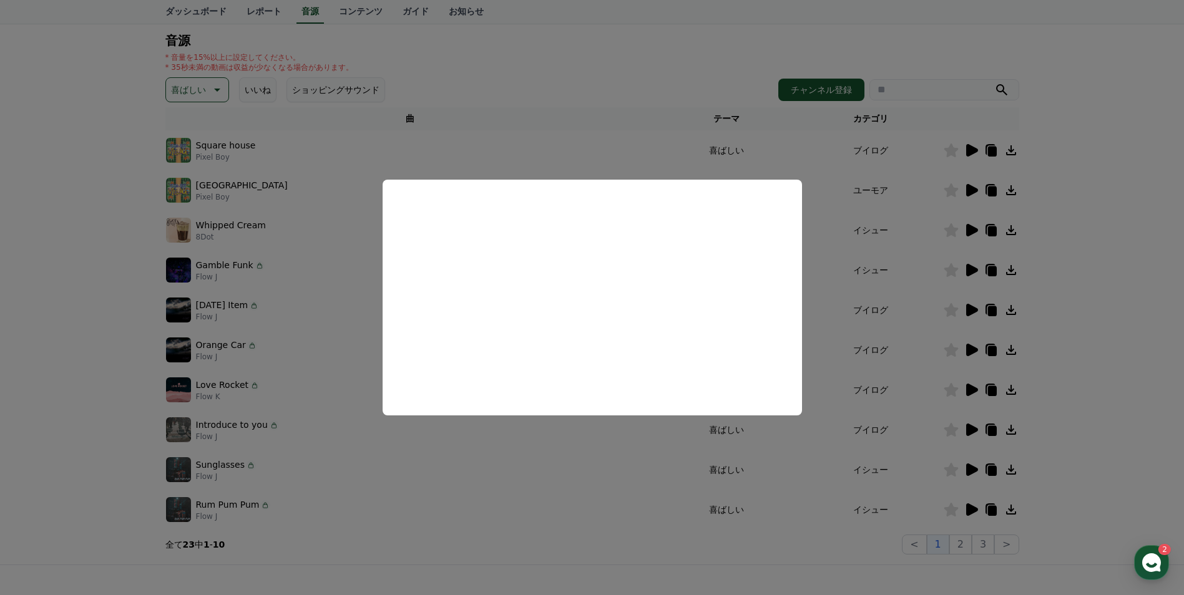
click at [556, 477] on button "close modal" at bounding box center [592, 297] width 1184 height 595
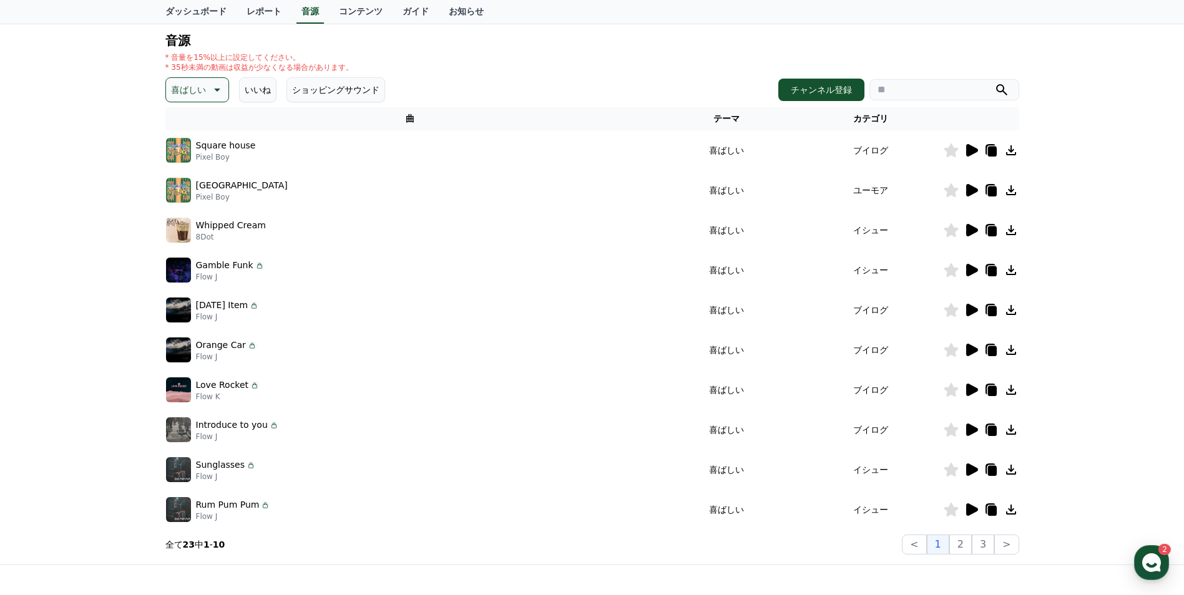
click at [964, 392] on icon at bounding box center [971, 390] width 15 height 15
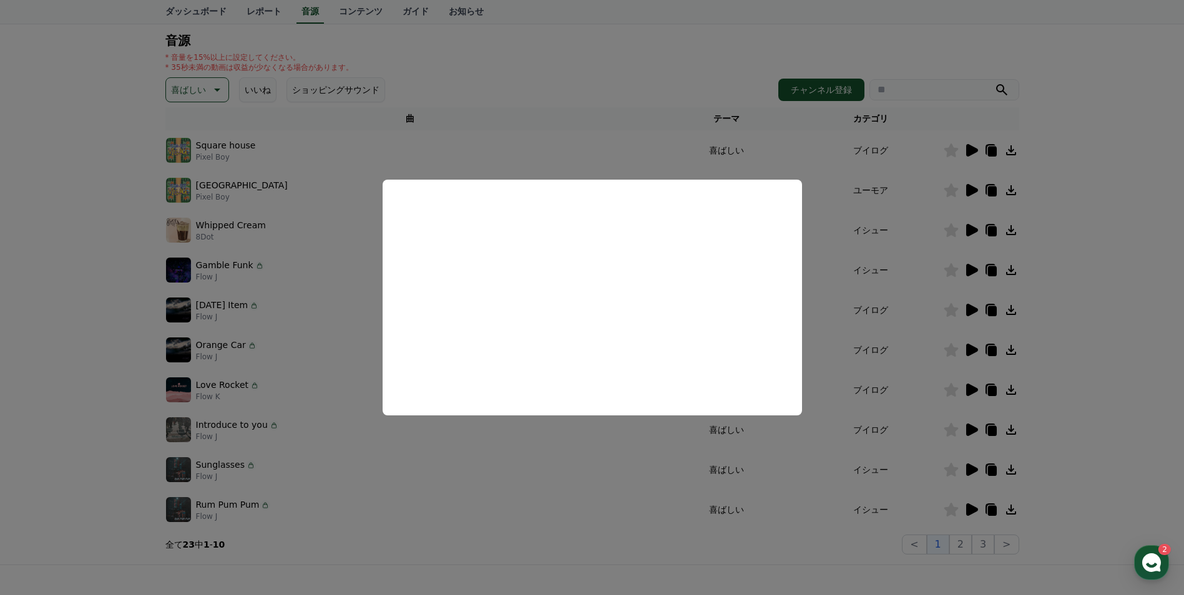
click at [625, 467] on button "close modal" at bounding box center [592, 297] width 1184 height 595
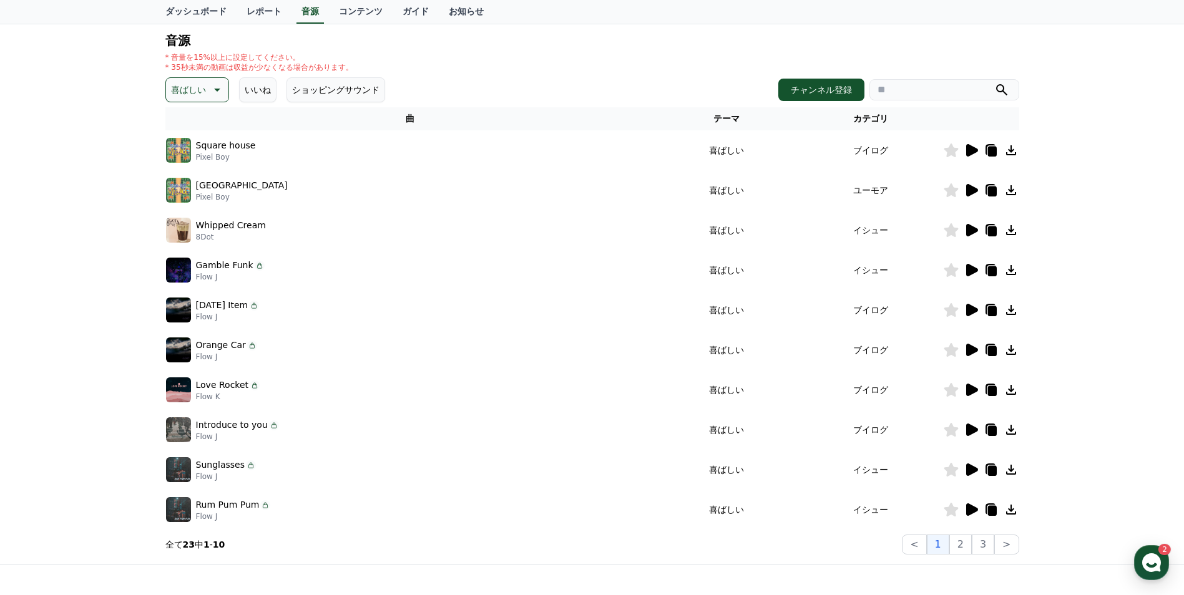
click at [179, 93] on p "喜ばしい" at bounding box center [188, 89] width 35 height 17
click at [187, 168] on button "気分" at bounding box center [180, 167] width 27 height 27
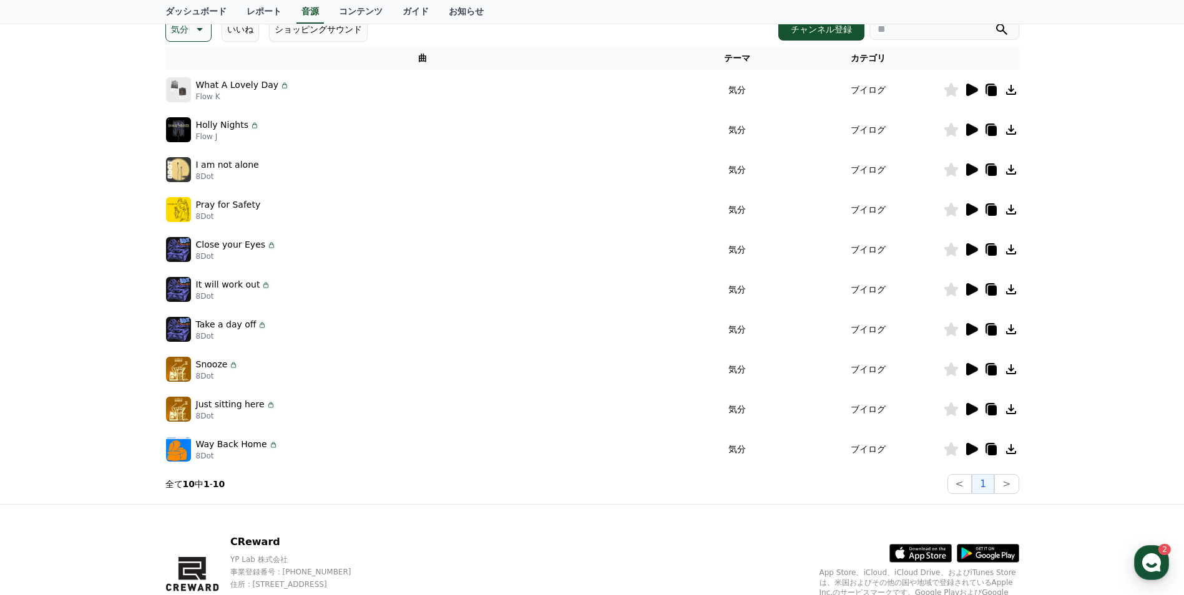
scroll to position [187, 0]
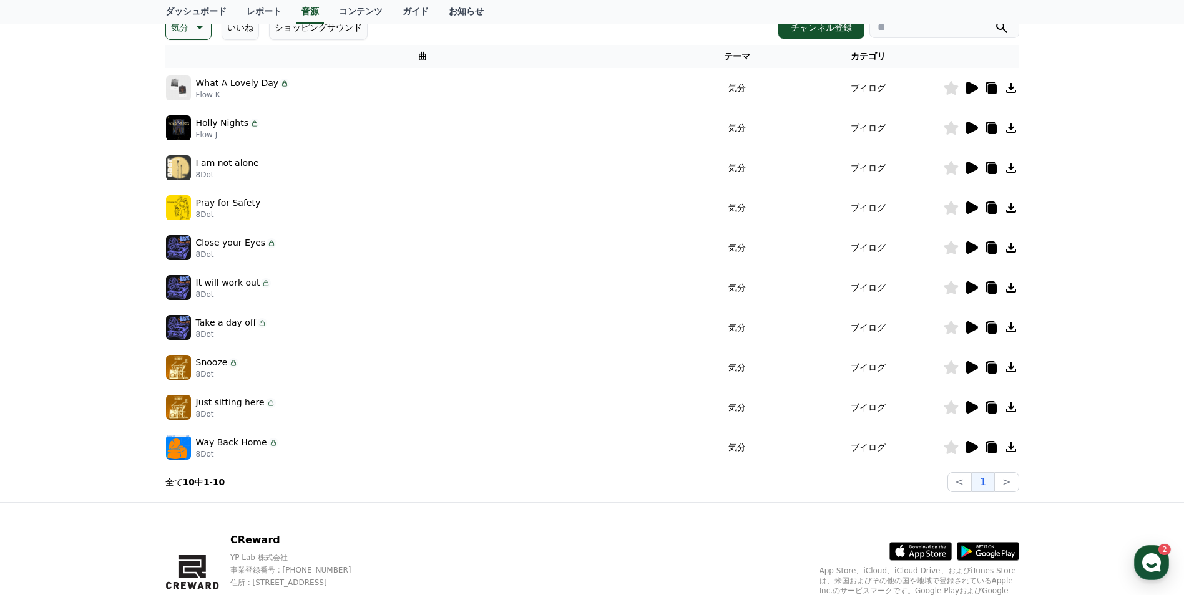
click at [970, 410] on icon at bounding box center [972, 407] width 12 height 12
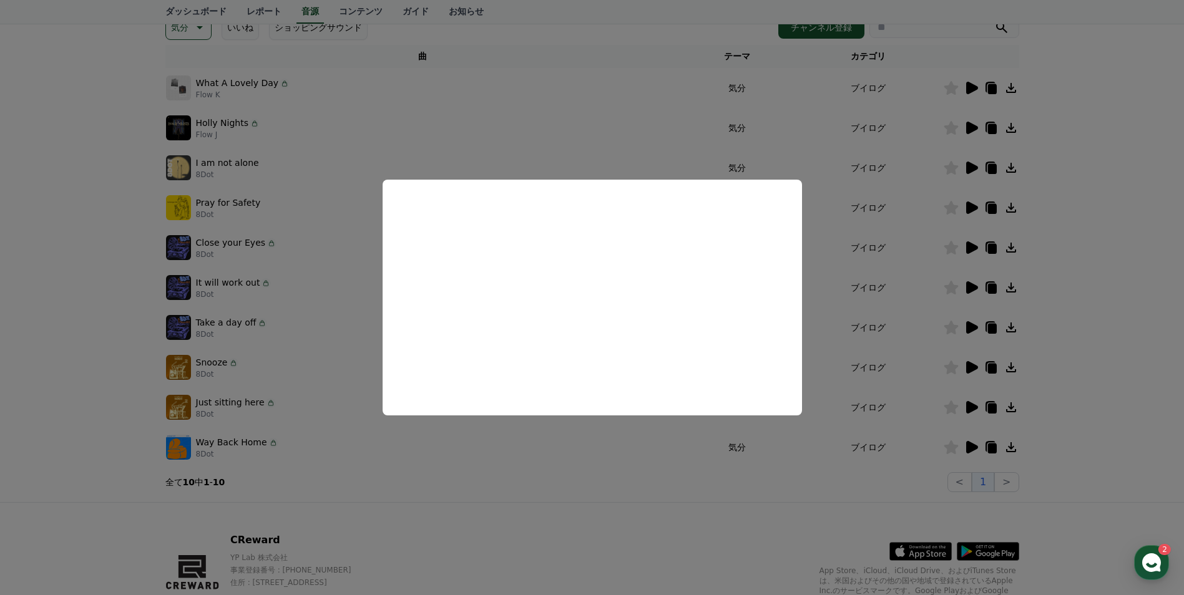
click at [593, 452] on button "close modal" at bounding box center [592, 297] width 1184 height 595
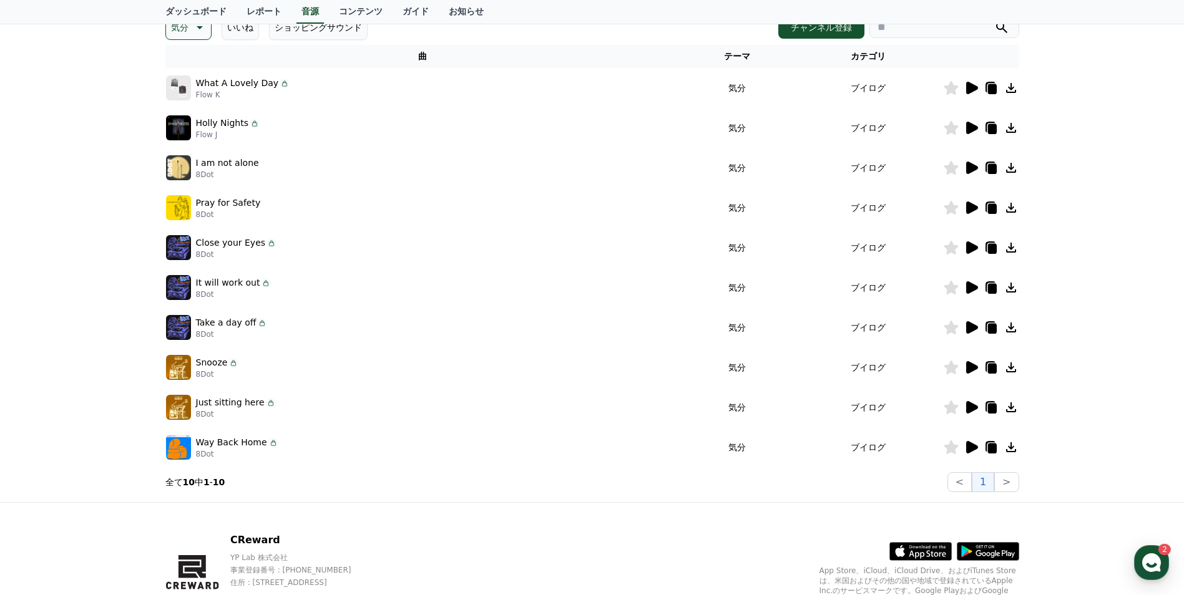
click at [970, 452] on icon at bounding box center [972, 447] width 12 height 12
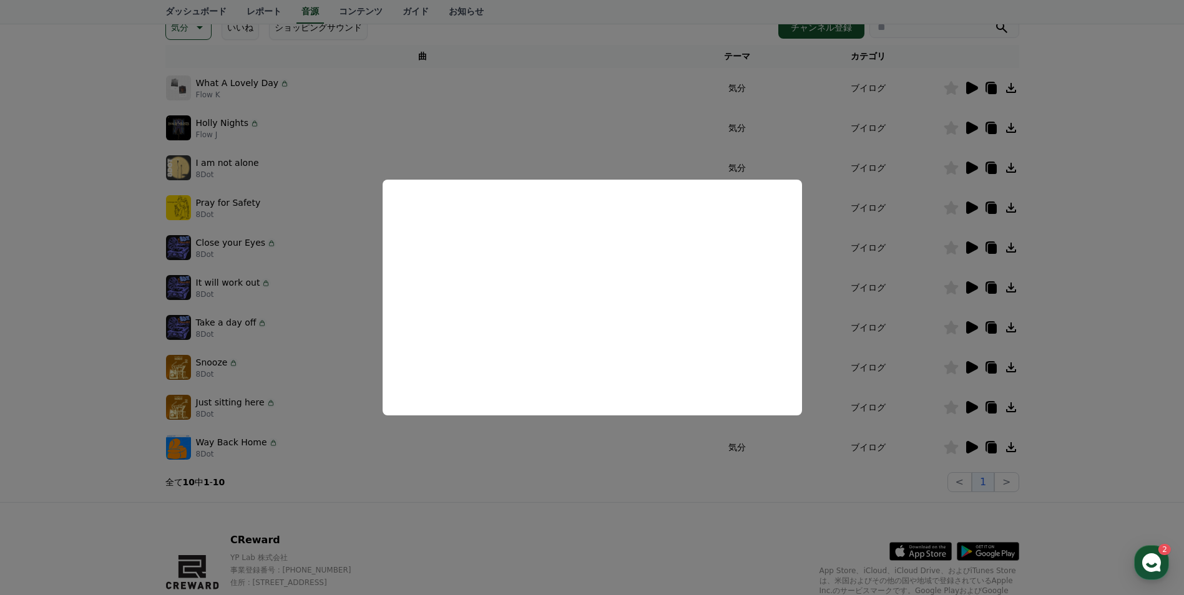
click at [670, 493] on button "close modal" at bounding box center [592, 297] width 1184 height 595
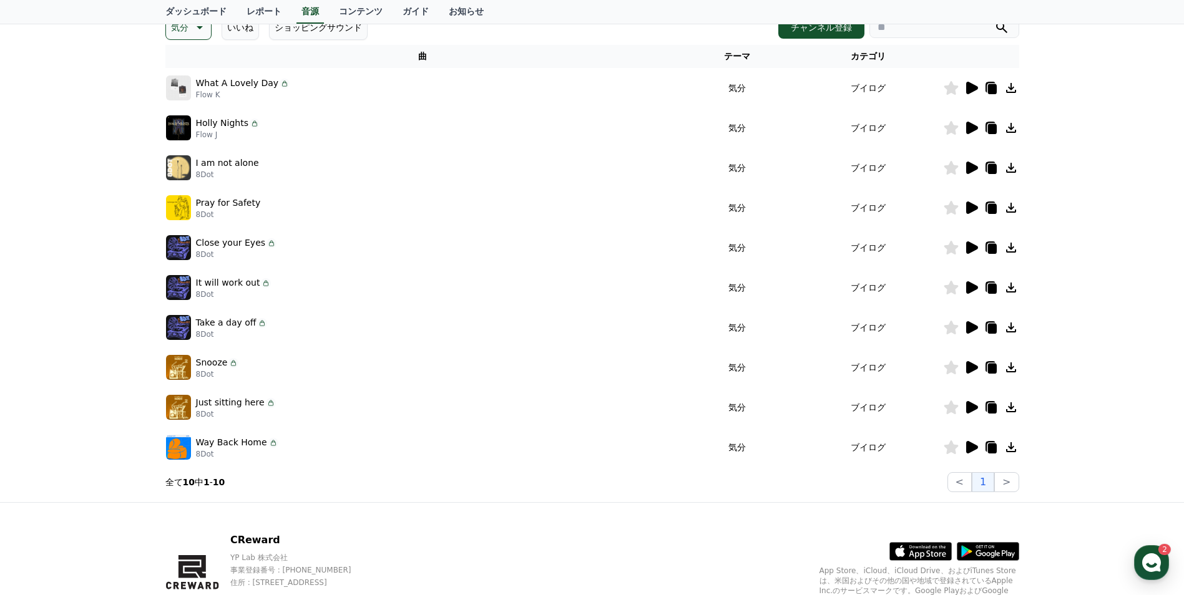
click at [967, 373] on icon at bounding box center [972, 367] width 12 height 12
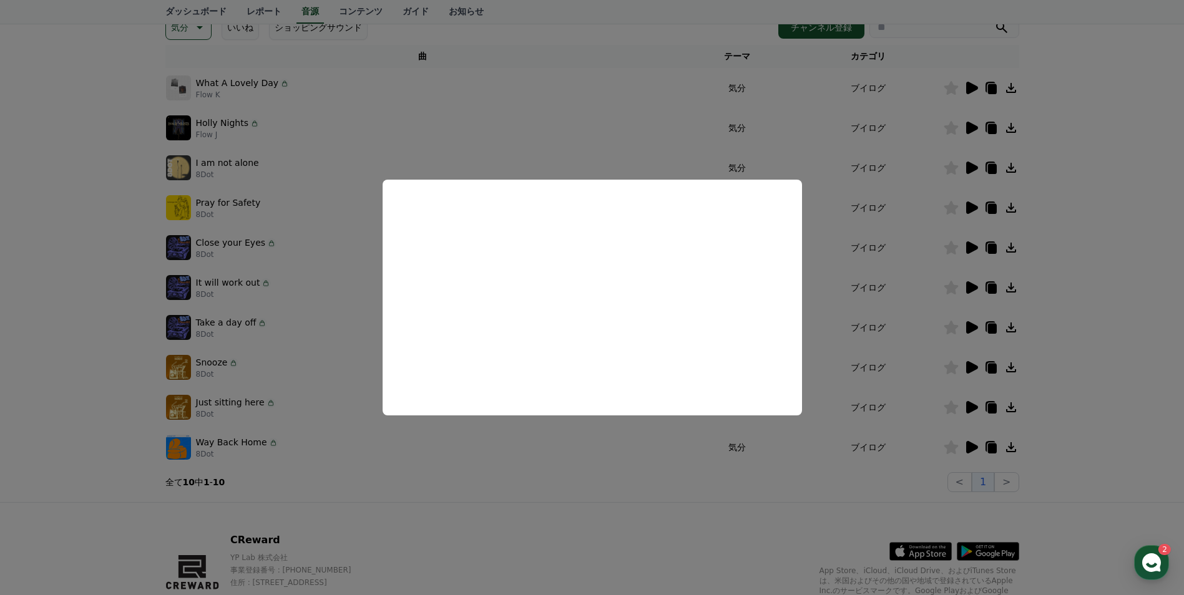
click at [611, 450] on button "close modal" at bounding box center [592, 297] width 1184 height 595
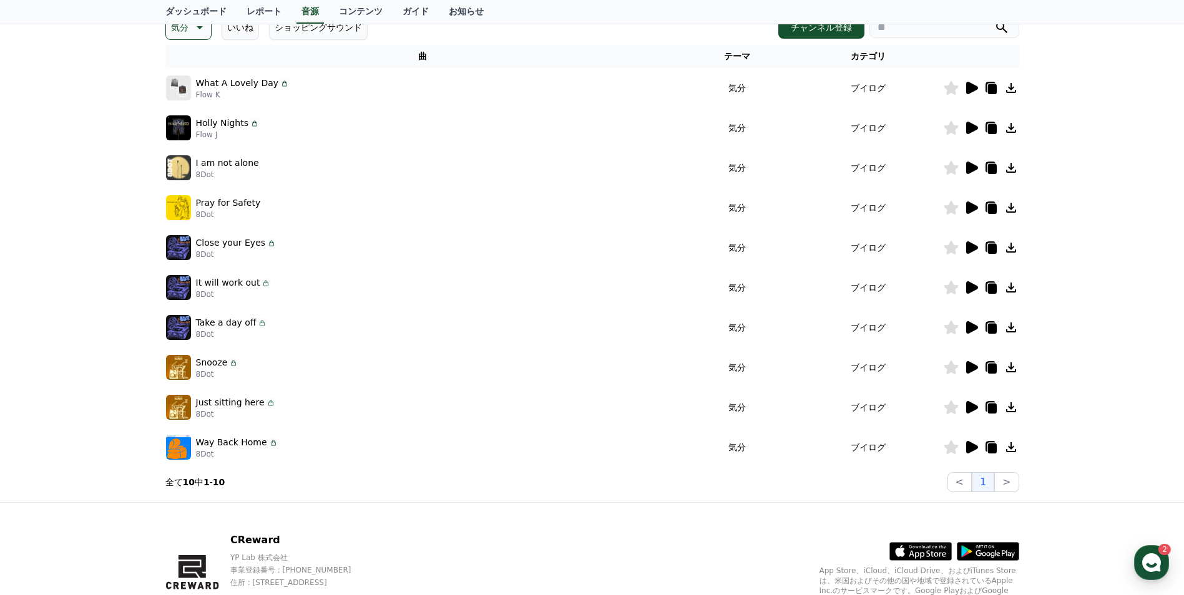
click at [969, 334] on icon at bounding box center [971, 327] width 15 height 15
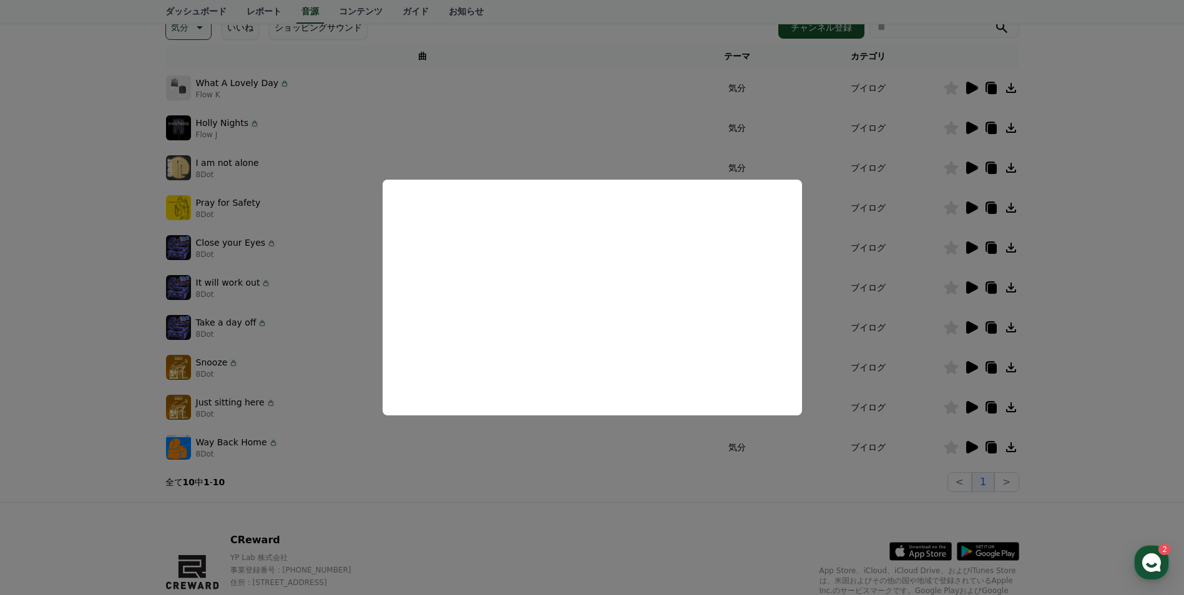
click at [660, 502] on button "close modal" at bounding box center [592, 297] width 1184 height 595
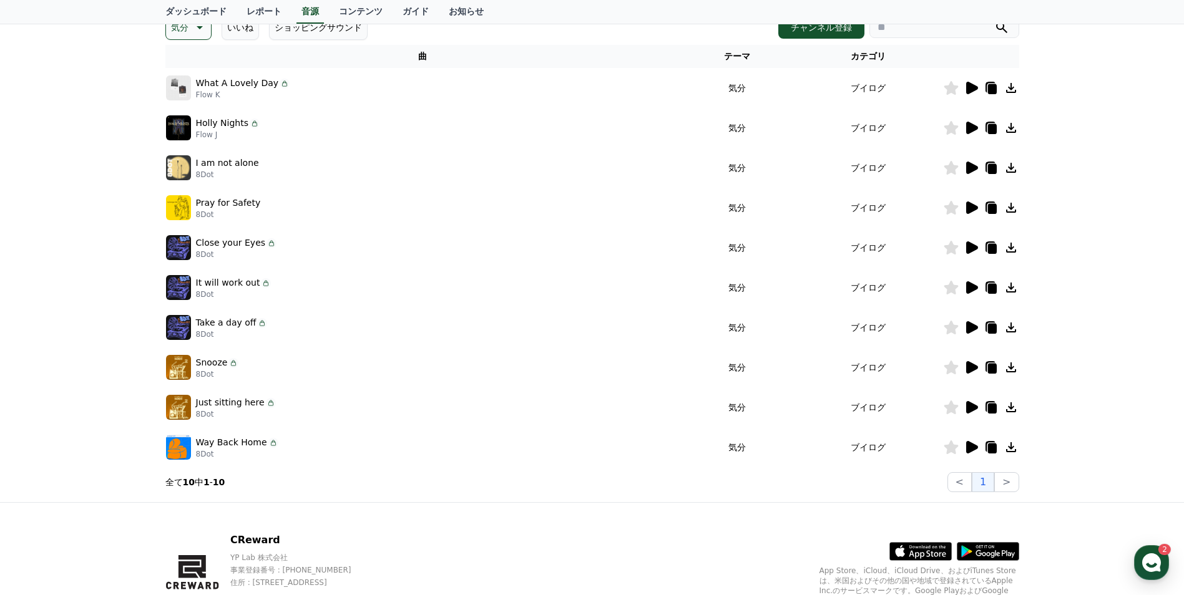
click at [967, 289] on icon at bounding box center [972, 287] width 12 height 12
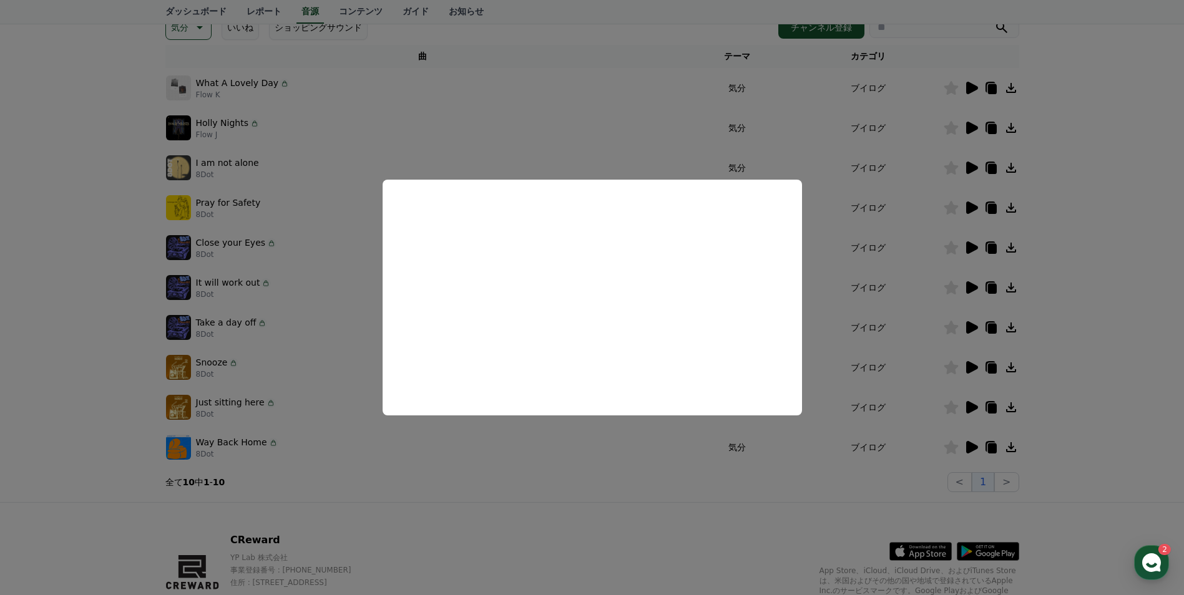
click at [587, 489] on button "close modal" at bounding box center [592, 297] width 1184 height 595
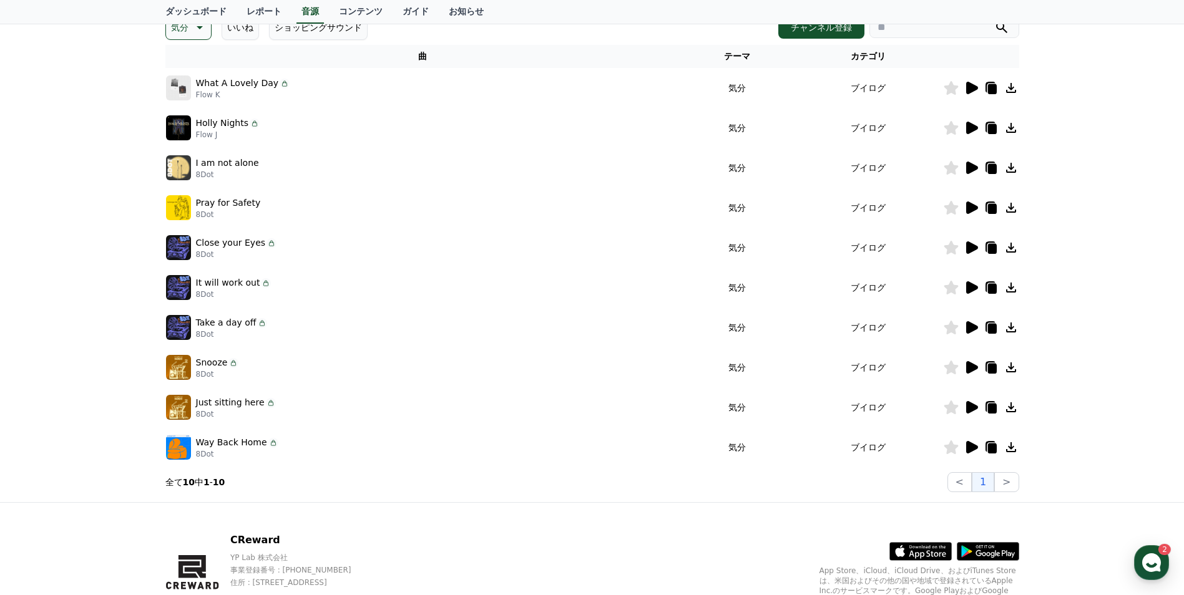
click at [964, 329] on icon at bounding box center [971, 327] width 15 height 15
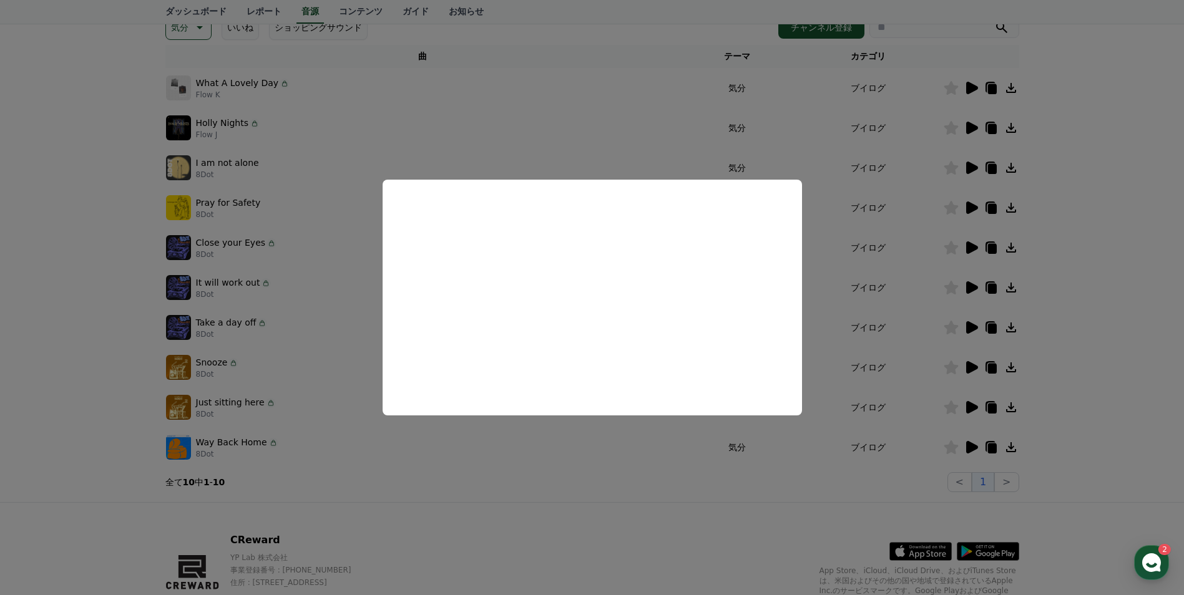
click at [620, 504] on button "close modal" at bounding box center [592, 297] width 1184 height 595
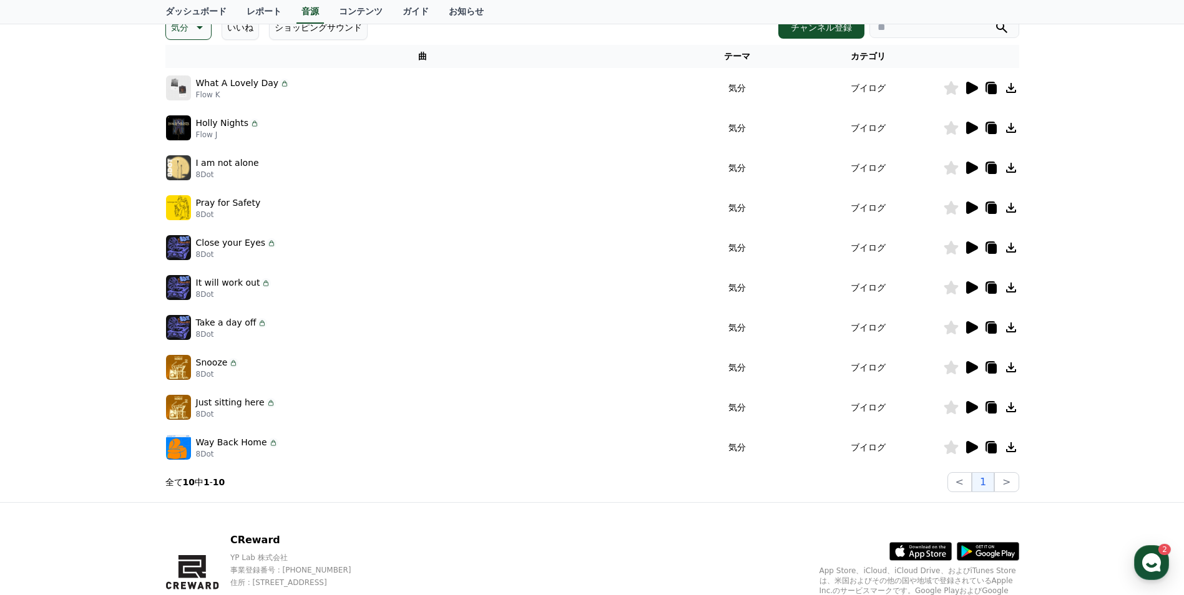
click at [949, 331] on icon at bounding box center [951, 328] width 14 height 14
click at [967, 253] on icon at bounding box center [972, 248] width 12 height 12
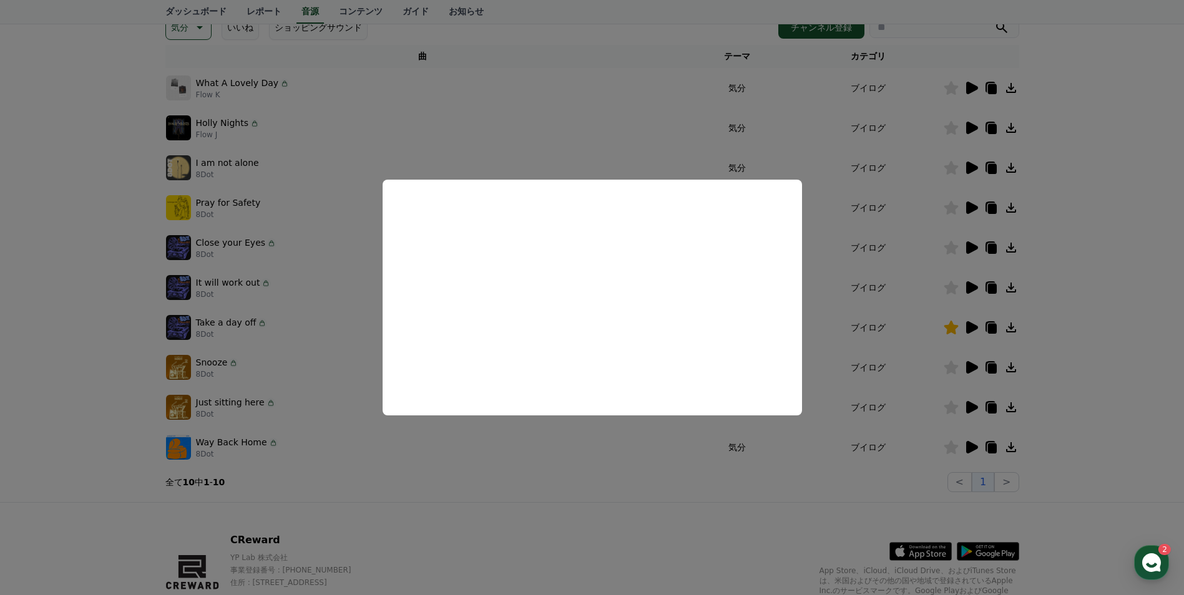
click at [1113, 300] on button "close modal" at bounding box center [592, 297] width 1184 height 595
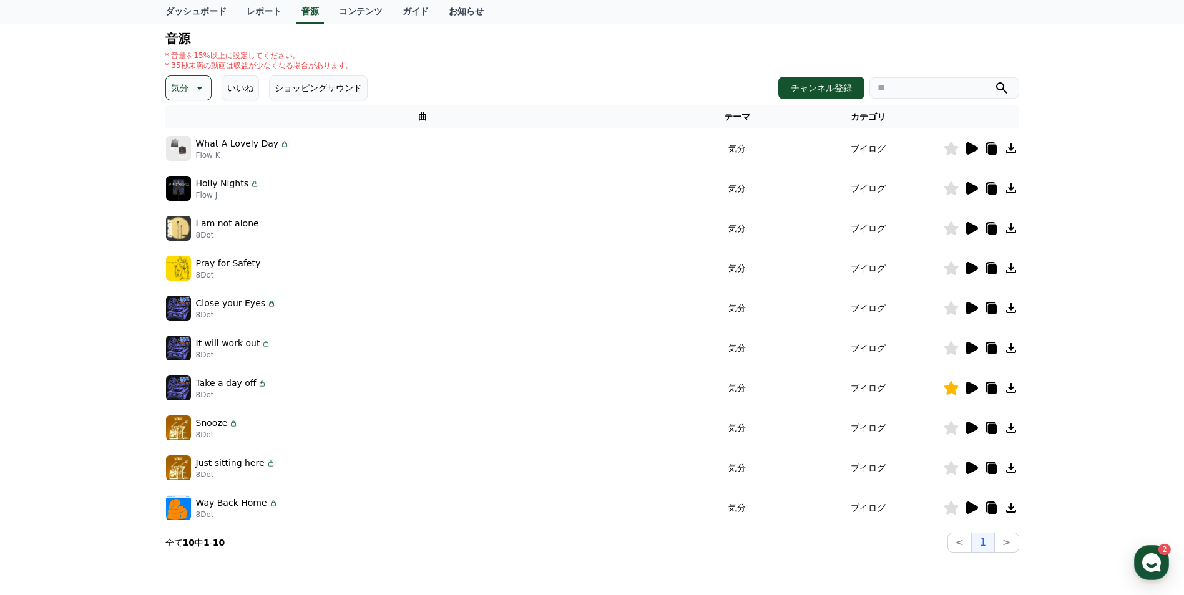
scroll to position [125, 0]
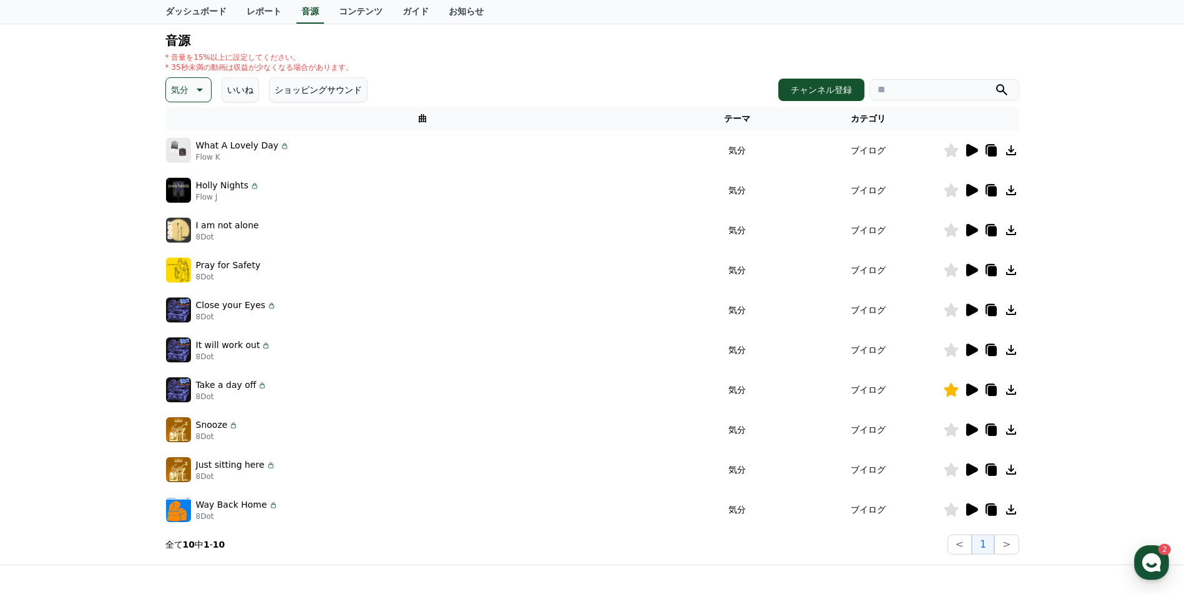
click at [972, 150] on icon at bounding box center [972, 150] width 12 height 12
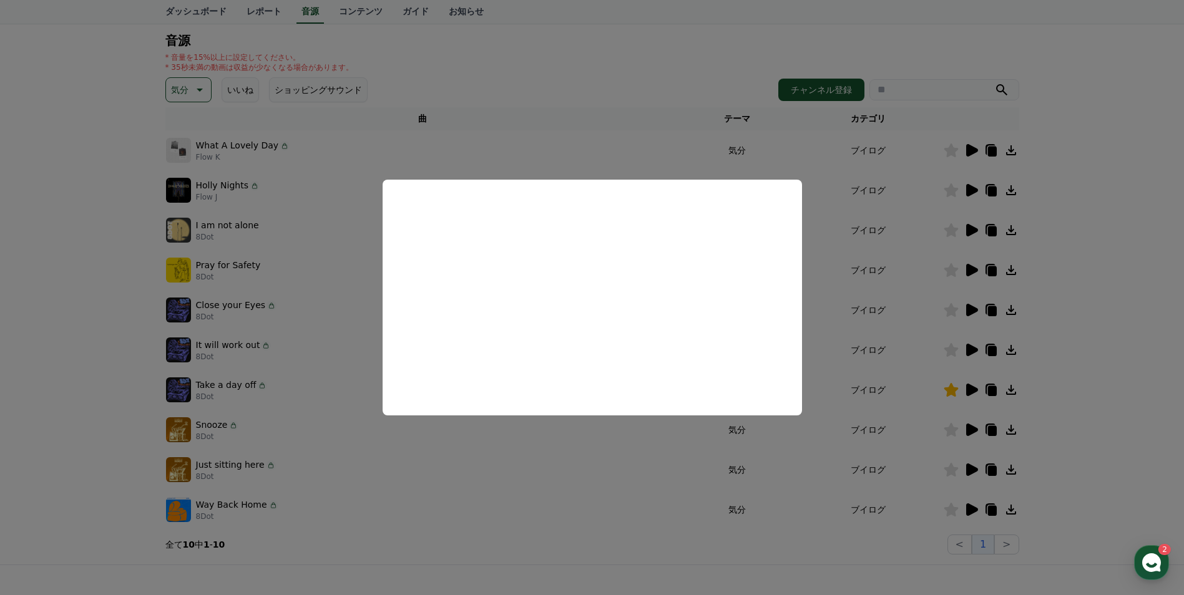
click at [578, 505] on button "close modal" at bounding box center [592, 297] width 1184 height 595
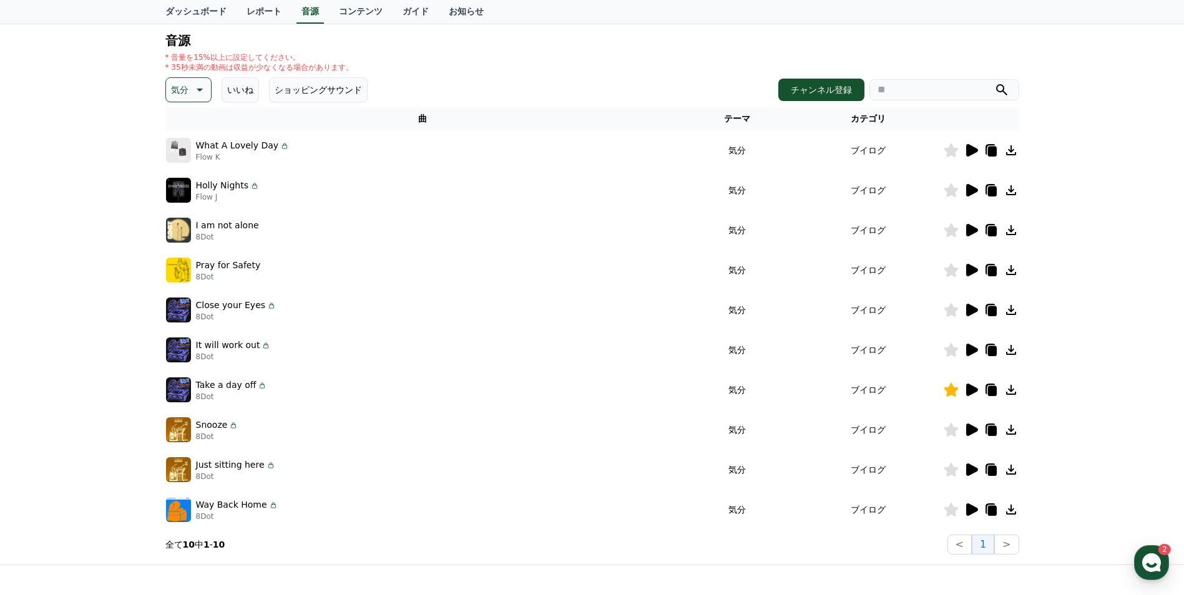
click at [968, 196] on icon at bounding box center [972, 190] width 12 height 12
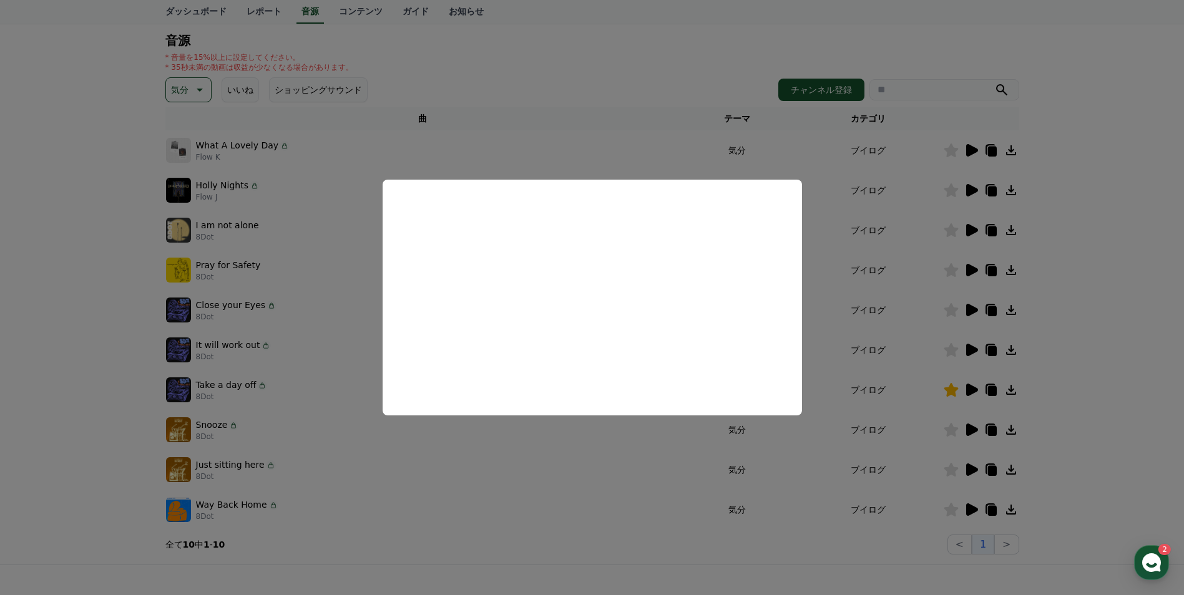
click at [593, 501] on button "close modal" at bounding box center [592, 297] width 1184 height 595
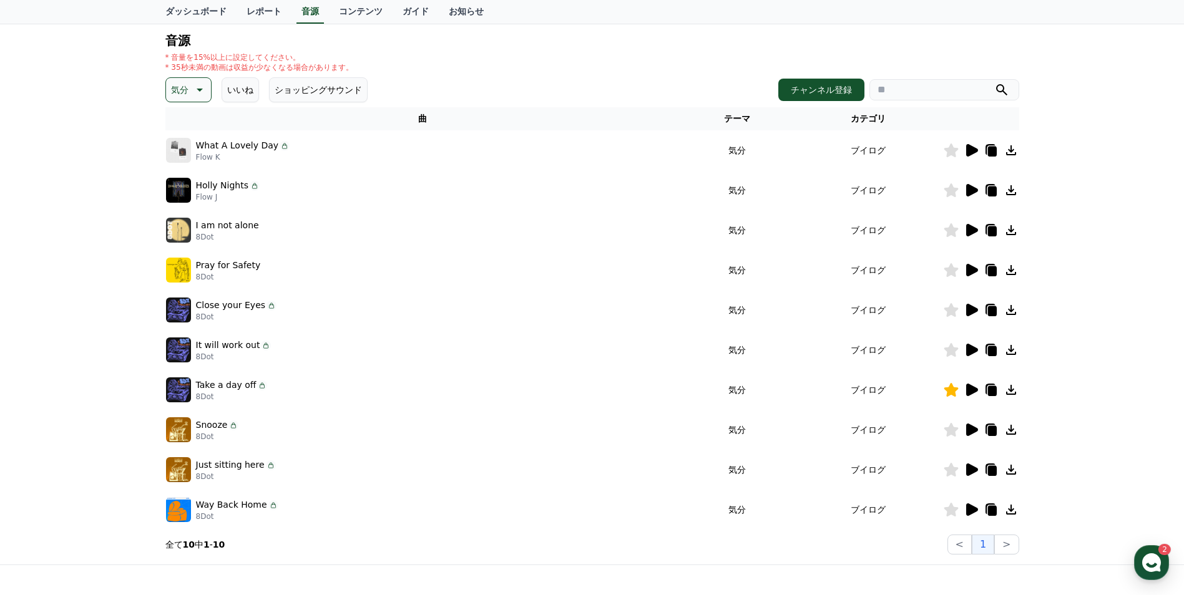
click at [187, 85] on p "気分" at bounding box center [179, 89] width 17 height 17
click at [187, 140] on button "EDM" at bounding box center [182, 137] width 30 height 27
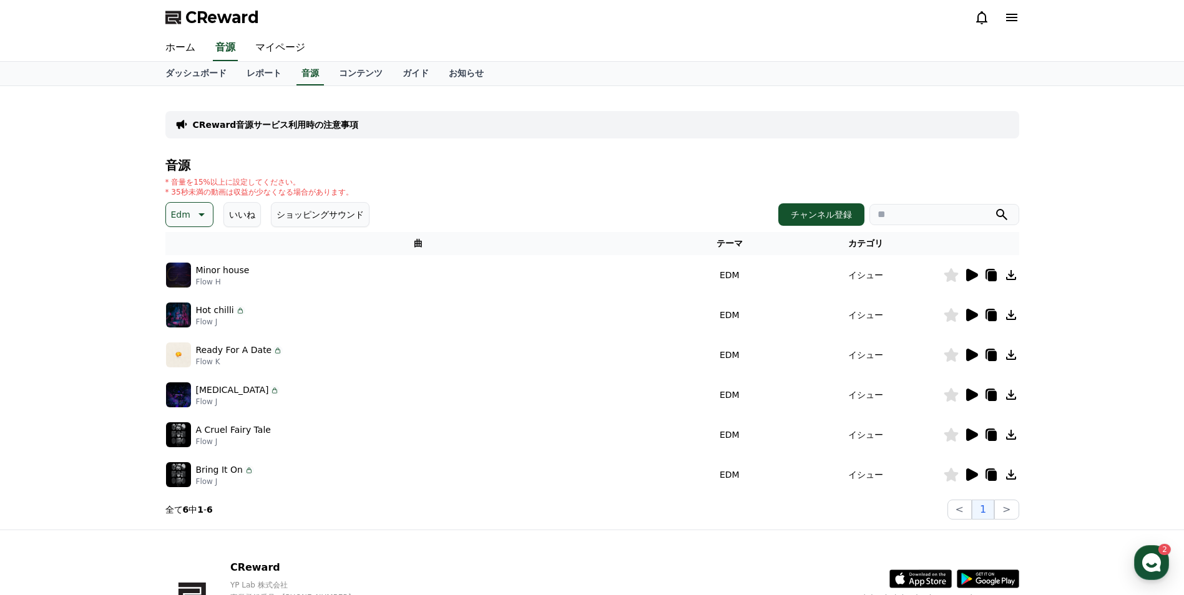
click at [193, 215] on icon at bounding box center [200, 214] width 15 height 15
click at [183, 292] on button "溝" at bounding box center [176, 294] width 19 height 27
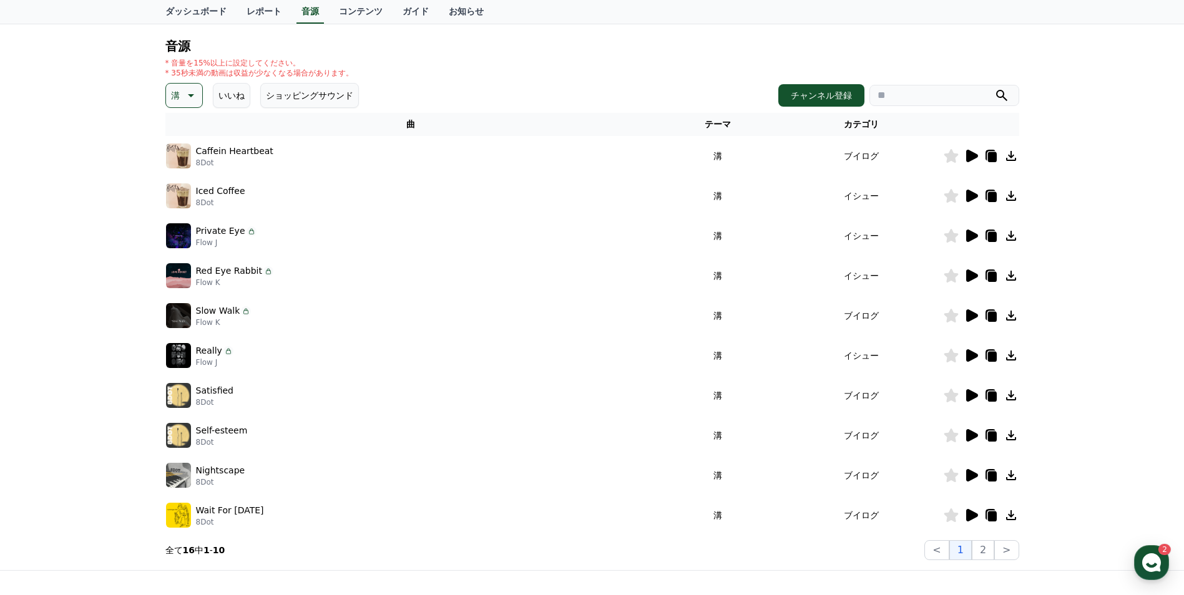
scroll to position [125, 0]
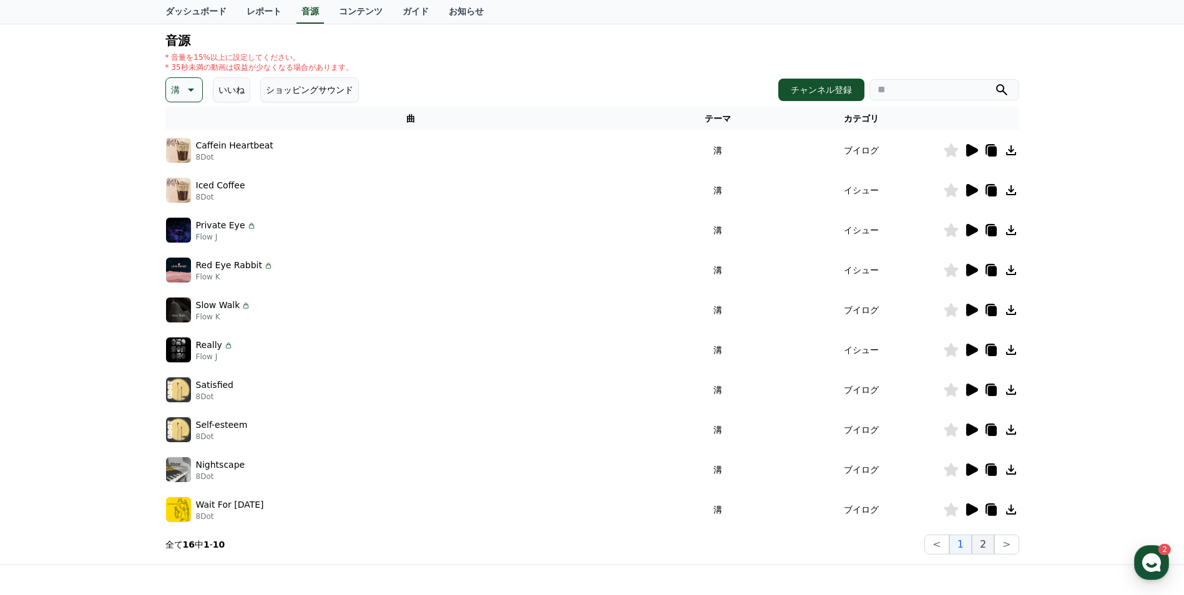
click at [983, 540] on button "2" at bounding box center [983, 545] width 22 height 20
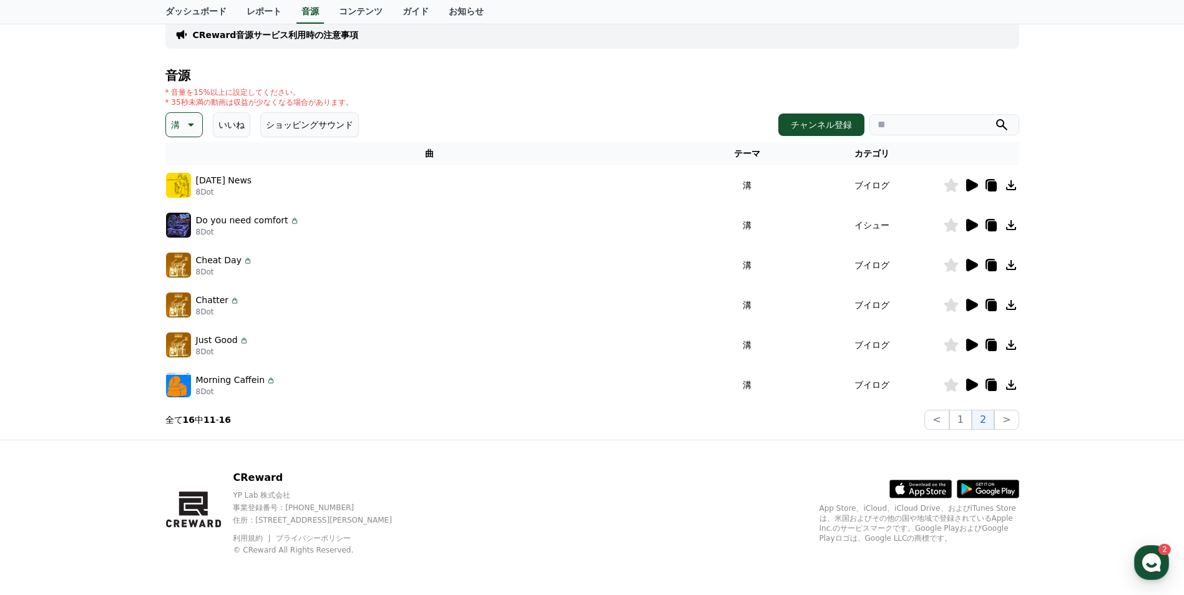
scroll to position [90, 0]
click at [967, 378] on icon at bounding box center [971, 385] width 15 height 15
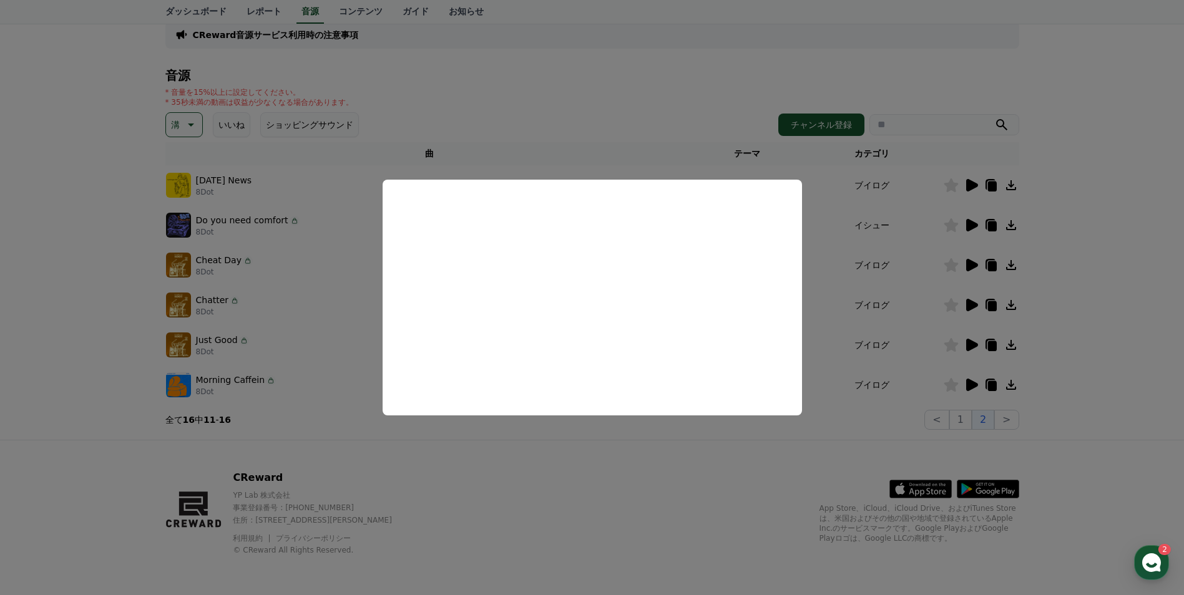
drag, startPoint x: 665, startPoint y: 489, endPoint x: 774, endPoint y: 444, distance: 118.7
click at [665, 489] on button "close modal" at bounding box center [592, 297] width 1184 height 595
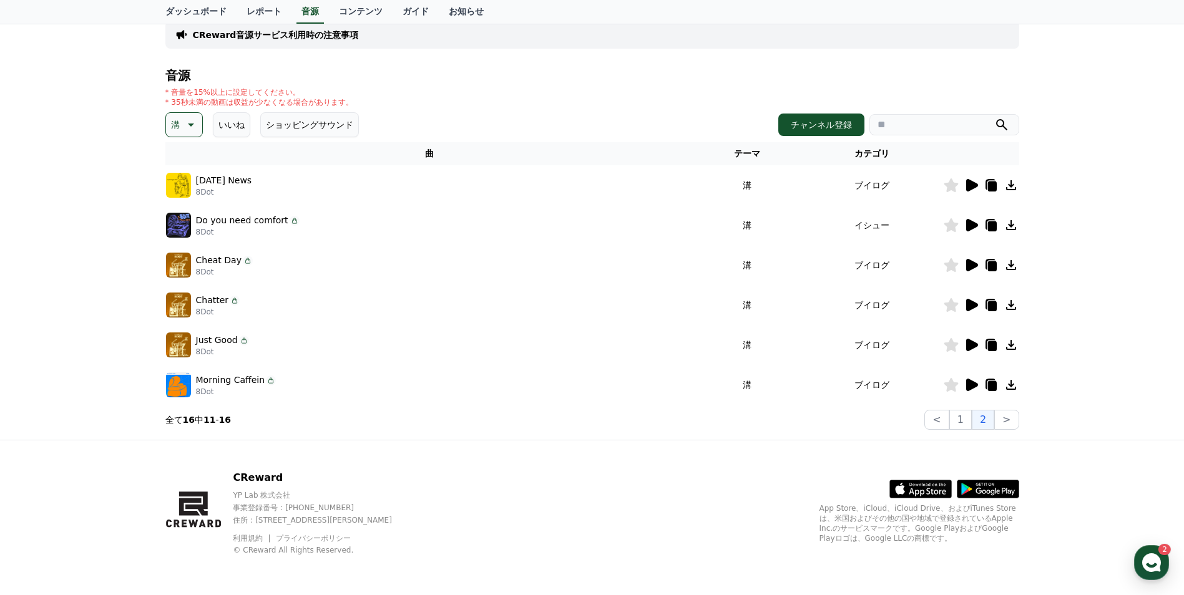
click at [975, 344] on icon at bounding box center [972, 345] width 12 height 12
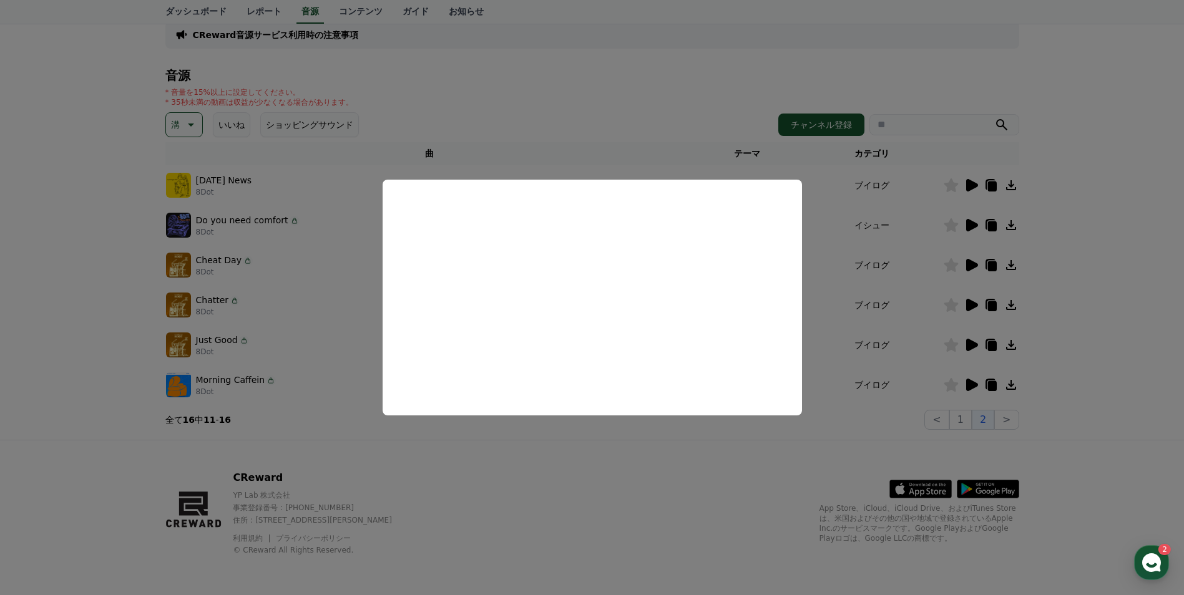
click at [665, 447] on button "close modal" at bounding box center [592, 297] width 1184 height 595
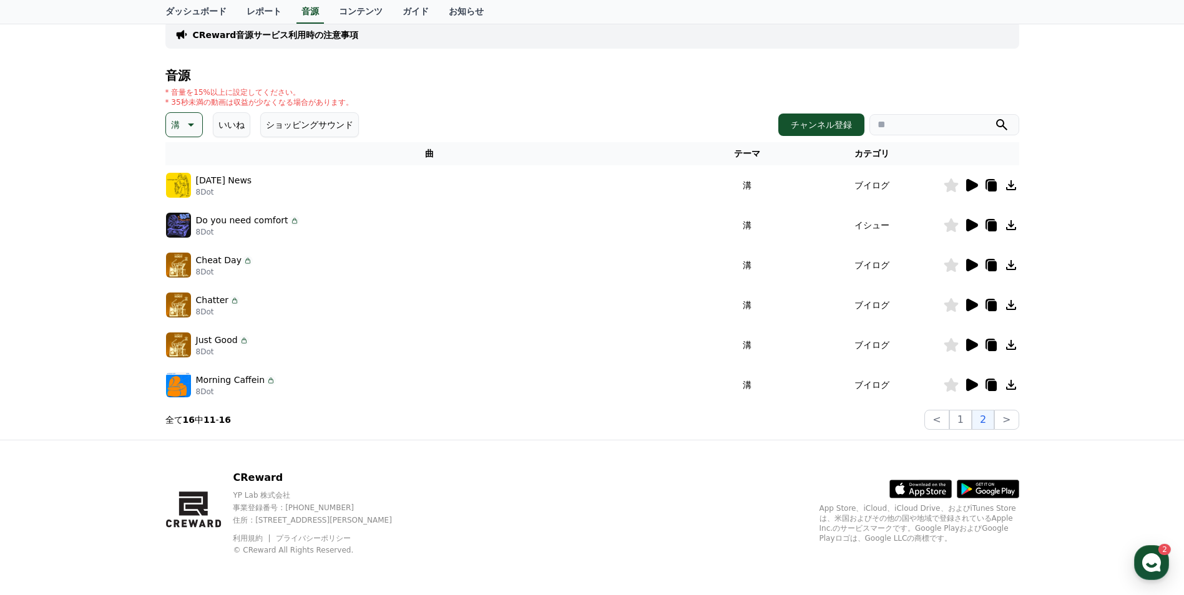
click at [973, 309] on icon at bounding box center [971, 305] width 15 height 15
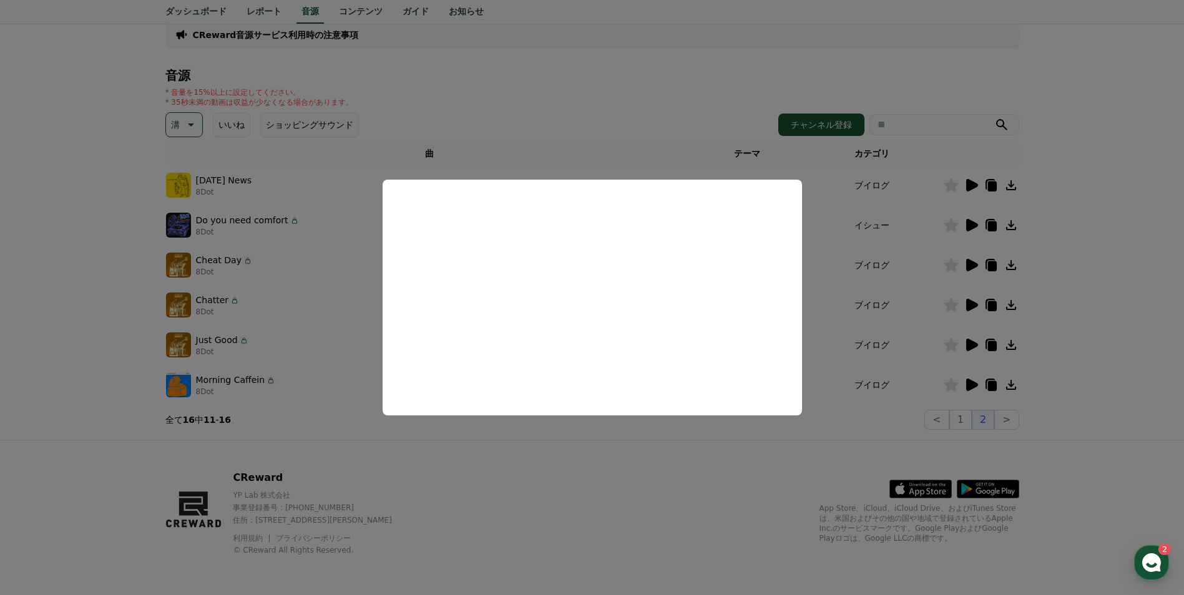
click at [665, 446] on button "close modal" at bounding box center [592, 297] width 1184 height 595
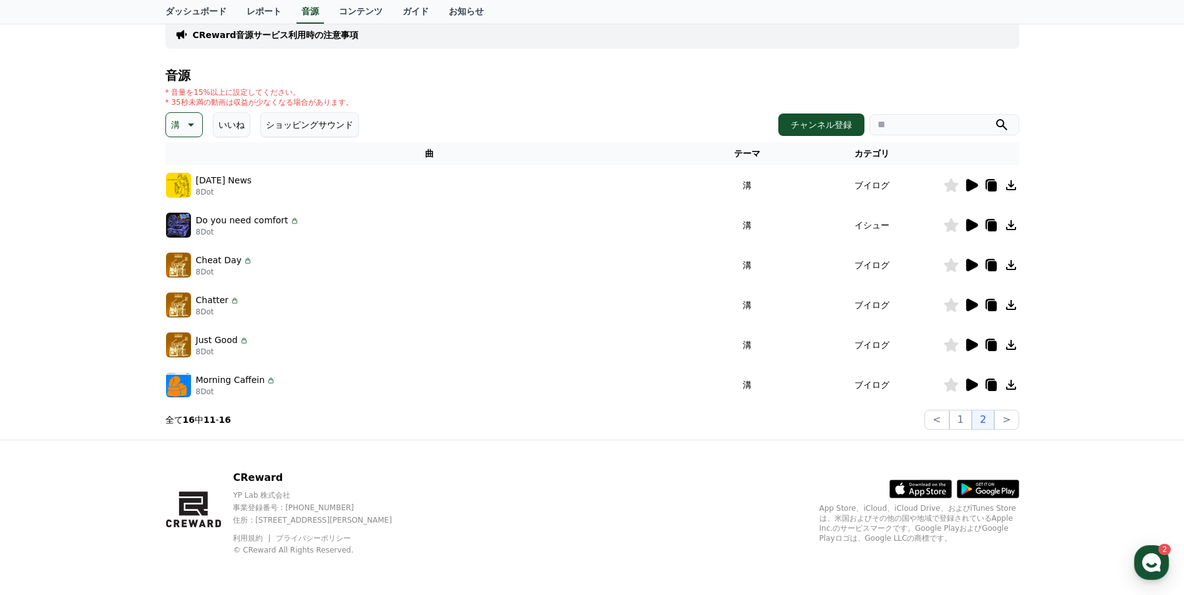
click at [975, 263] on icon at bounding box center [972, 265] width 12 height 12
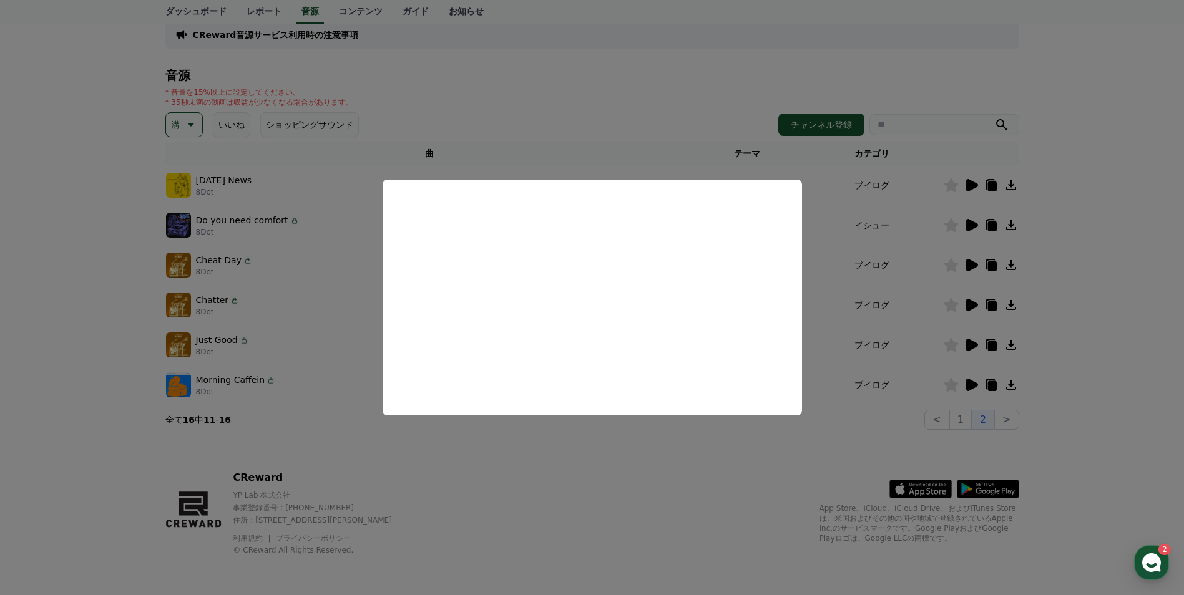
drag, startPoint x: 593, startPoint y: 444, endPoint x: 615, endPoint y: 435, distance: 23.8
click at [593, 444] on button "close modal" at bounding box center [592, 297] width 1184 height 595
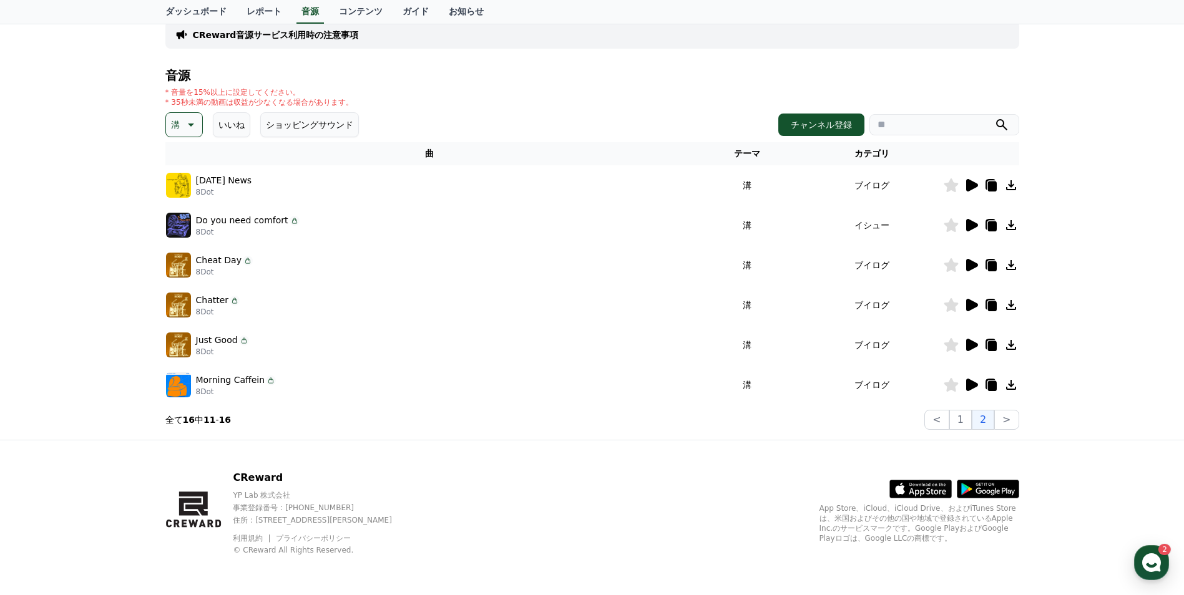
click at [970, 228] on icon at bounding box center [972, 225] width 12 height 12
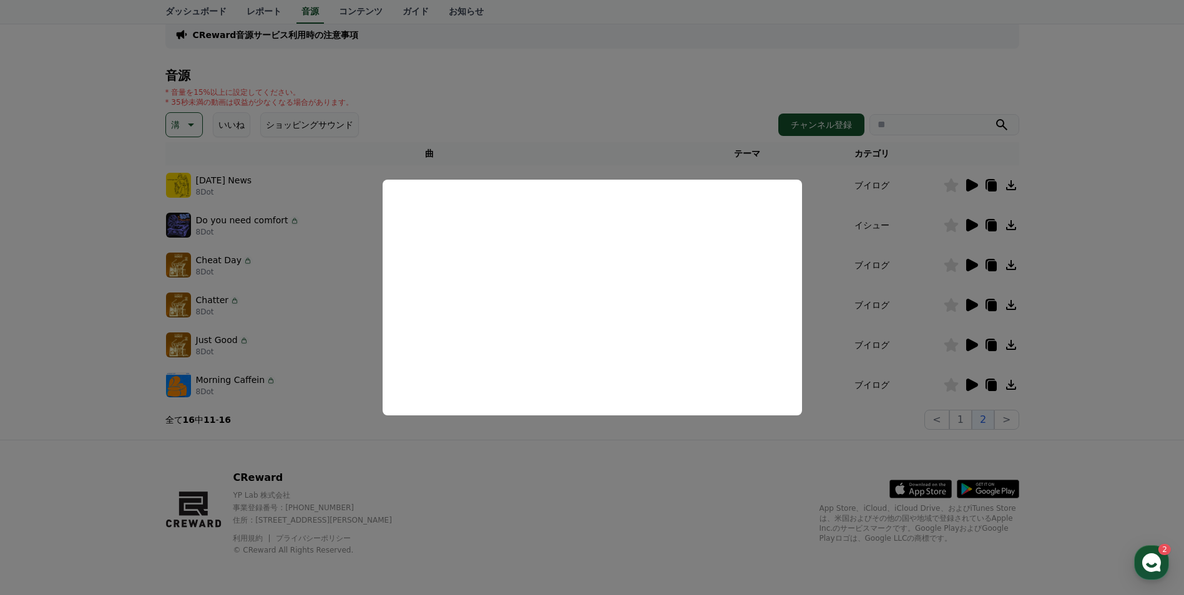
click at [600, 432] on button "close modal" at bounding box center [592, 297] width 1184 height 595
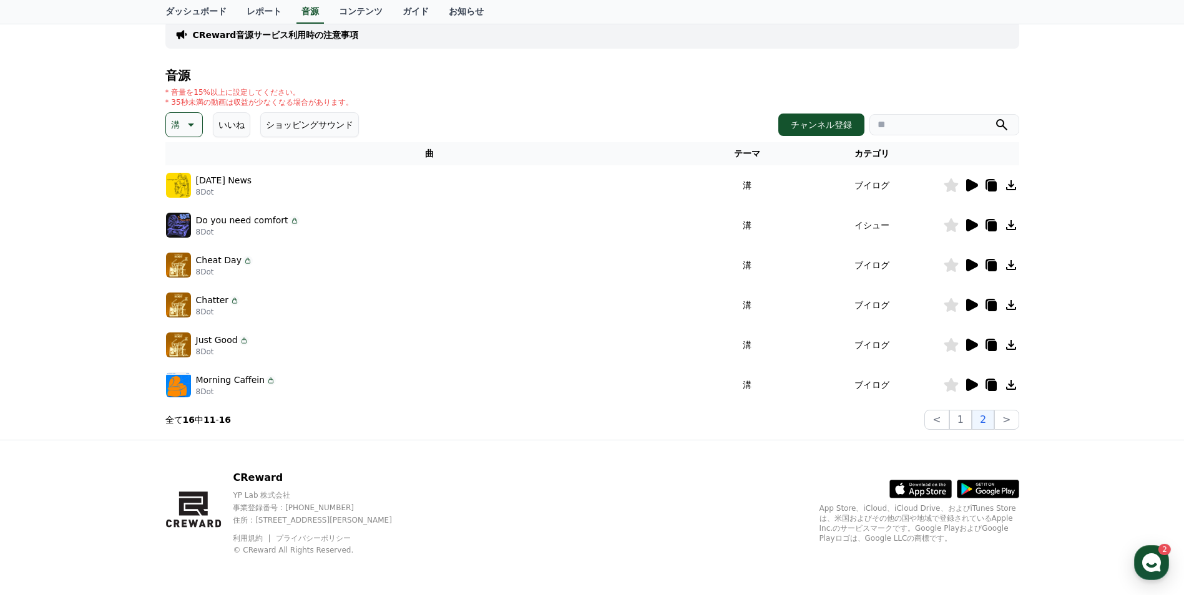
click at [973, 183] on icon at bounding box center [972, 185] width 12 height 12
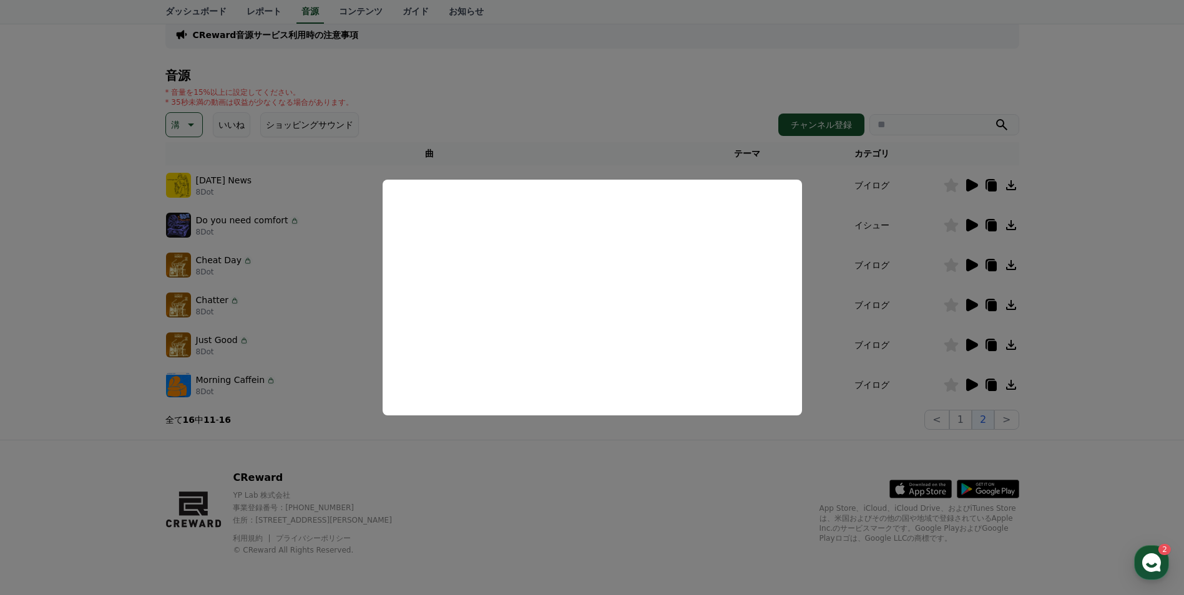
click at [562, 482] on button "close modal" at bounding box center [592, 297] width 1184 height 595
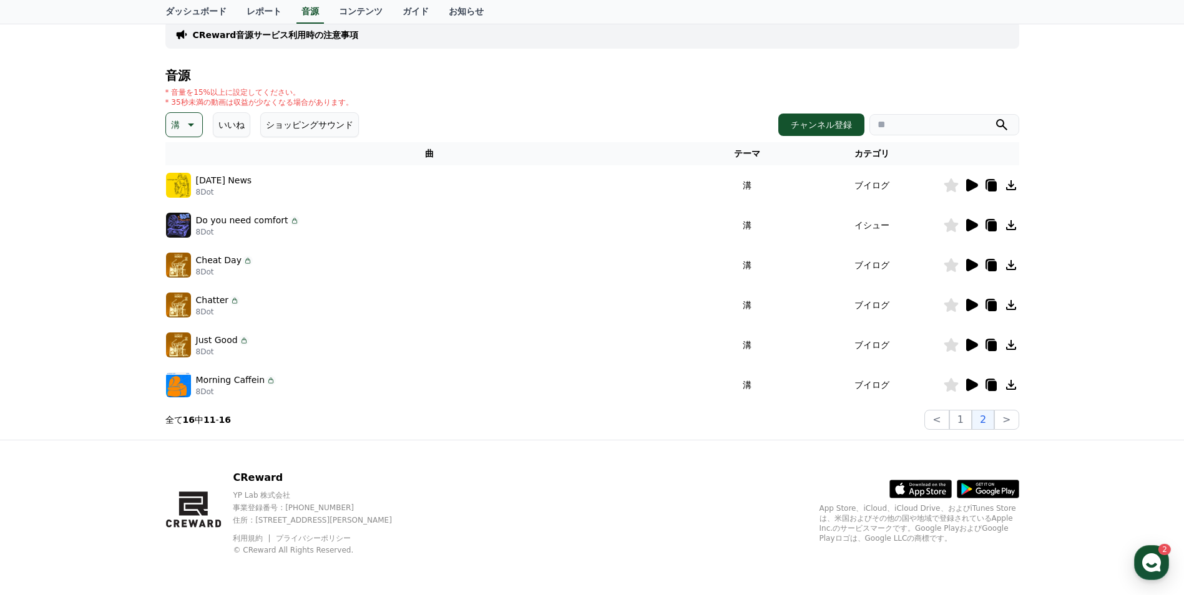
click at [971, 190] on icon at bounding box center [971, 185] width 15 height 15
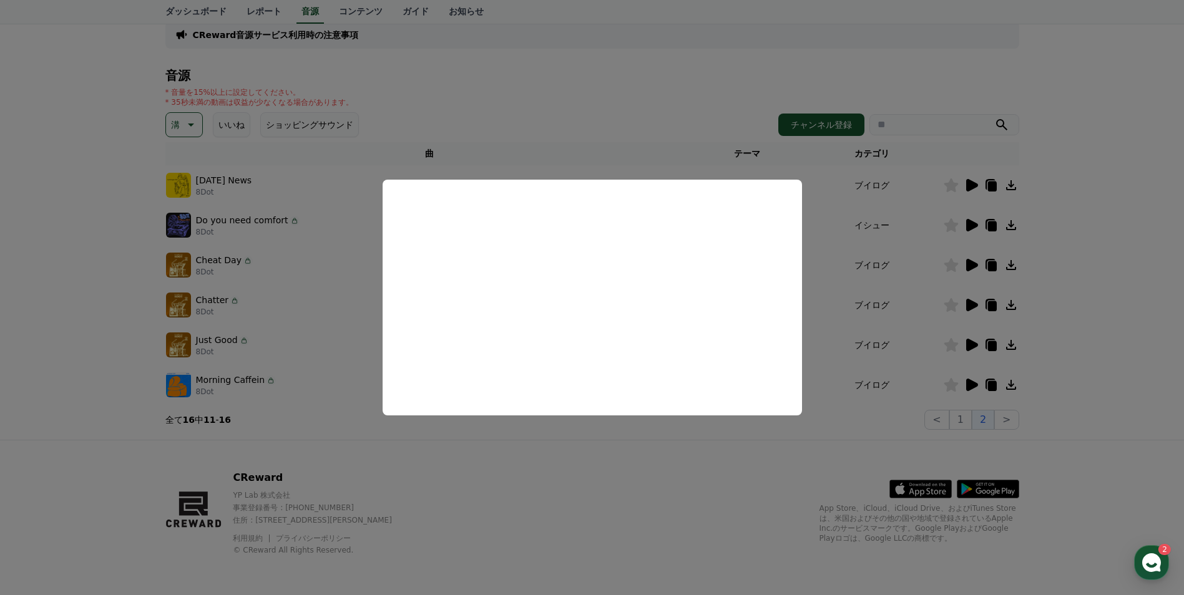
click at [620, 520] on button "close modal" at bounding box center [592, 297] width 1184 height 595
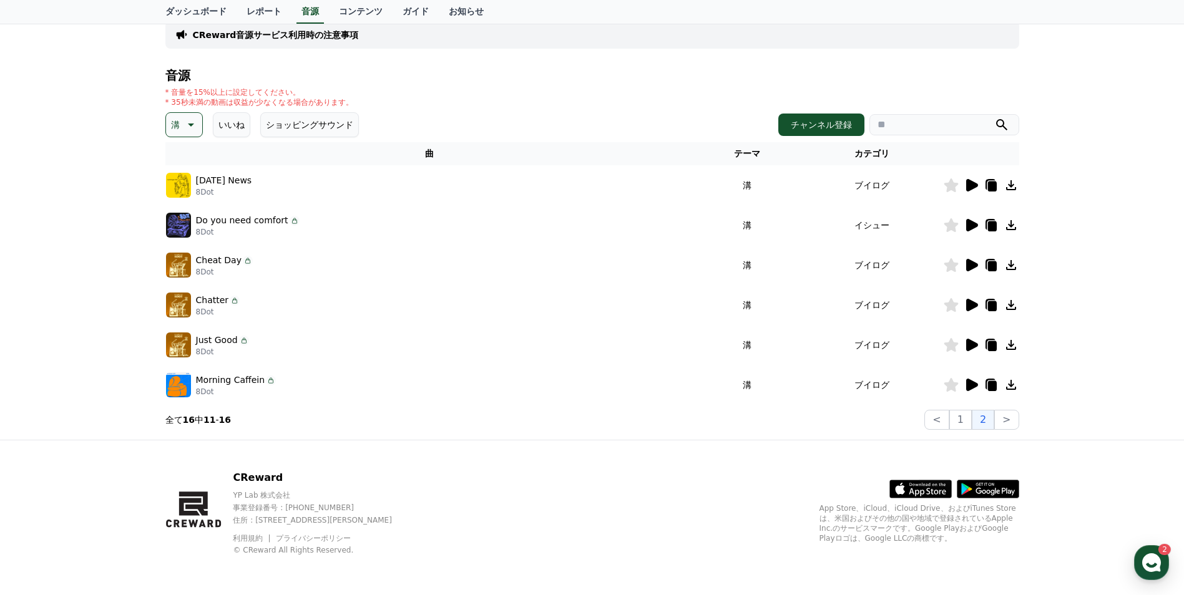
click at [953, 188] on icon at bounding box center [951, 185] width 14 height 14
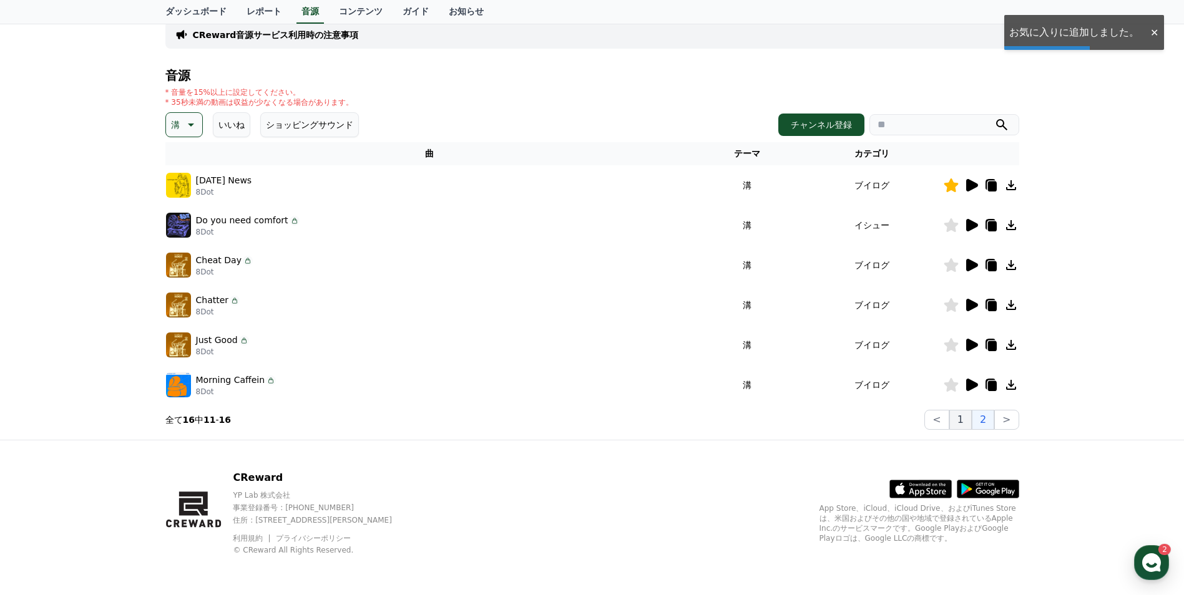
click at [969, 427] on button "1" at bounding box center [960, 420] width 22 height 20
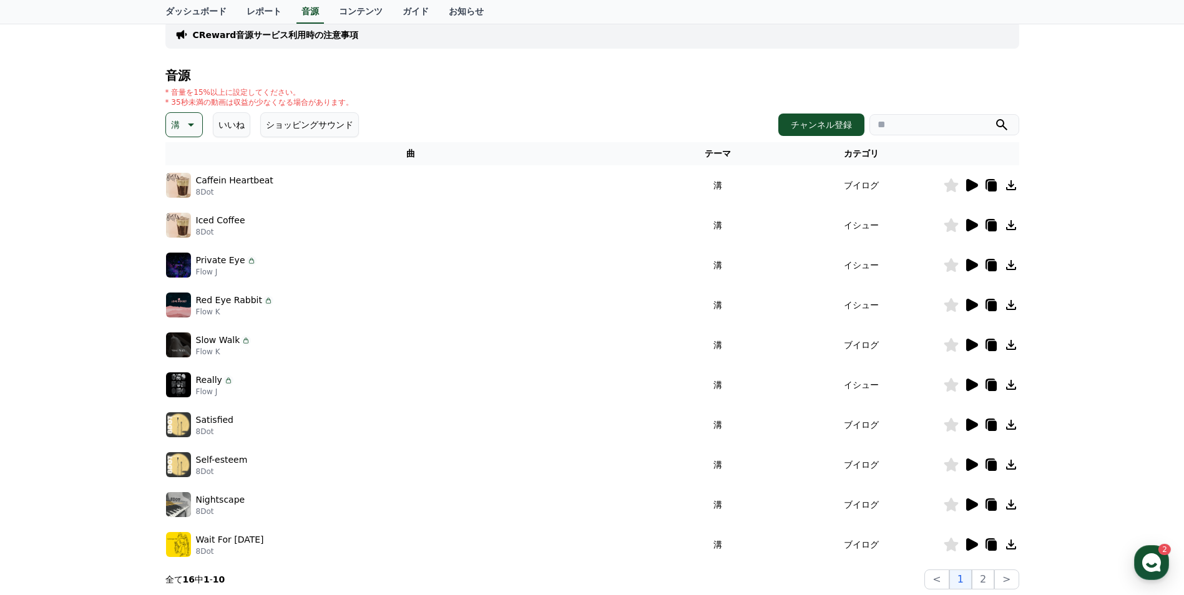
click at [975, 427] on icon at bounding box center [972, 425] width 12 height 12
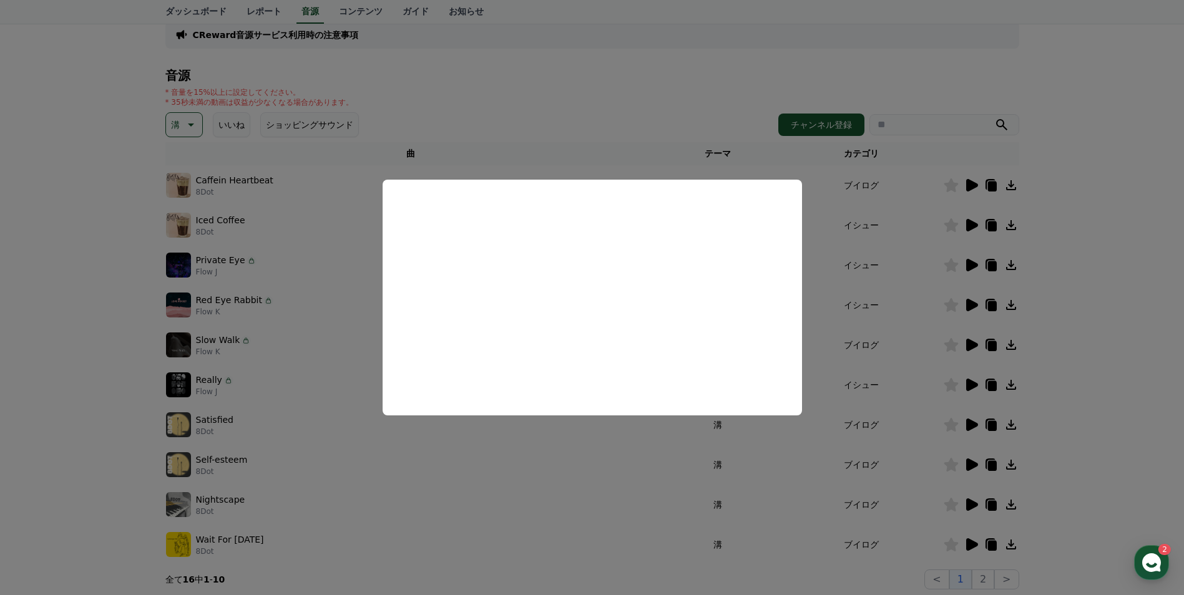
click at [635, 508] on button "close modal" at bounding box center [592, 297] width 1184 height 595
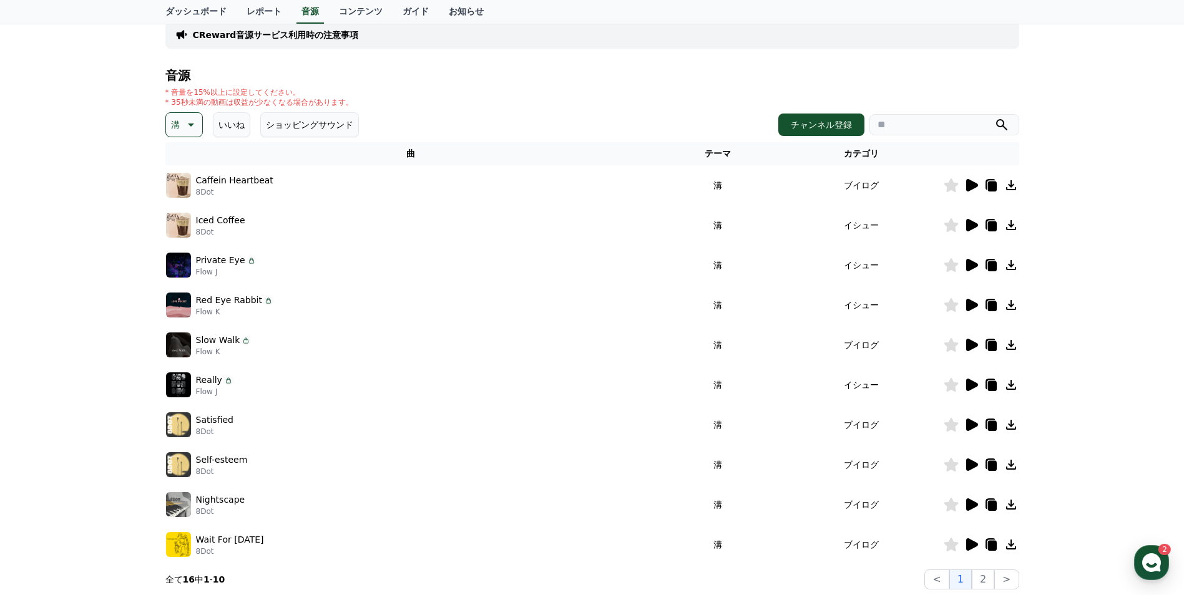
click at [973, 182] on icon at bounding box center [971, 185] width 15 height 15
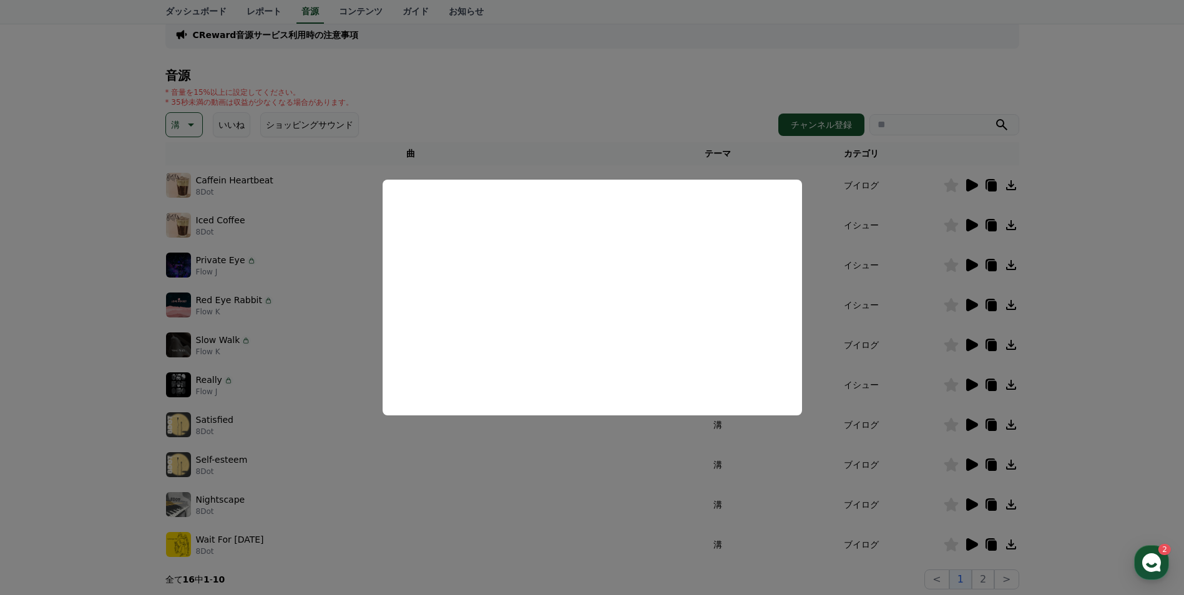
click at [575, 464] on button "close modal" at bounding box center [592, 297] width 1184 height 595
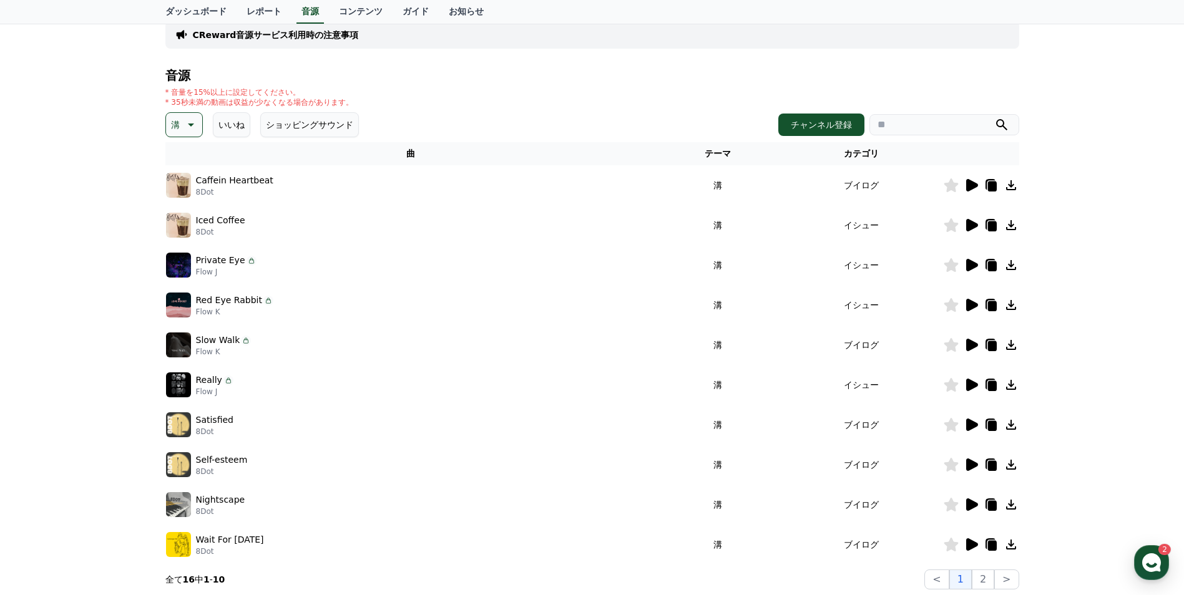
click at [975, 227] on icon at bounding box center [972, 225] width 12 height 12
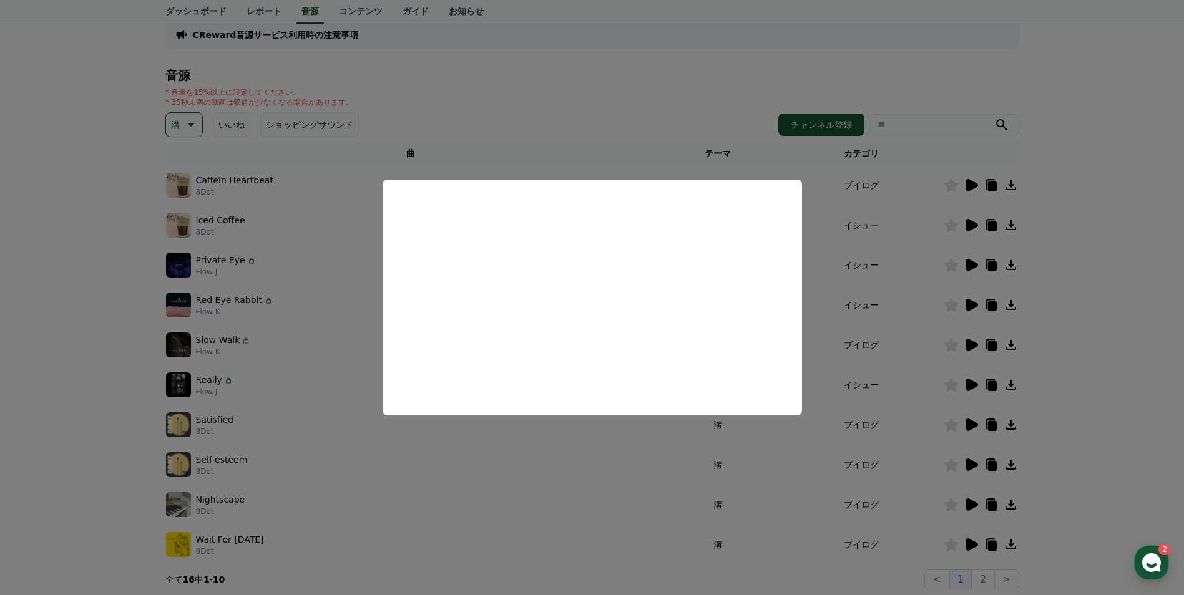
click at [585, 484] on button "close modal" at bounding box center [592, 297] width 1184 height 595
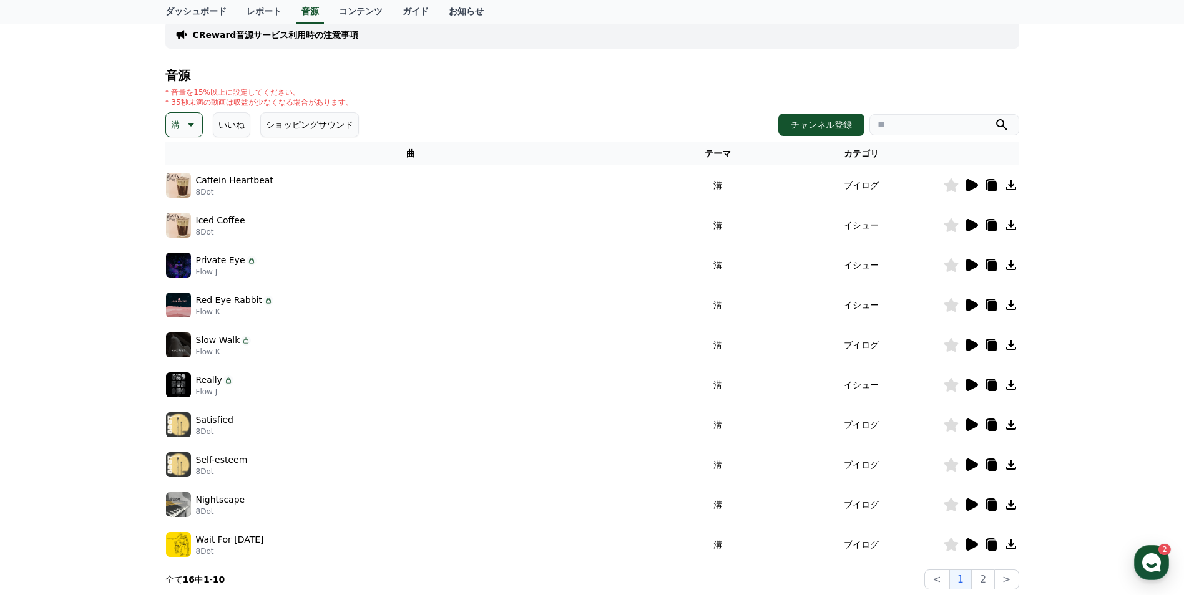
click at [967, 267] on icon at bounding box center [972, 265] width 12 height 12
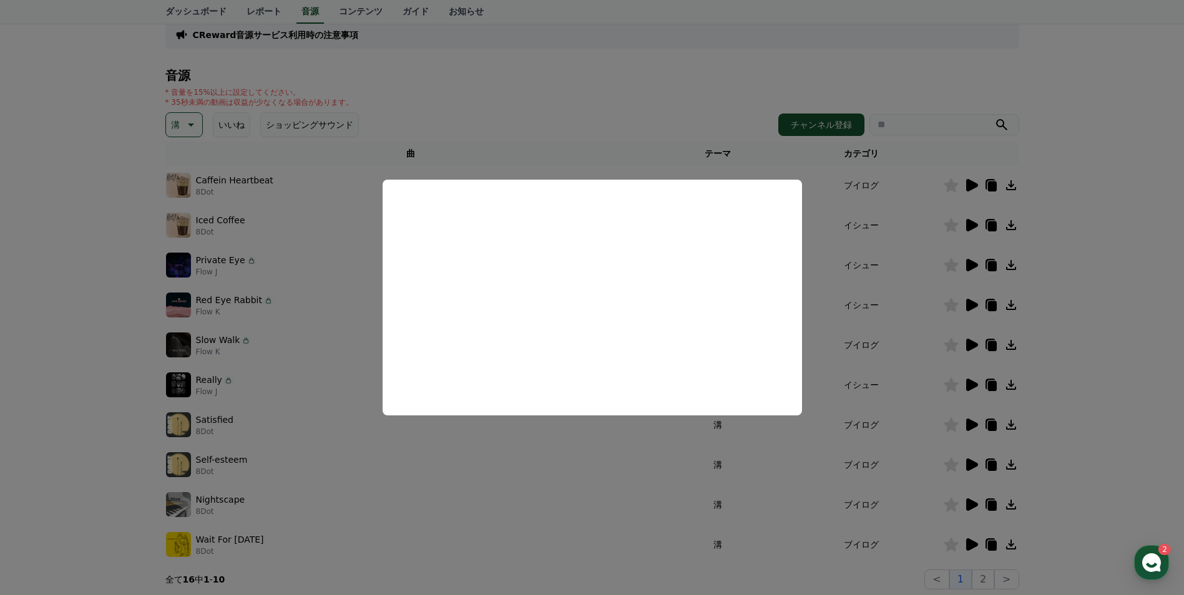
click at [613, 497] on button "close modal" at bounding box center [592, 297] width 1184 height 595
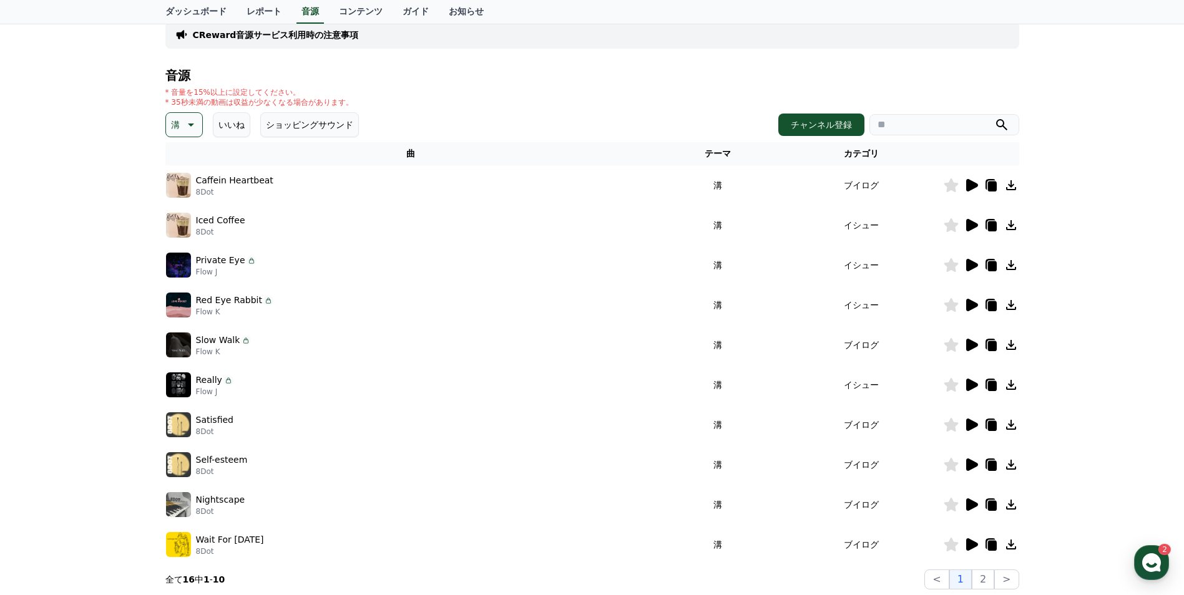
click at [973, 313] on td at bounding box center [981, 305] width 76 height 40
click at [972, 313] on td at bounding box center [981, 305] width 76 height 40
click at [972, 310] on icon at bounding box center [971, 305] width 15 height 15
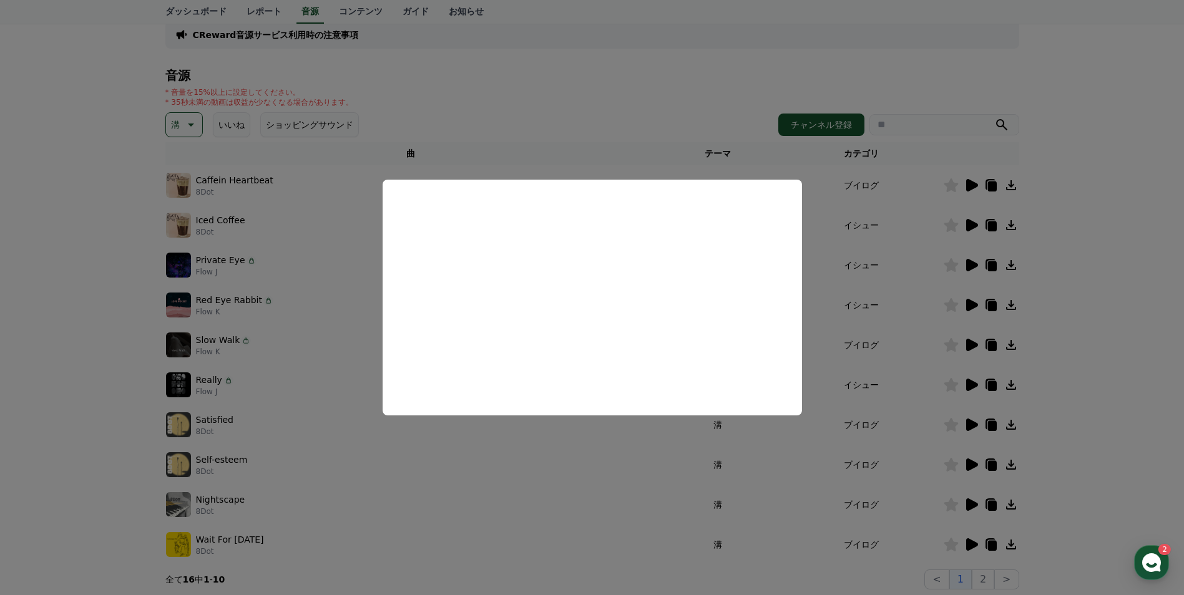
click at [556, 509] on button "close modal" at bounding box center [592, 297] width 1184 height 595
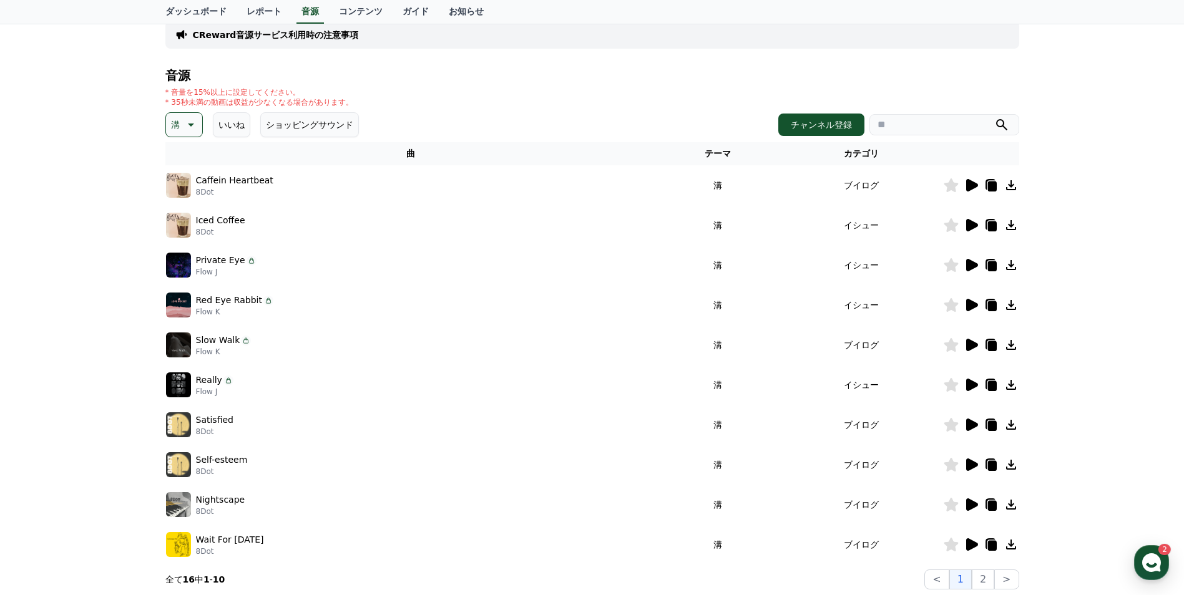
click at [970, 349] on icon at bounding box center [972, 345] width 12 height 12
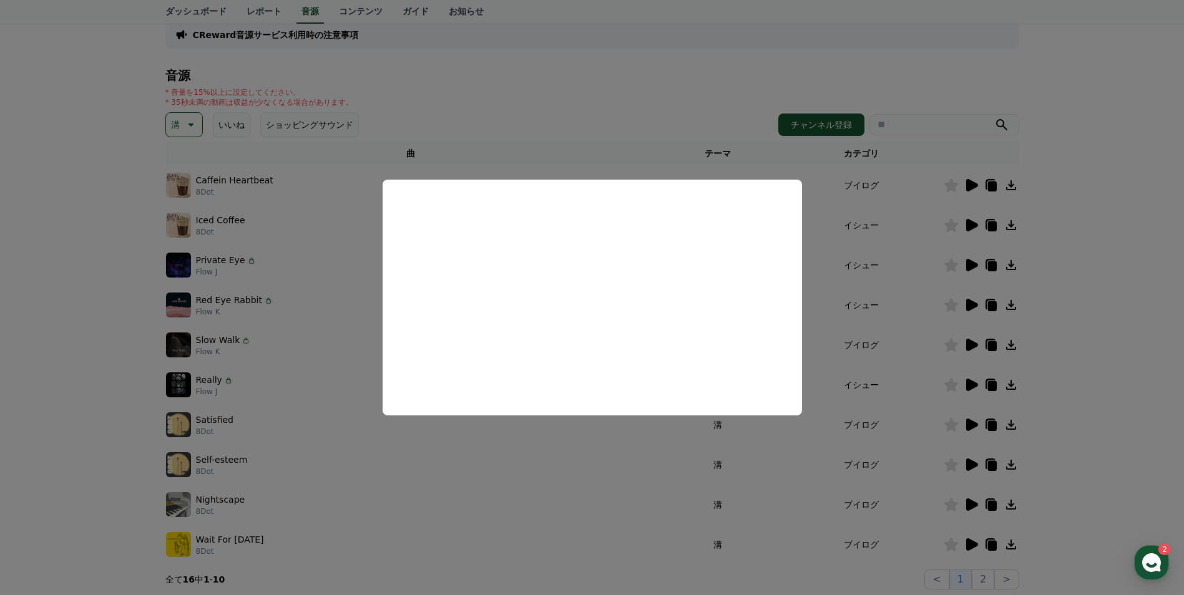
click at [580, 500] on button "close modal" at bounding box center [592, 297] width 1184 height 595
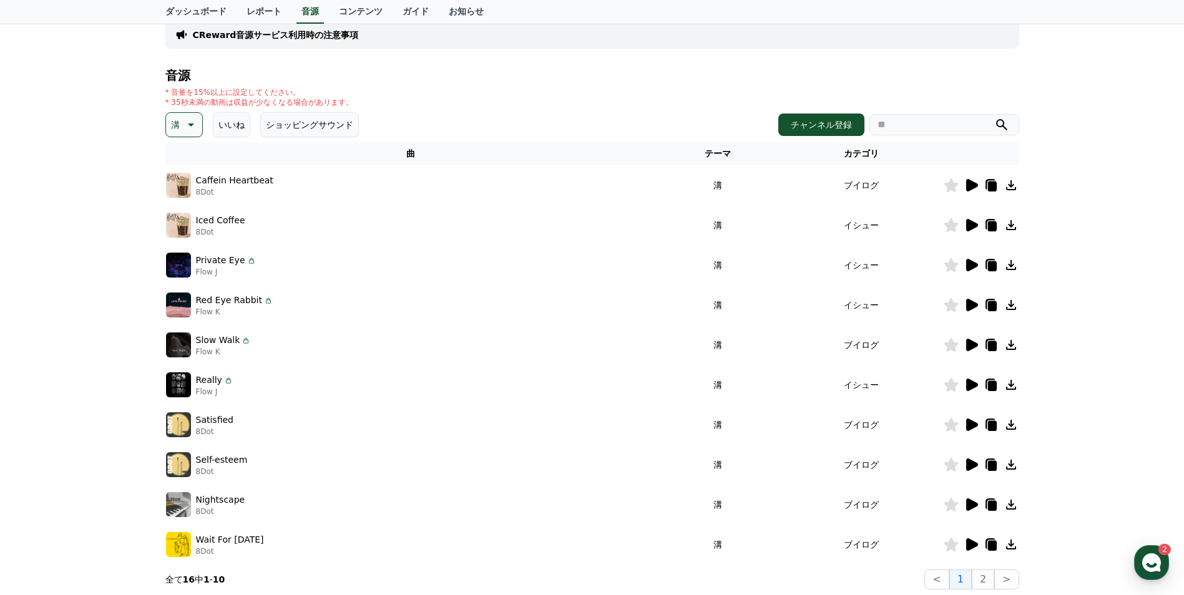
click at [970, 384] on icon at bounding box center [972, 385] width 12 height 12
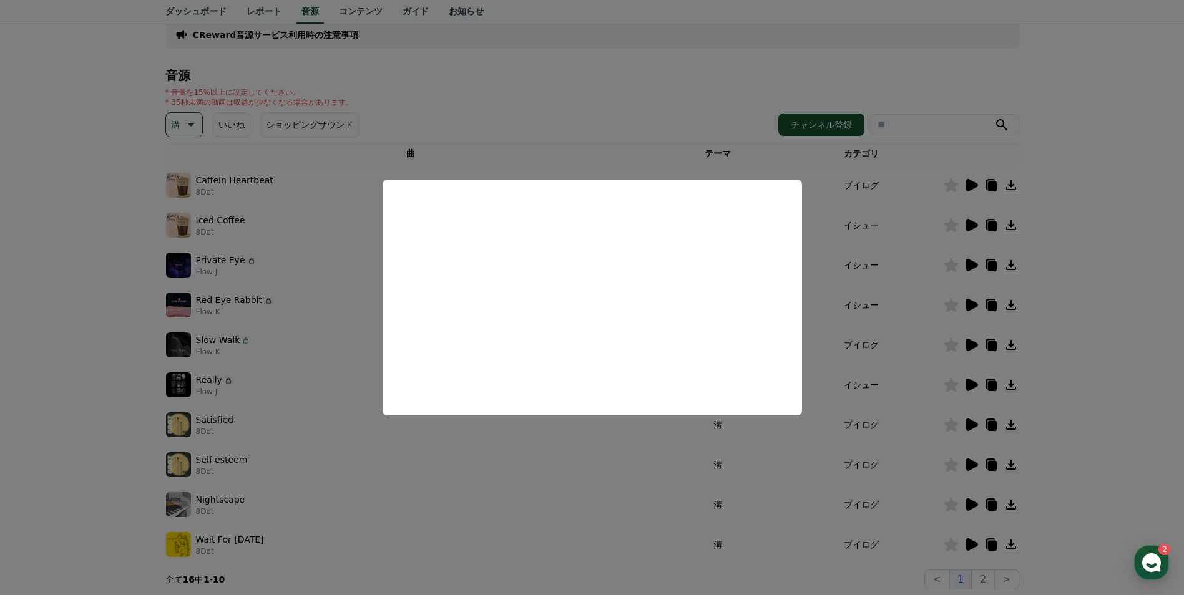
click at [557, 479] on button "close modal" at bounding box center [592, 297] width 1184 height 595
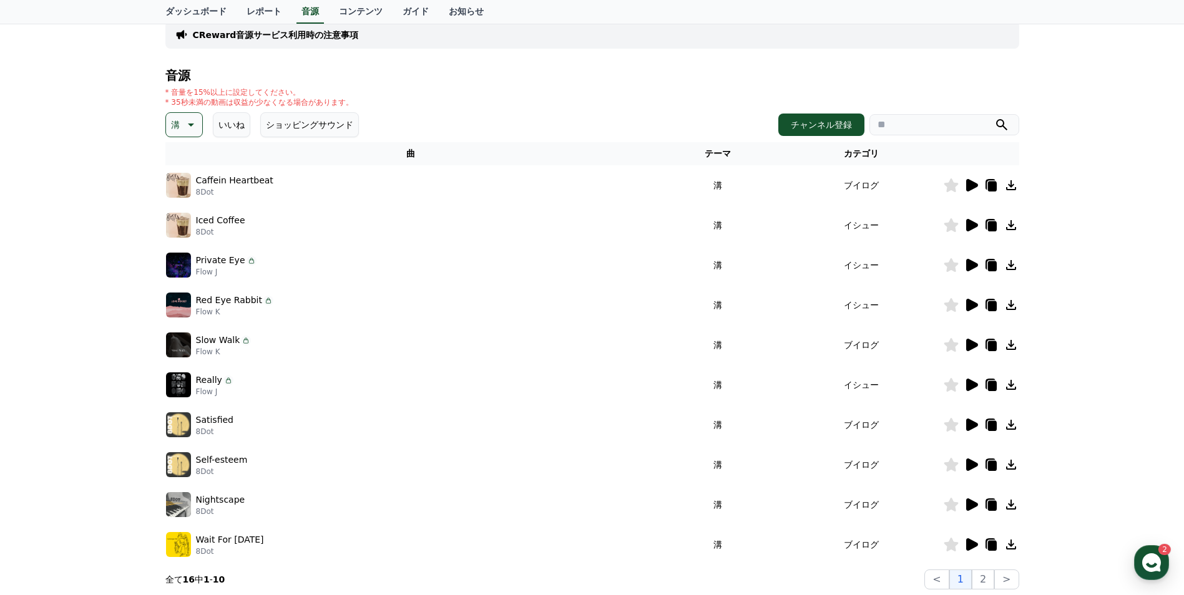
click at [976, 387] on icon at bounding box center [972, 385] width 12 height 12
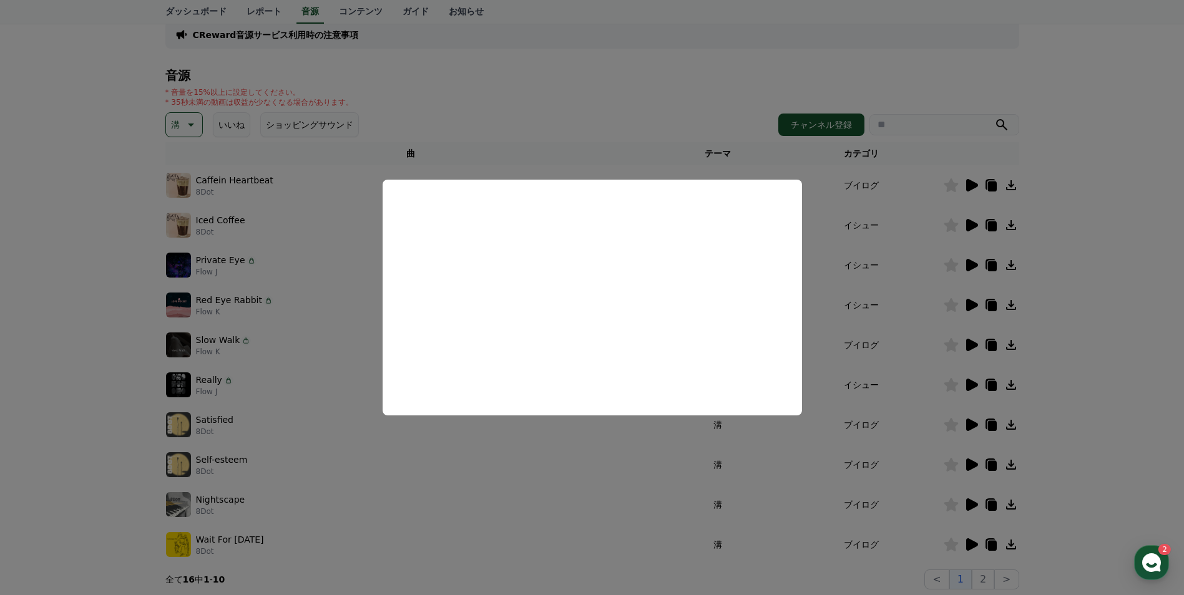
click at [591, 494] on button "close modal" at bounding box center [592, 297] width 1184 height 595
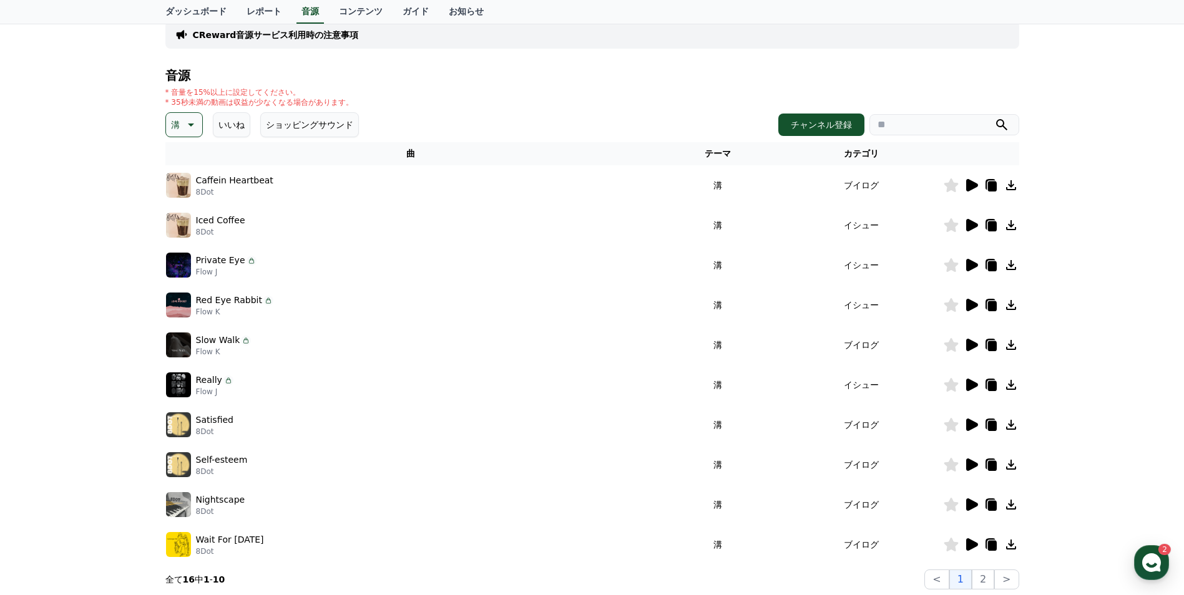
click at [967, 431] on icon at bounding box center [972, 425] width 12 height 12
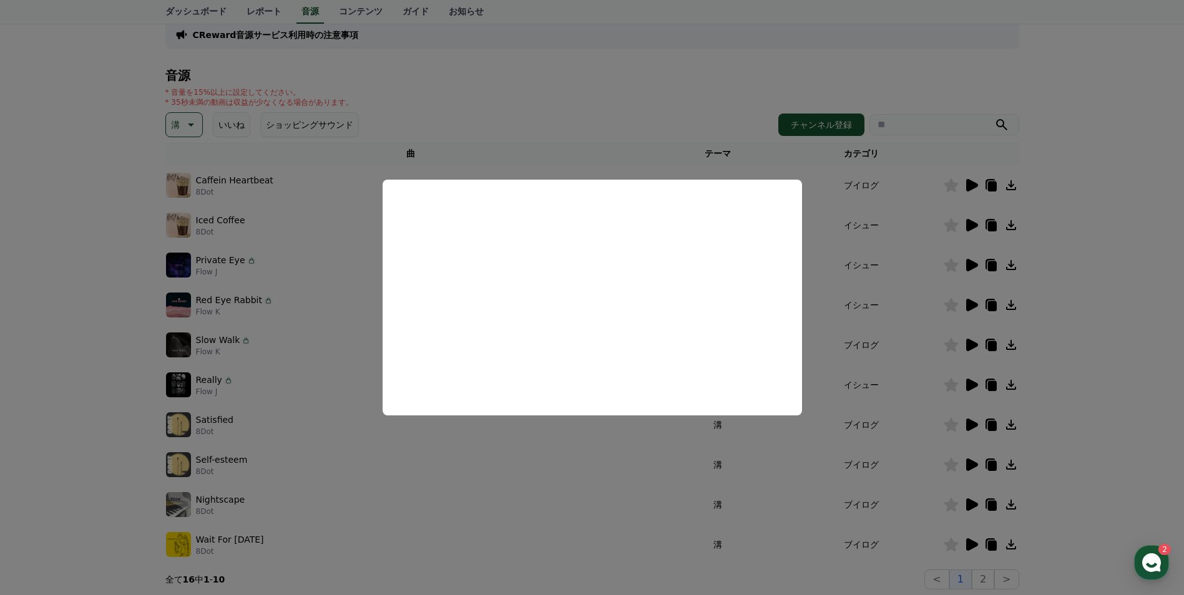
click at [612, 481] on button "close modal" at bounding box center [592, 297] width 1184 height 595
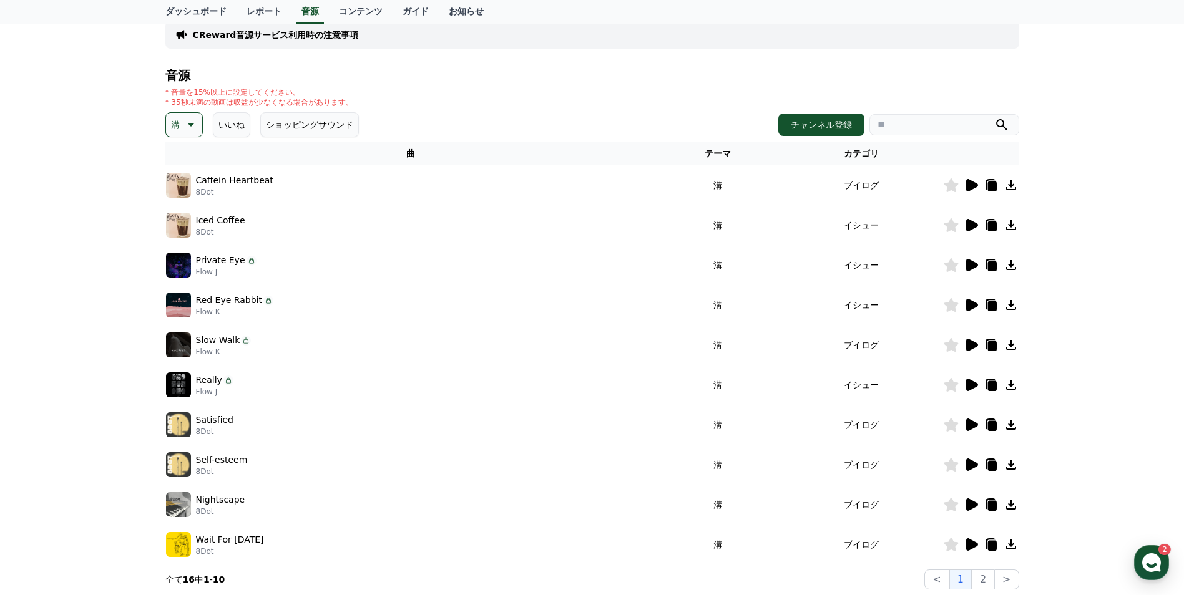
click at [970, 462] on icon at bounding box center [972, 465] width 12 height 12
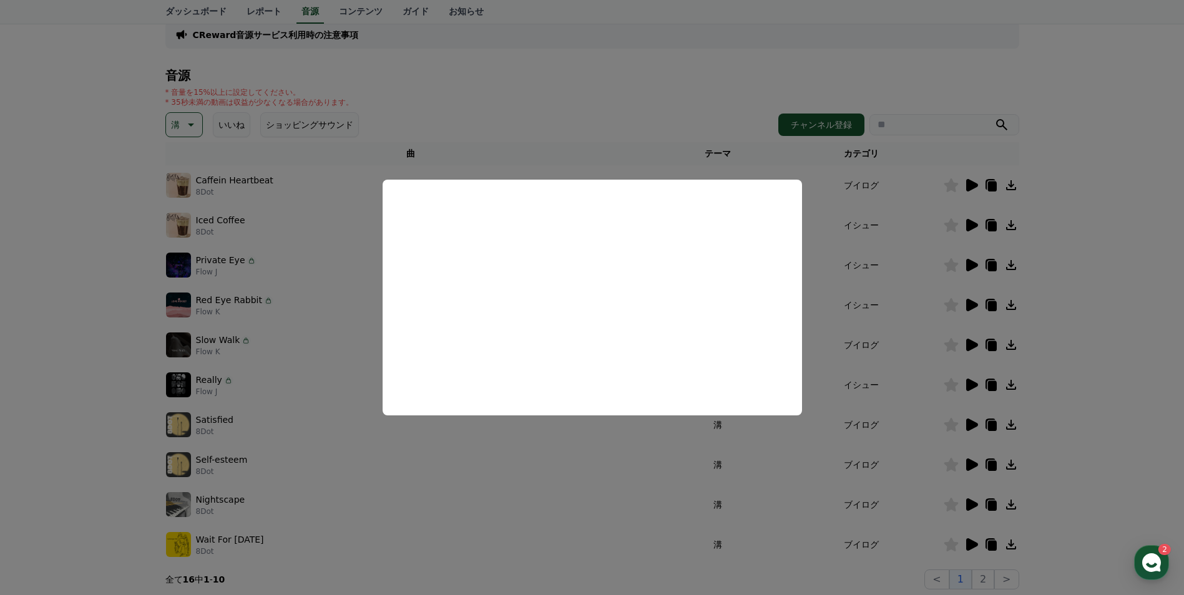
click at [594, 508] on button "close modal" at bounding box center [592, 297] width 1184 height 595
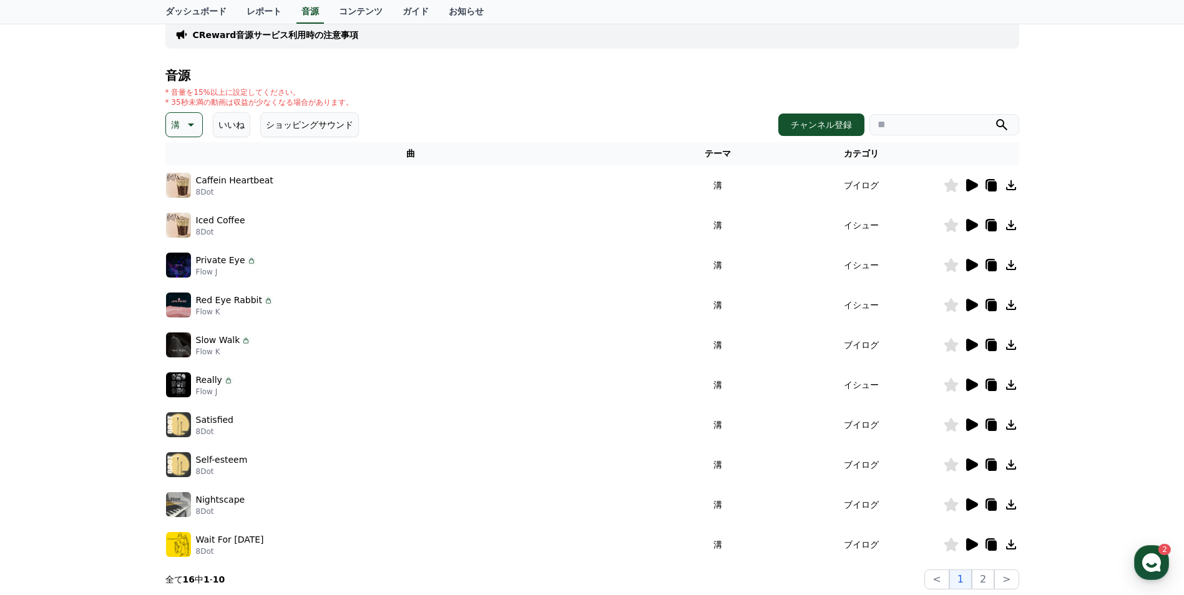
click at [965, 499] on icon at bounding box center [971, 504] width 15 height 15
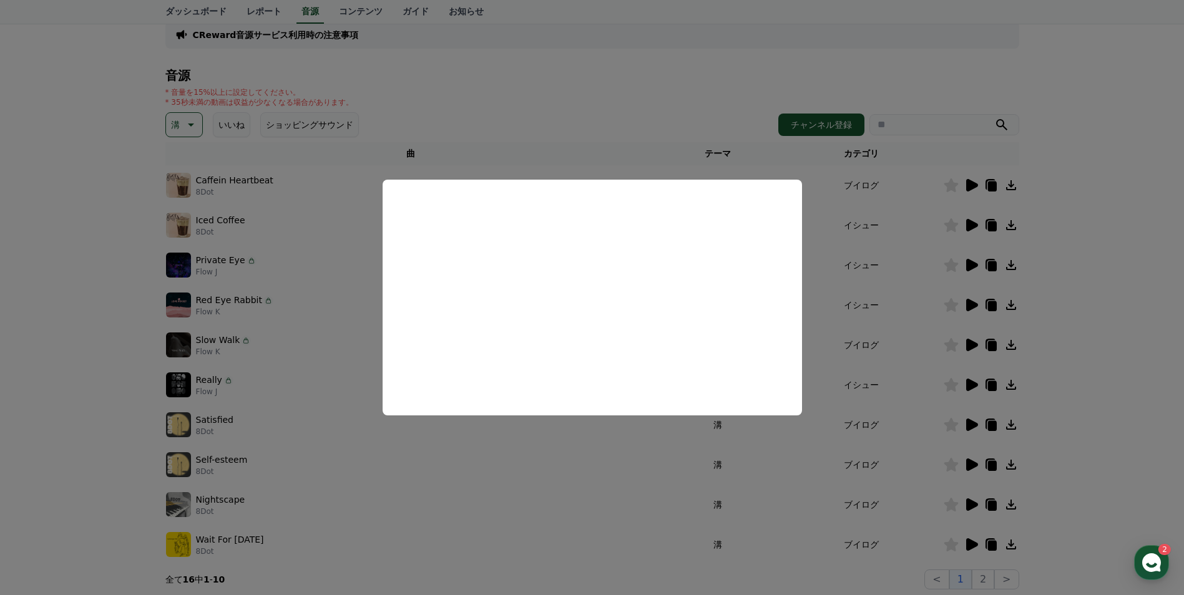
click at [562, 494] on button "close modal" at bounding box center [592, 297] width 1184 height 595
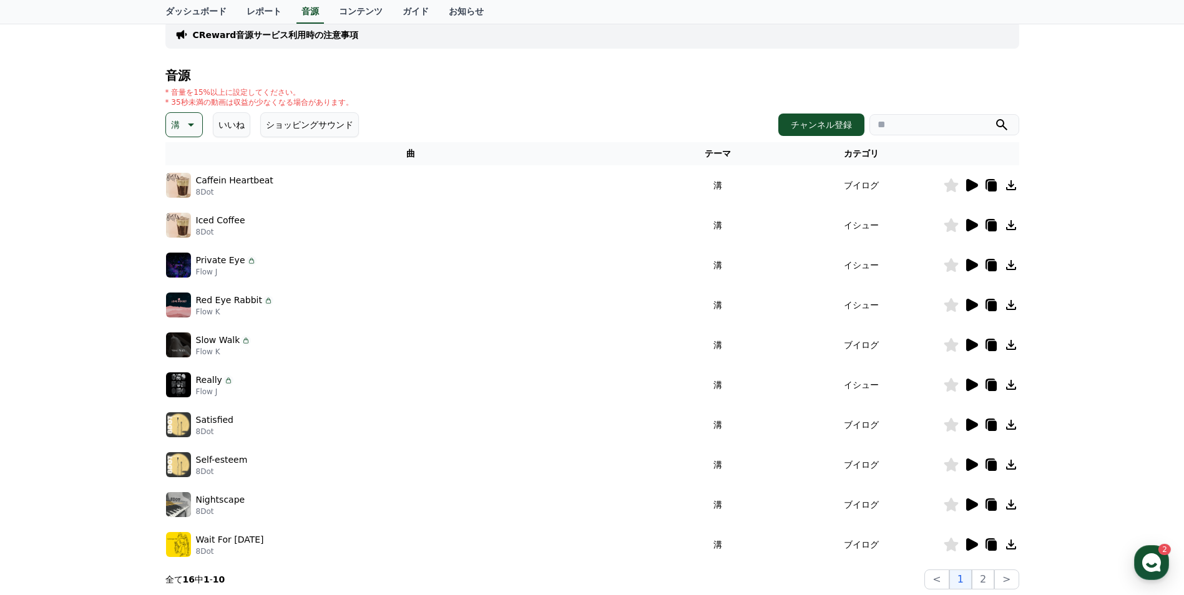
click at [974, 506] on icon at bounding box center [972, 505] width 12 height 12
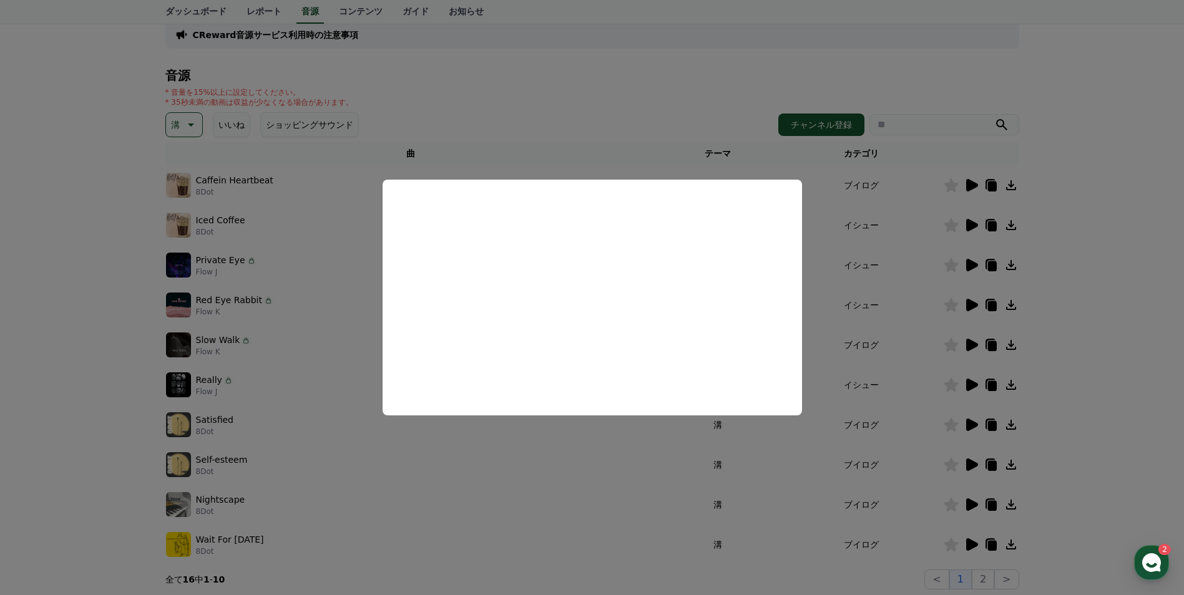
drag, startPoint x: 603, startPoint y: 489, endPoint x: 636, endPoint y: 499, distance: 34.7
click at [603, 489] on button "close modal" at bounding box center [592, 297] width 1184 height 595
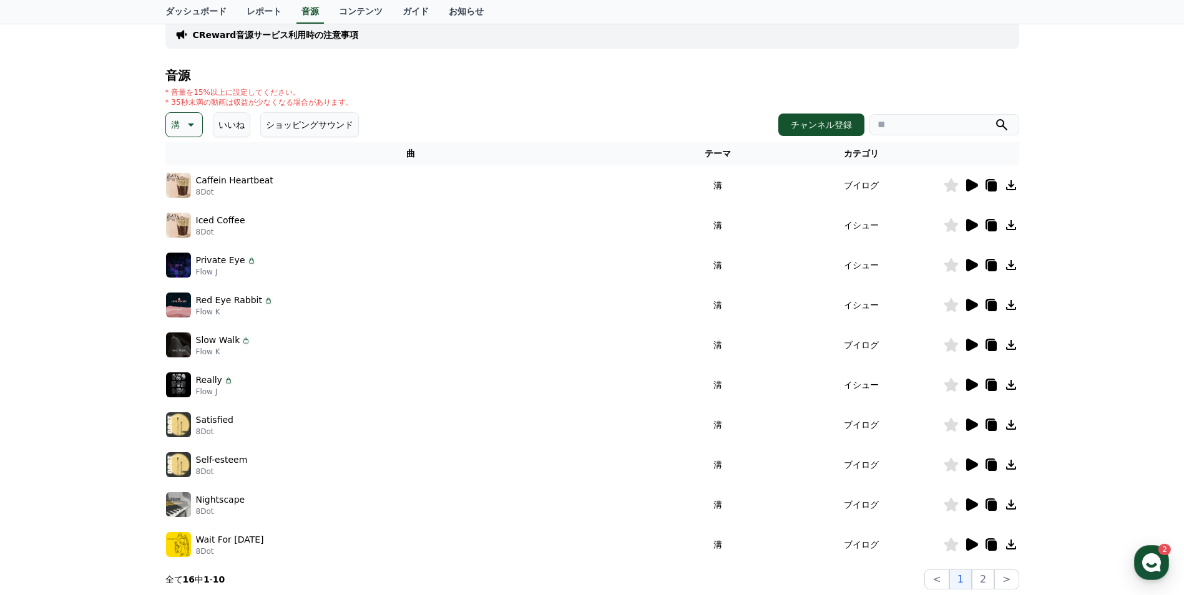
click at [949, 509] on icon at bounding box center [951, 505] width 14 height 14
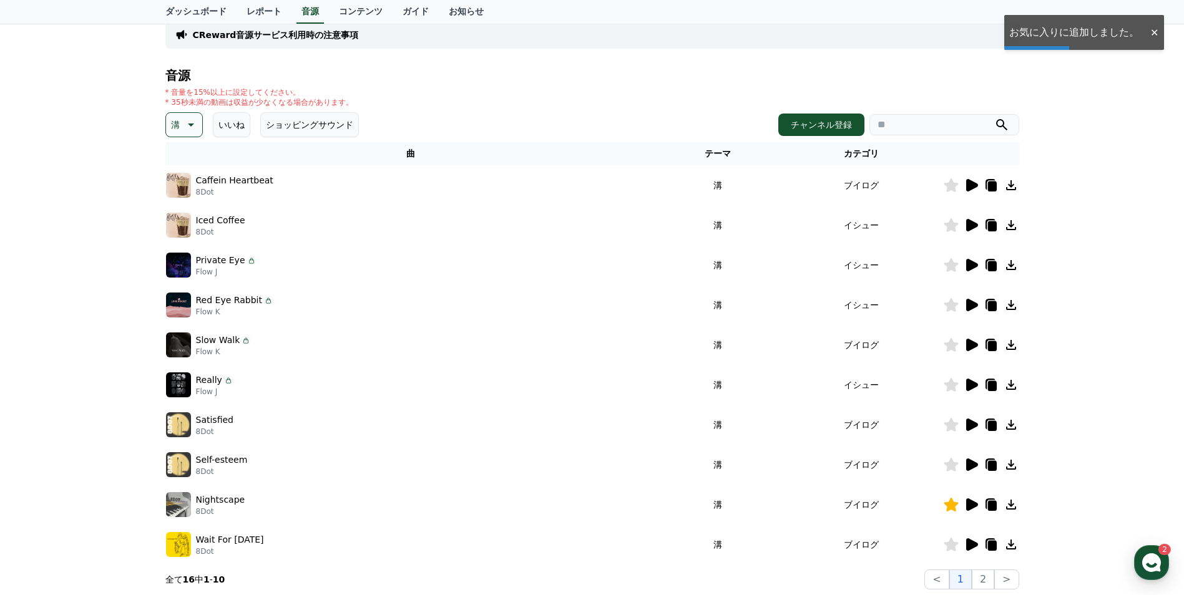
click at [1015, 506] on icon at bounding box center [1010, 504] width 15 height 15
